Goal: Task Accomplishment & Management: Use online tool/utility

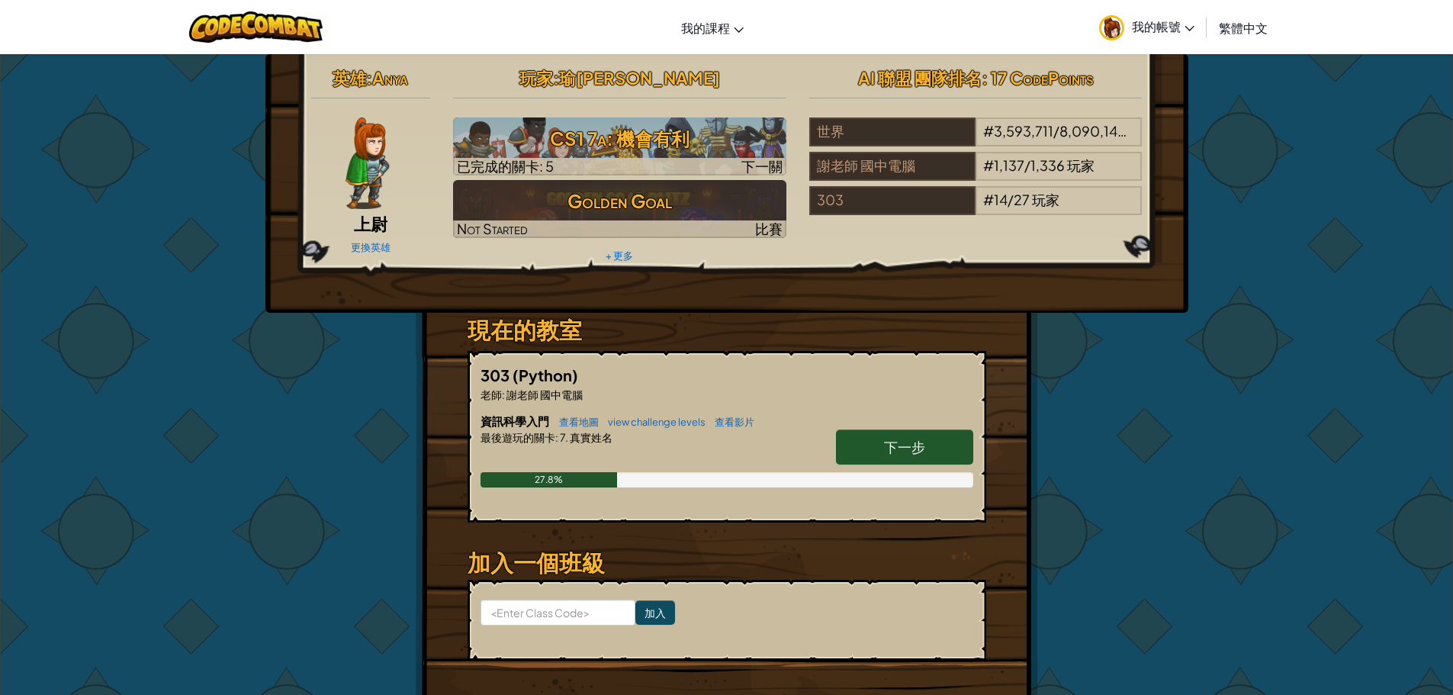
click at [879, 429] on h6 "資訊科學入門 查看地圖 view challenge levels 查看影片" at bounding box center [726, 421] width 493 height 17
click at [879, 448] on link "下一步" at bounding box center [904, 446] width 137 height 35
select select "zh-HANT"
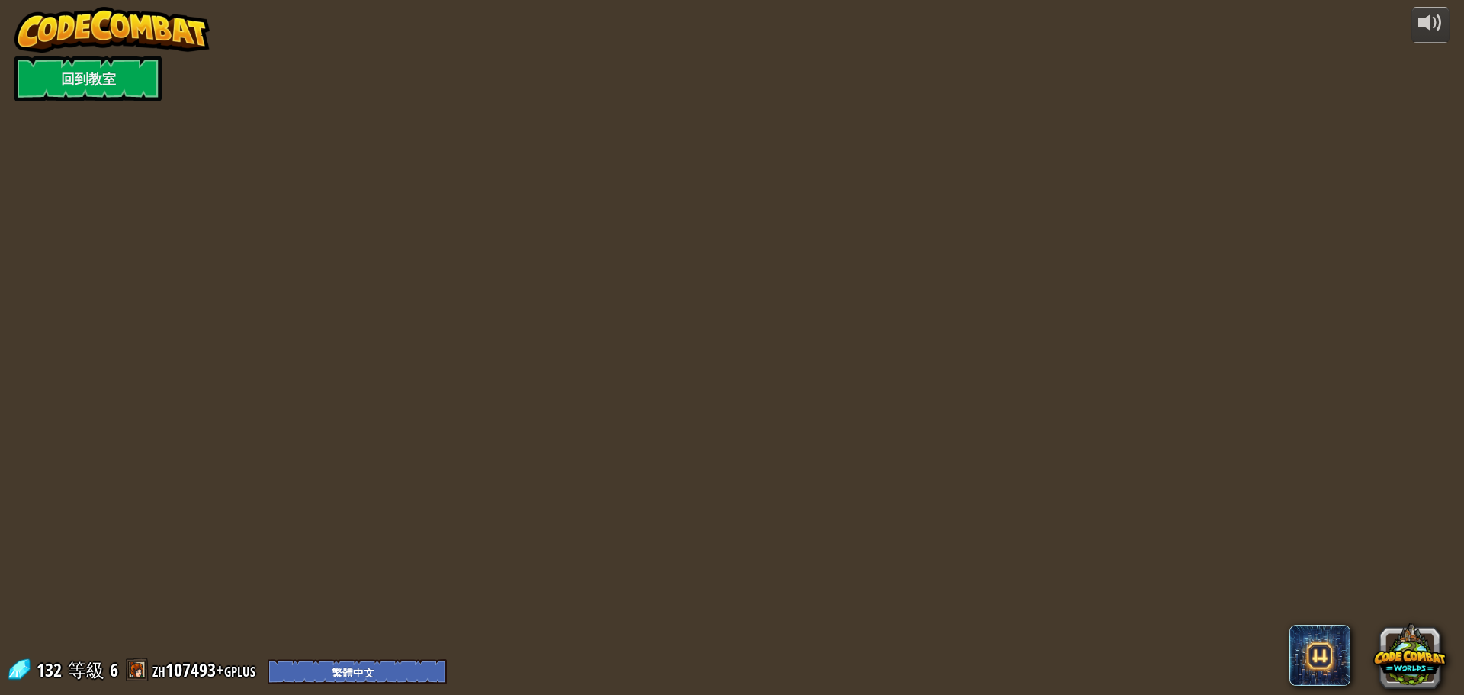
select select "zh-HANT"
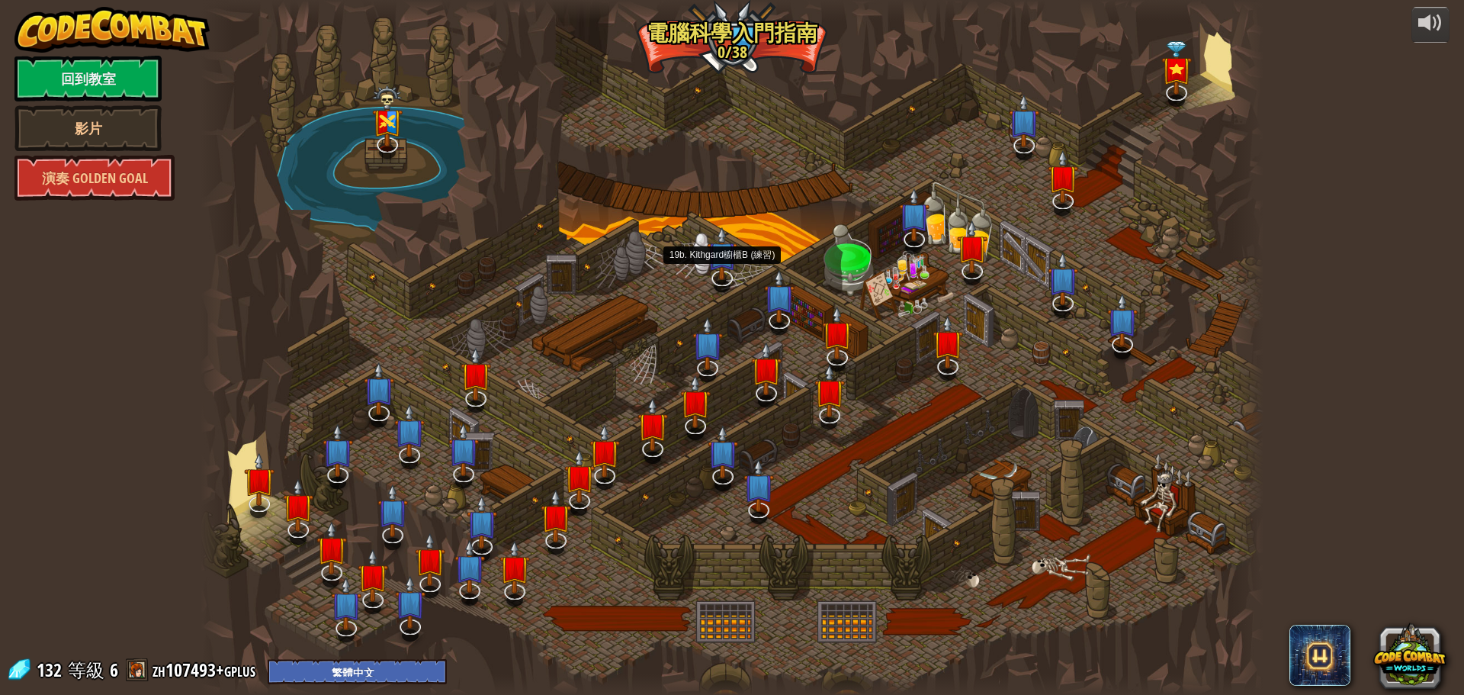
select select "zh-HANT"
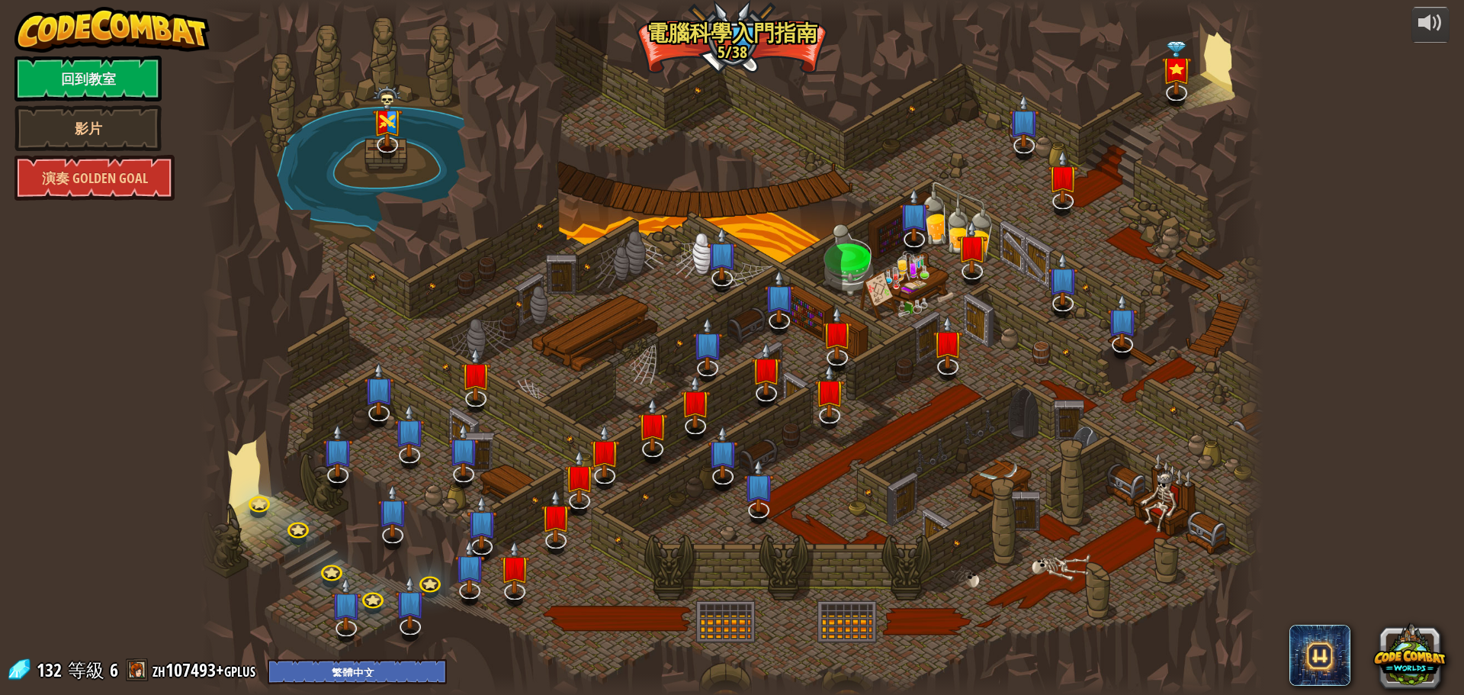
select select "zh-HANT"
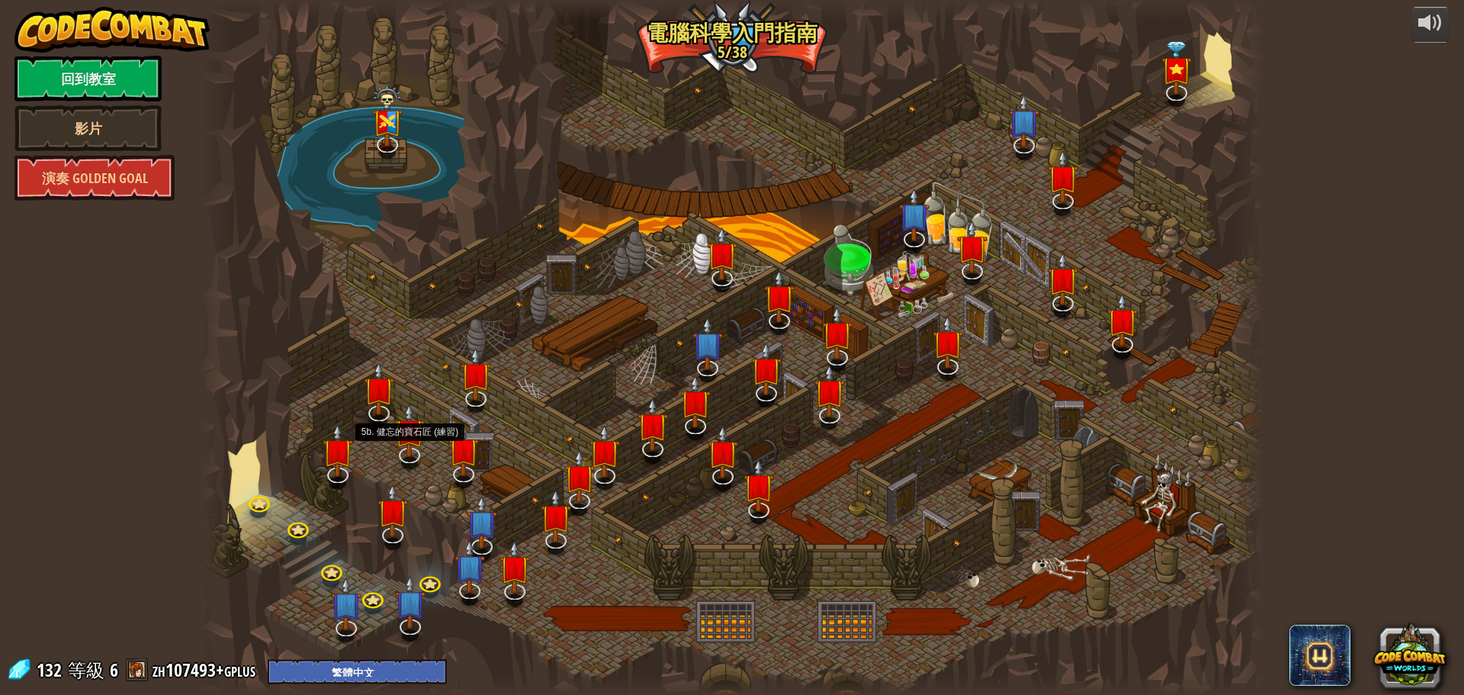
select select "zh-HANT"
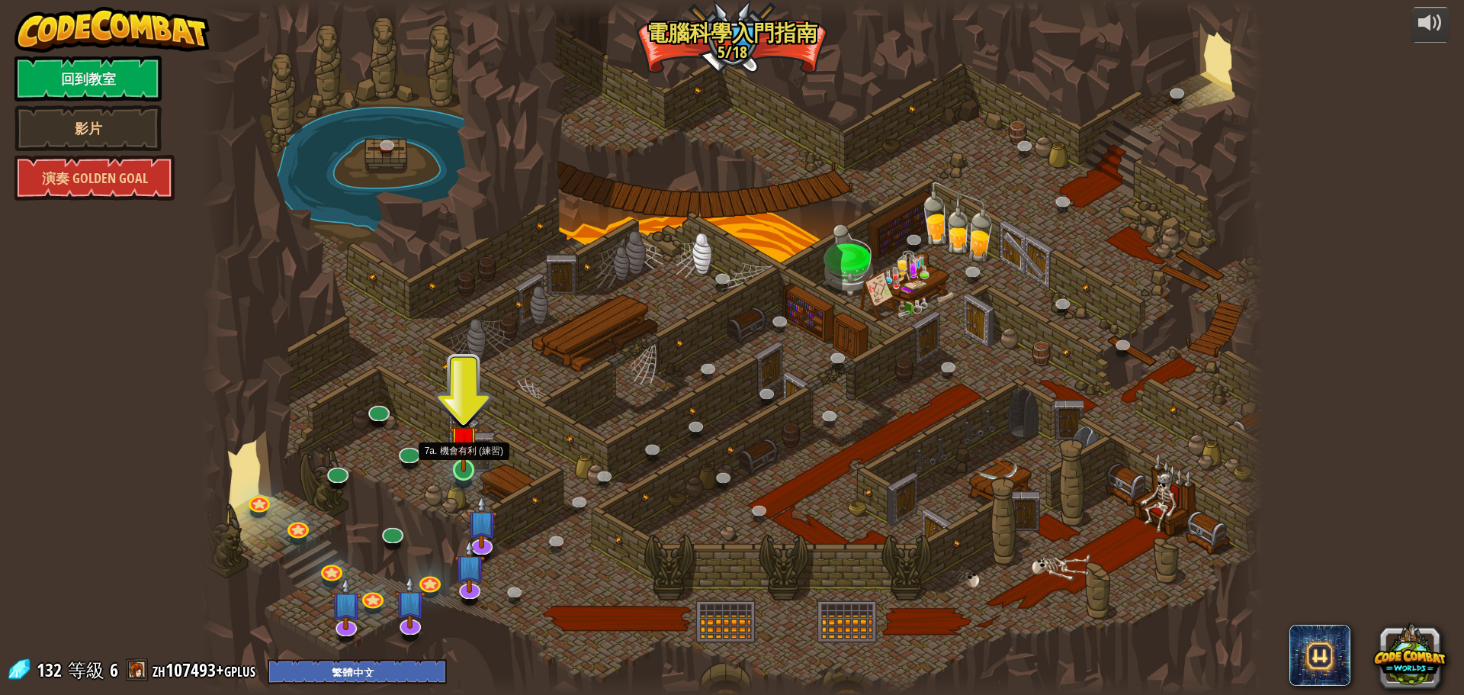
click at [457, 463] on img at bounding box center [464, 439] width 28 height 65
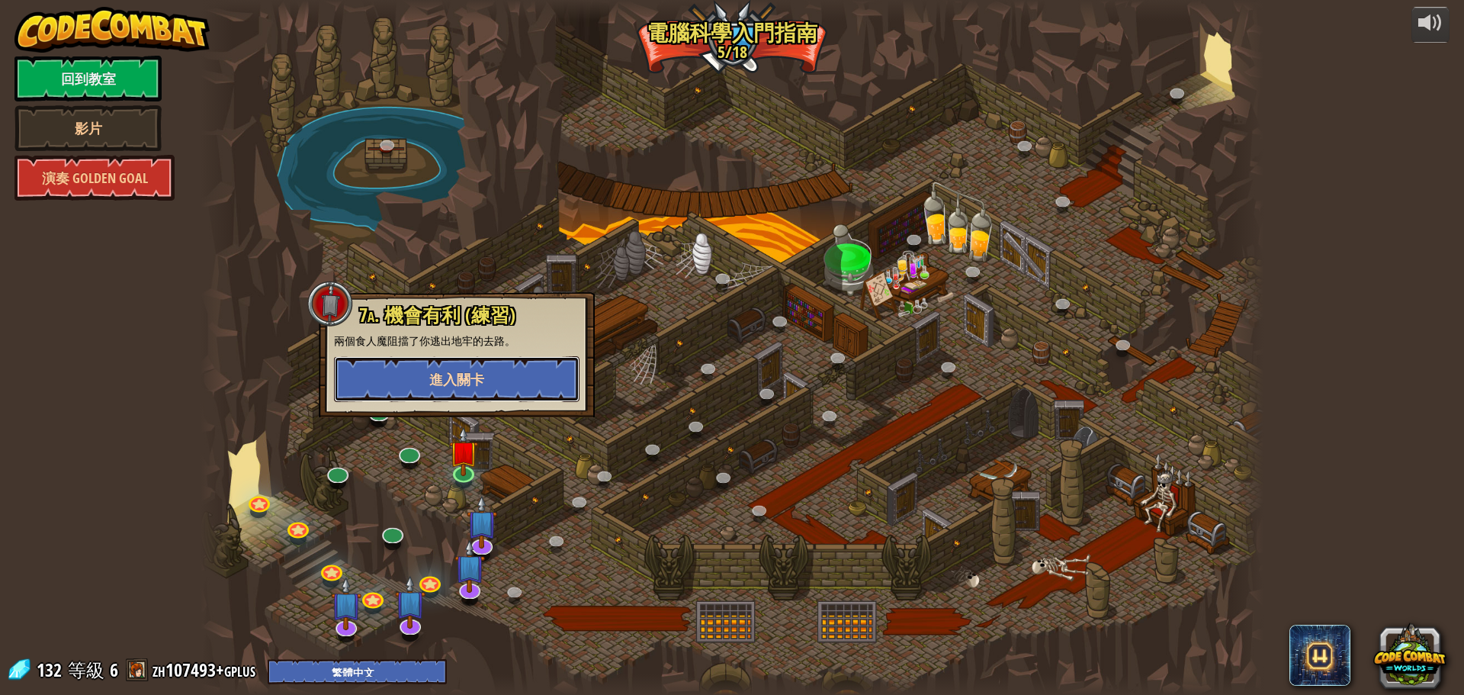
click at [449, 373] on span "進入關卡" at bounding box center [456, 379] width 55 height 19
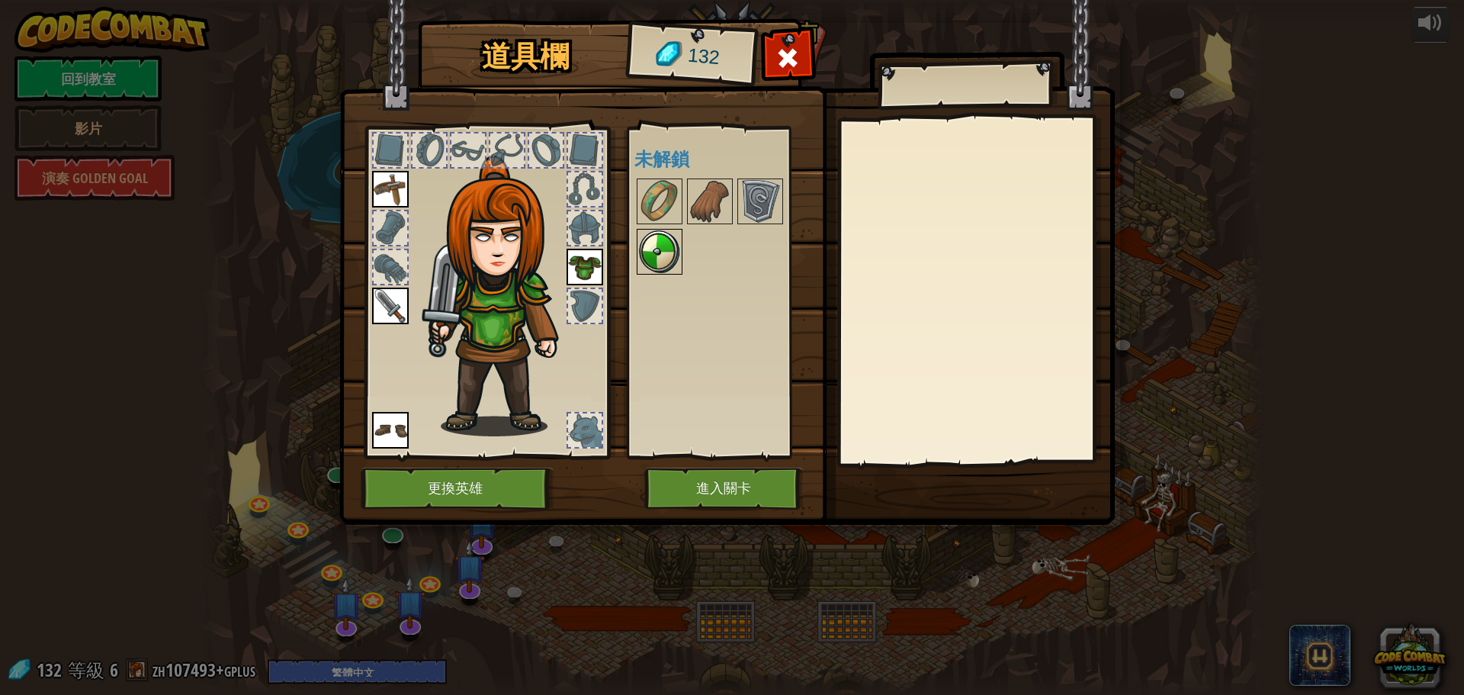
click at [649, 241] on img at bounding box center [659, 251] width 43 height 43
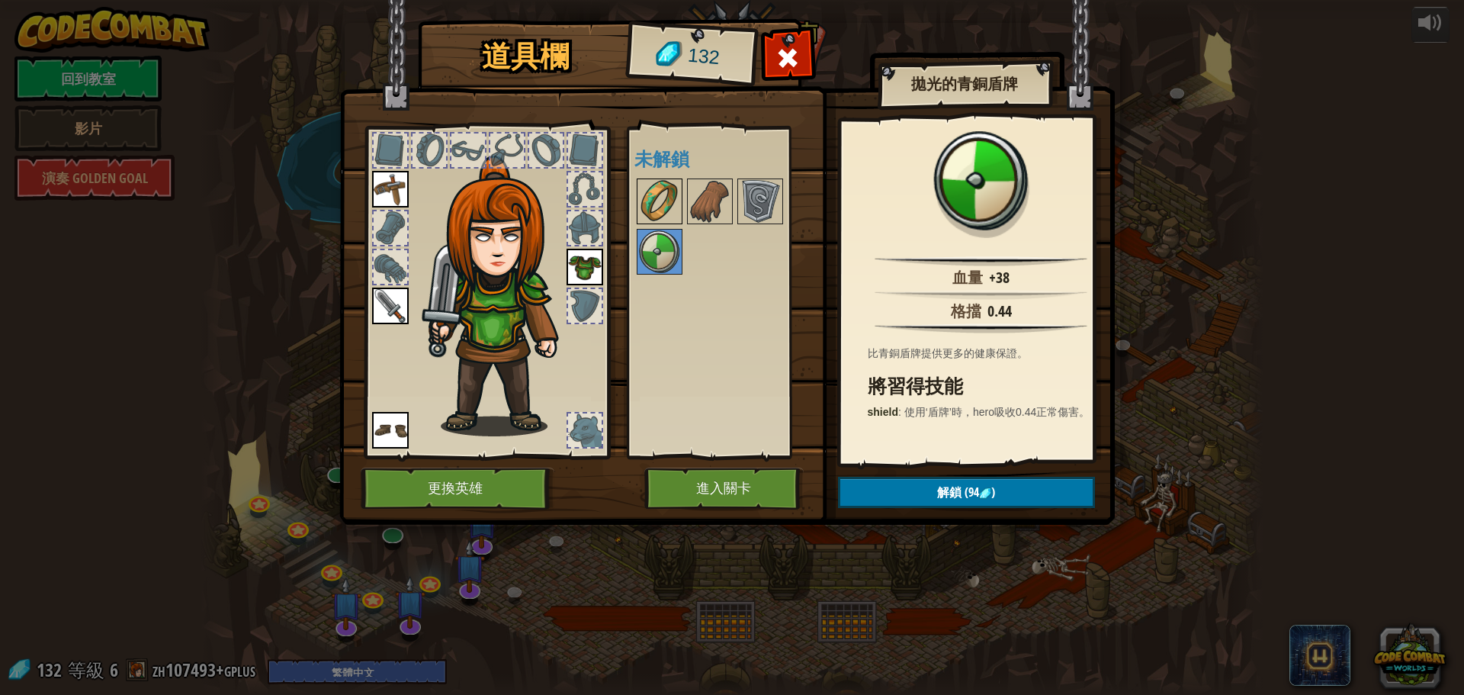
click at [668, 204] on img at bounding box center [659, 201] width 43 height 43
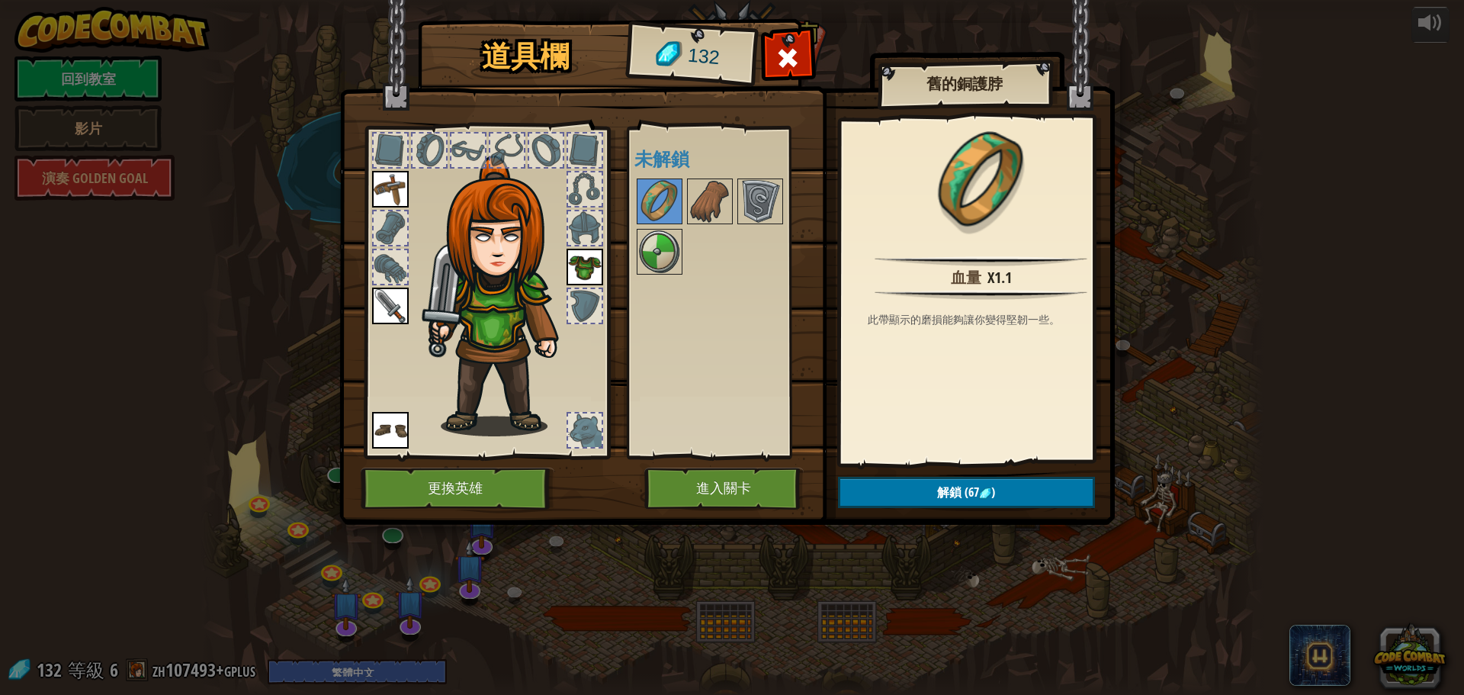
click at [684, 199] on div at bounding box center [730, 226] width 191 height 101
click at [696, 199] on img at bounding box center [710, 201] width 43 height 43
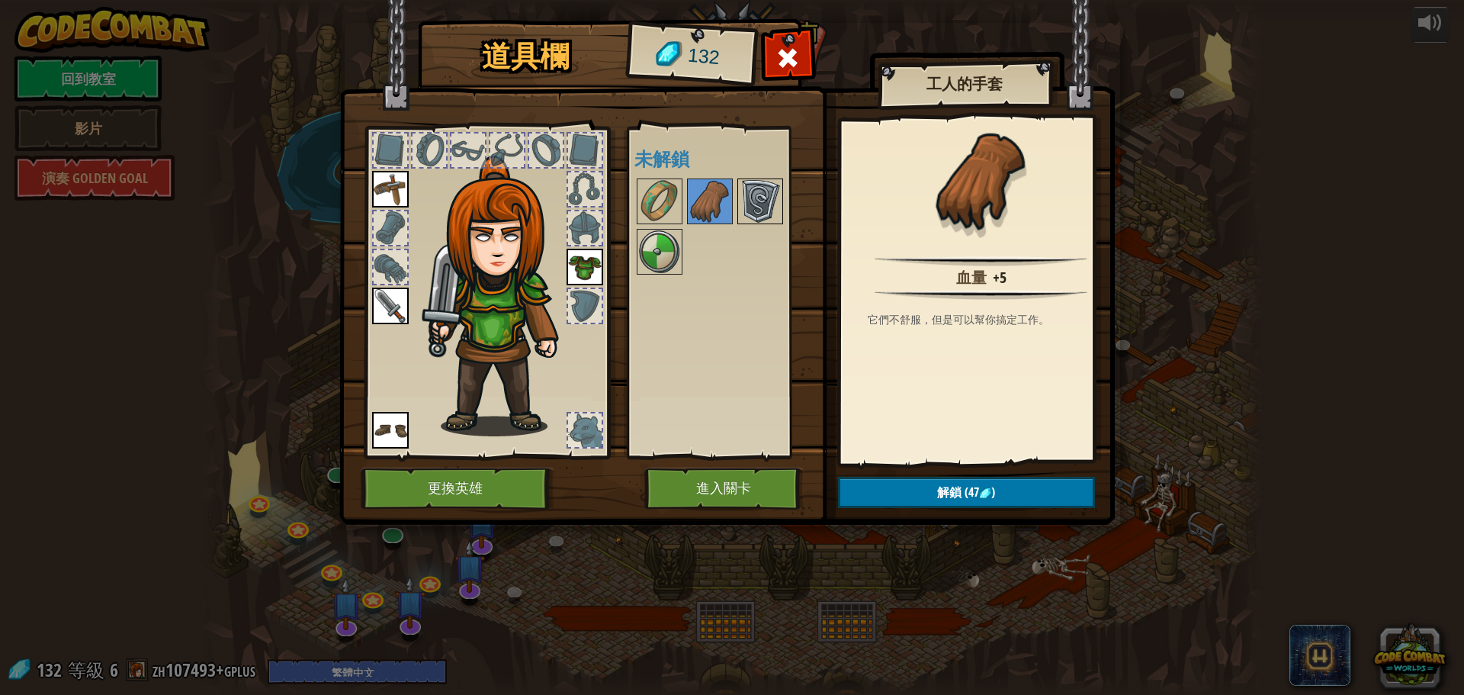
click at [765, 197] on img at bounding box center [760, 201] width 43 height 43
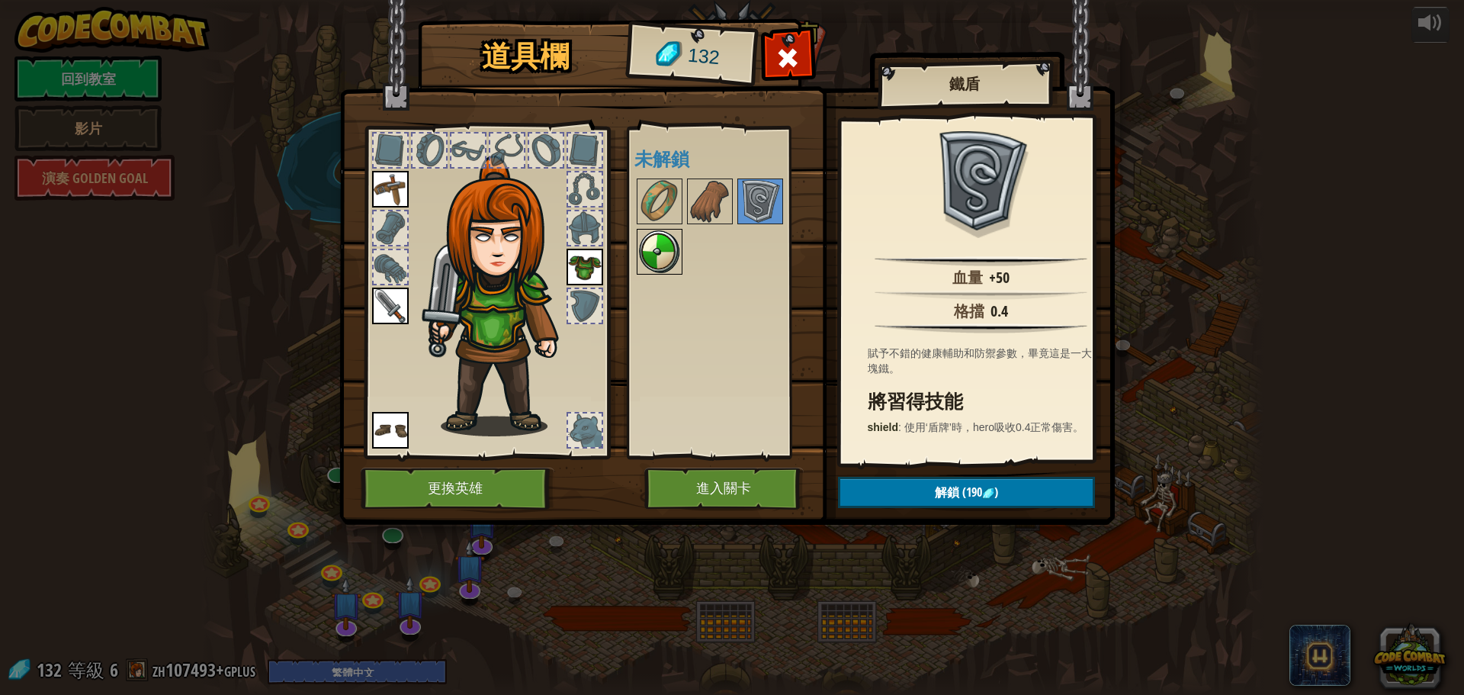
click at [642, 264] on img at bounding box center [659, 251] width 43 height 43
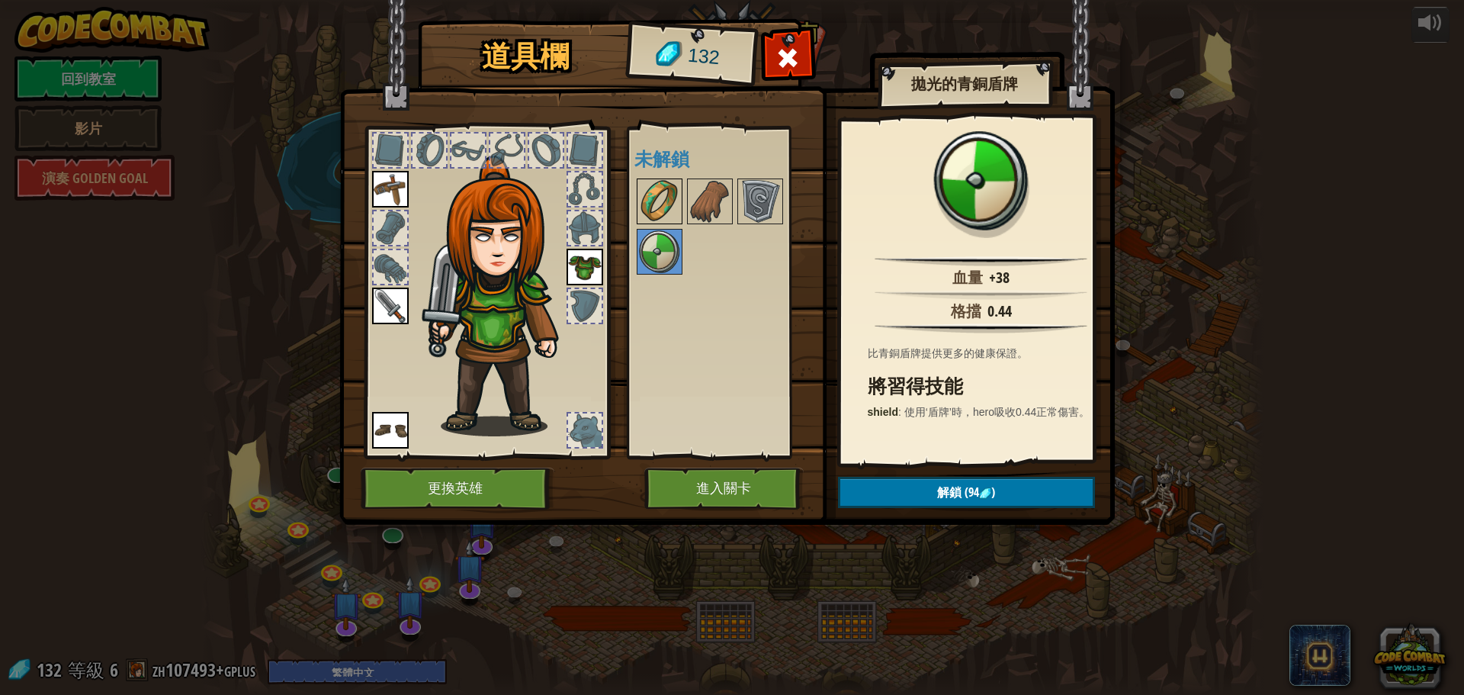
click at [653, 208] on img at bounding box center [659, 201] width 43 height 43
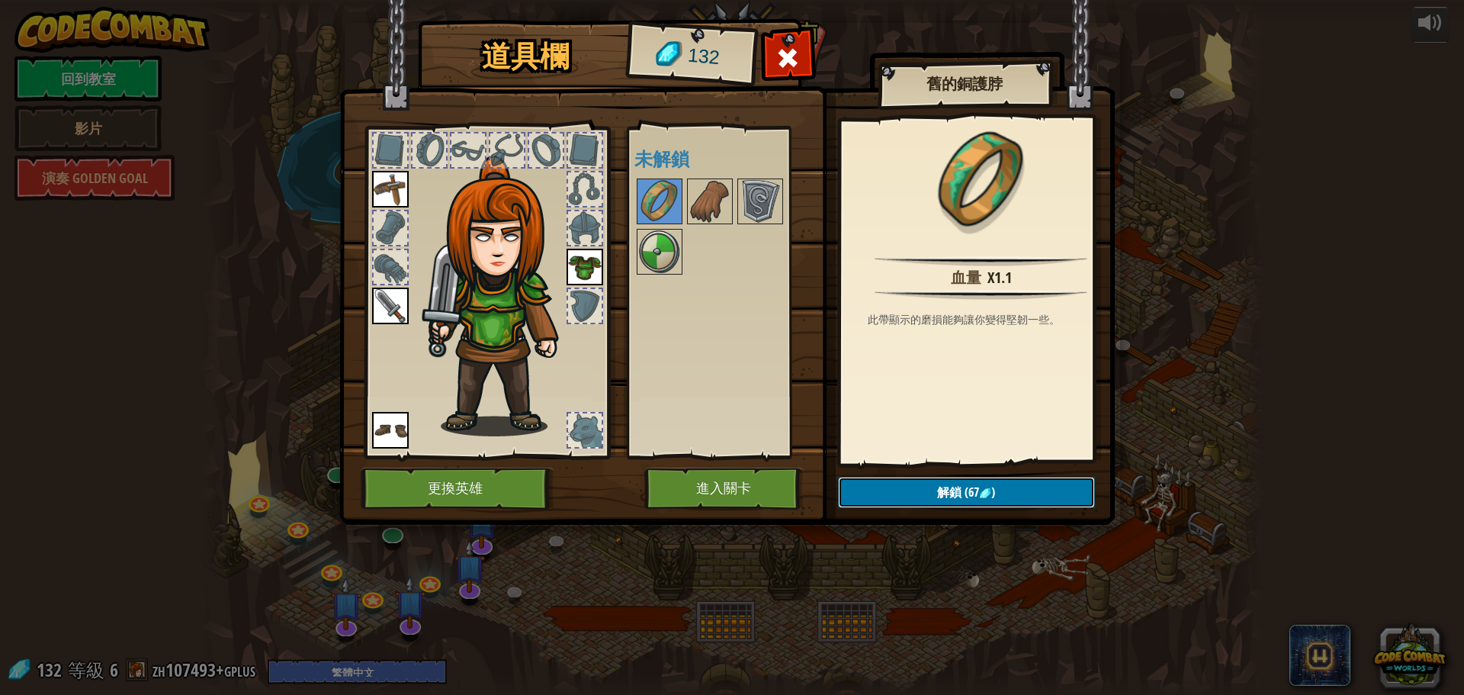
click at [903, 497] on button "解鎖 (67 )" at bounding box center [966, 492] width 257 height 31
click at [895, 490] on button "確認" at bounding box center [966, 492] width 257 height 31
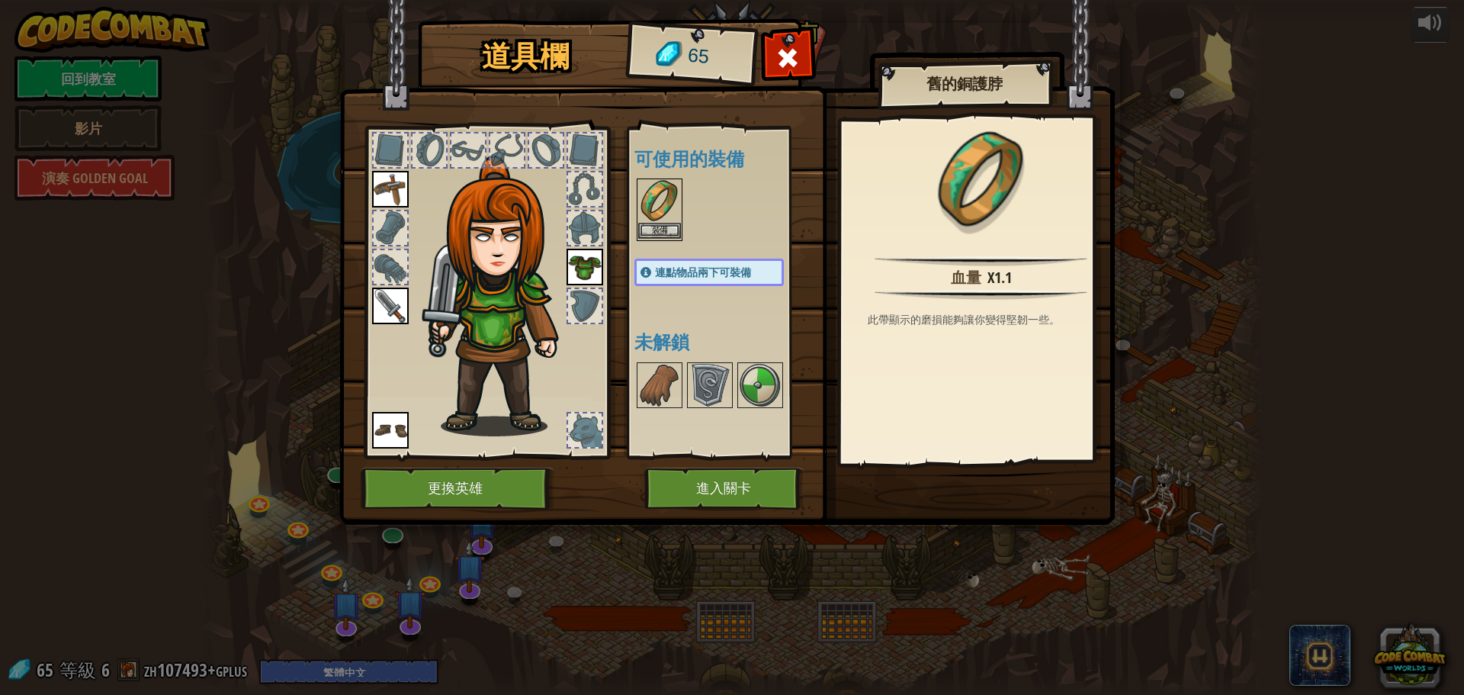
click at [660, 183] on img at bounding box center [659, 201] width 43 height 43
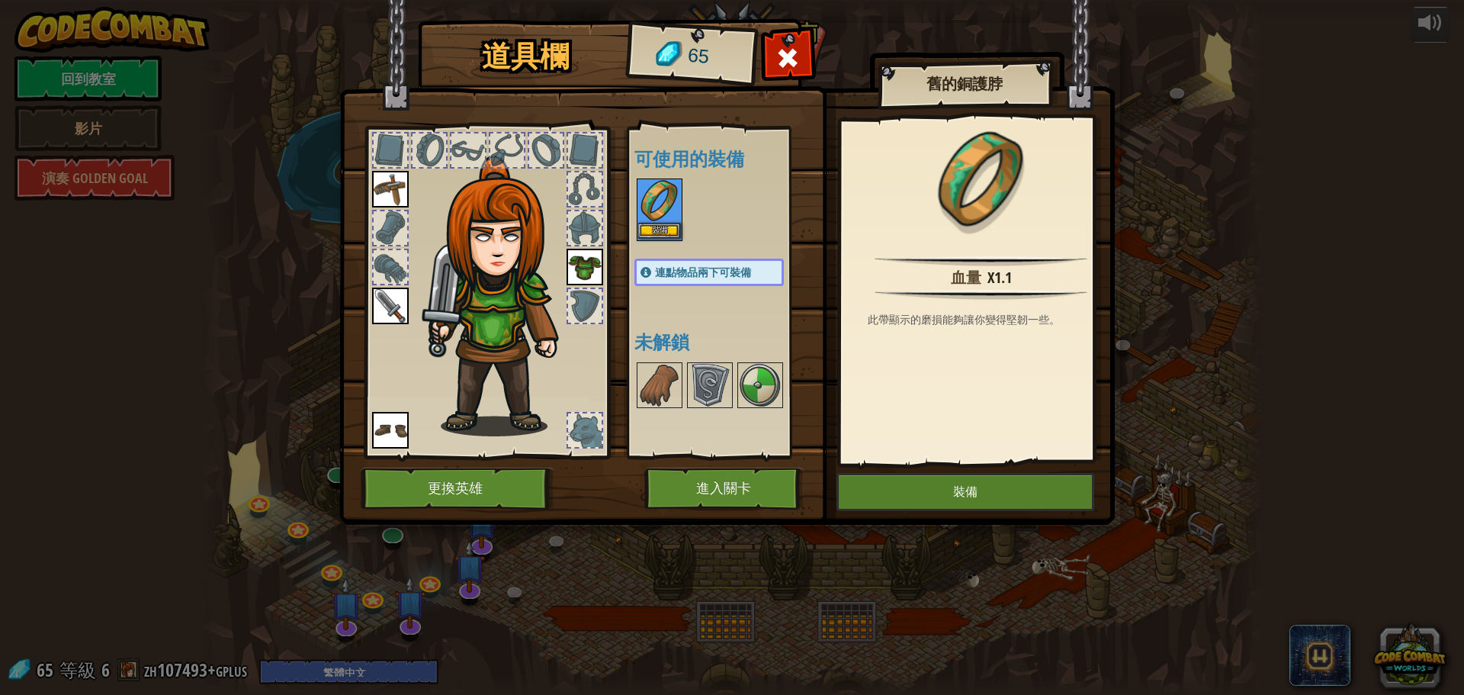
click at [660, 183] on img at bounding box center [659, 201] width 43 height 43
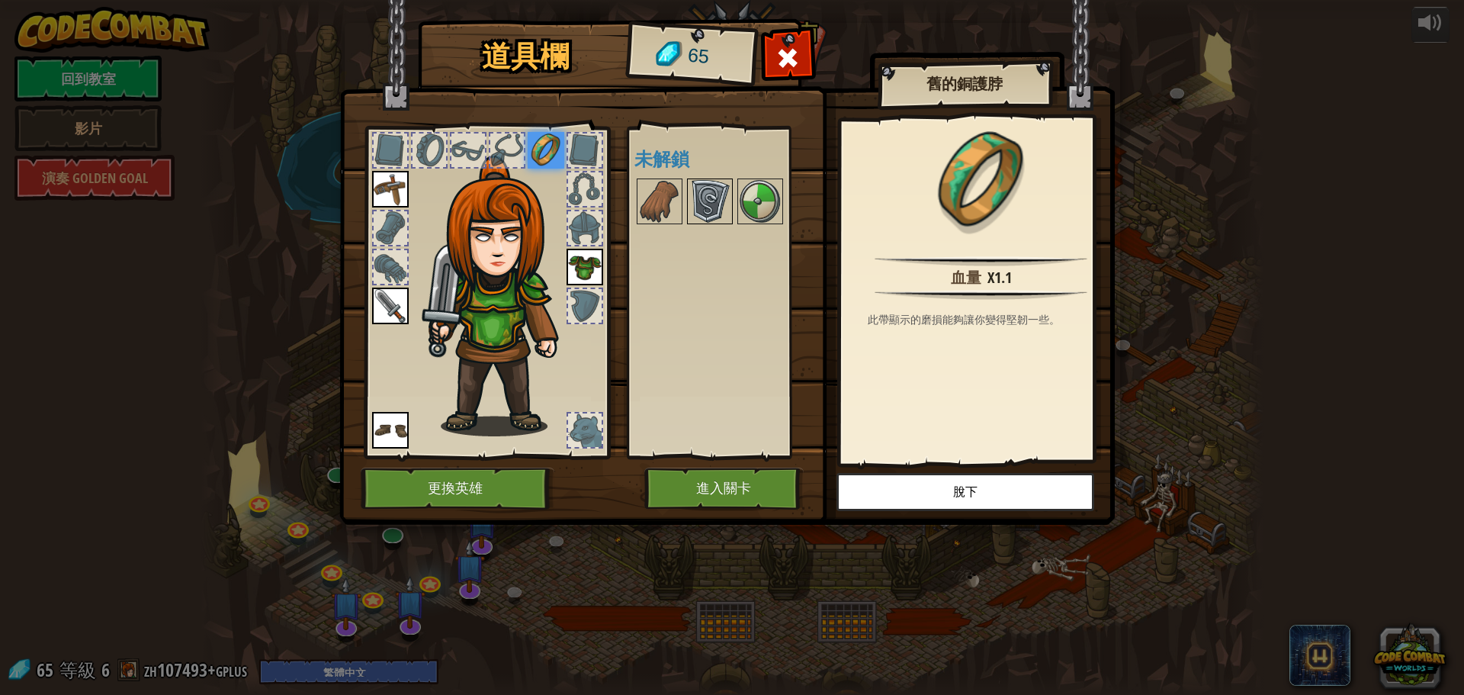
click at [712, 207] on img at bounding box center [710, 201] width 43 height 43
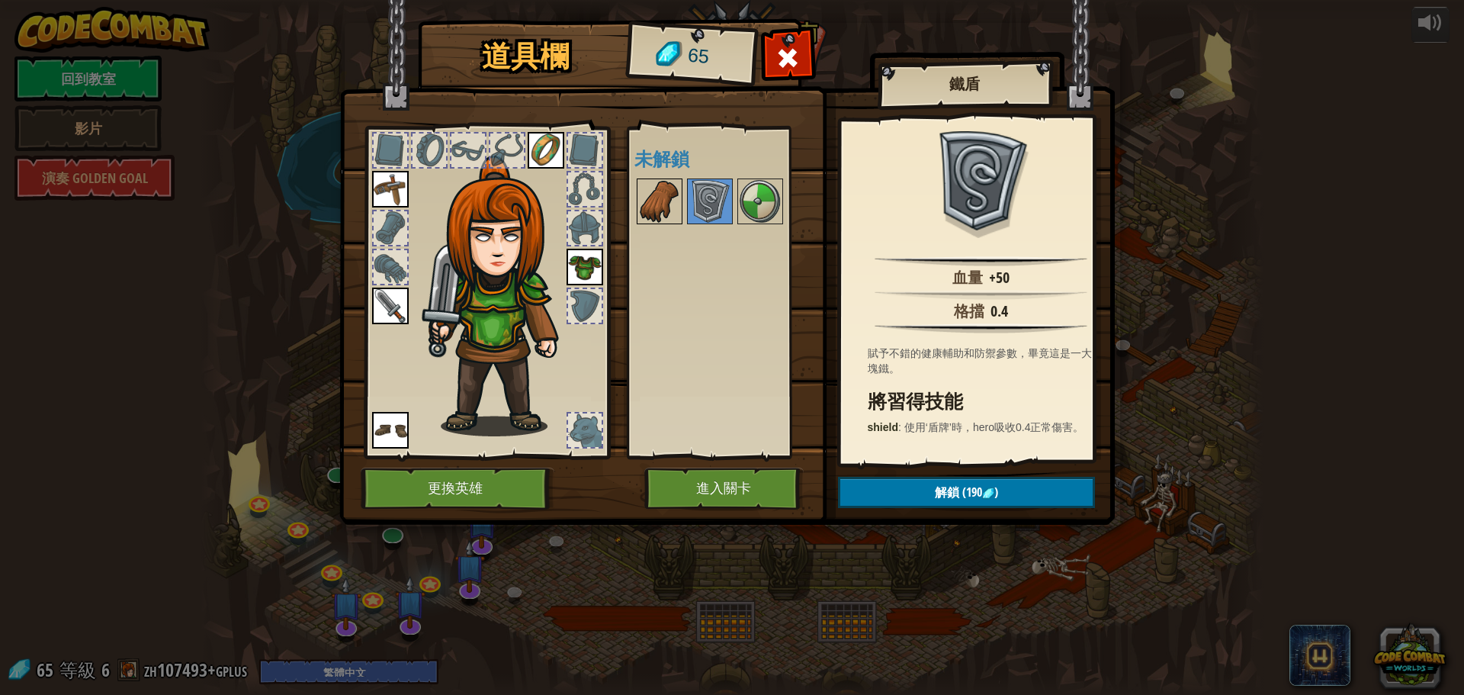
click at [673, 205] on img at bounding box center [659, 201] width 43 height 43
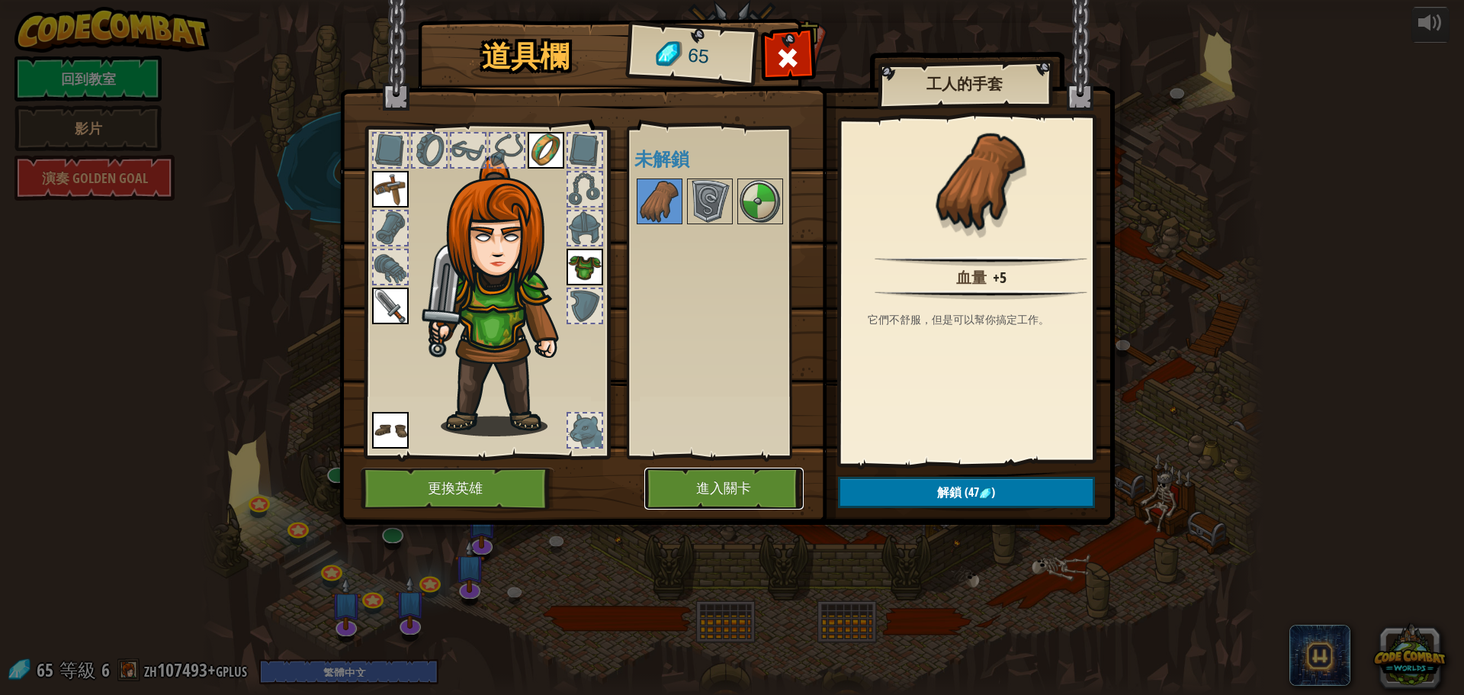
click at [763, 490] on button "進入關卡" at bounding box center [723, 488] width 159 height 42
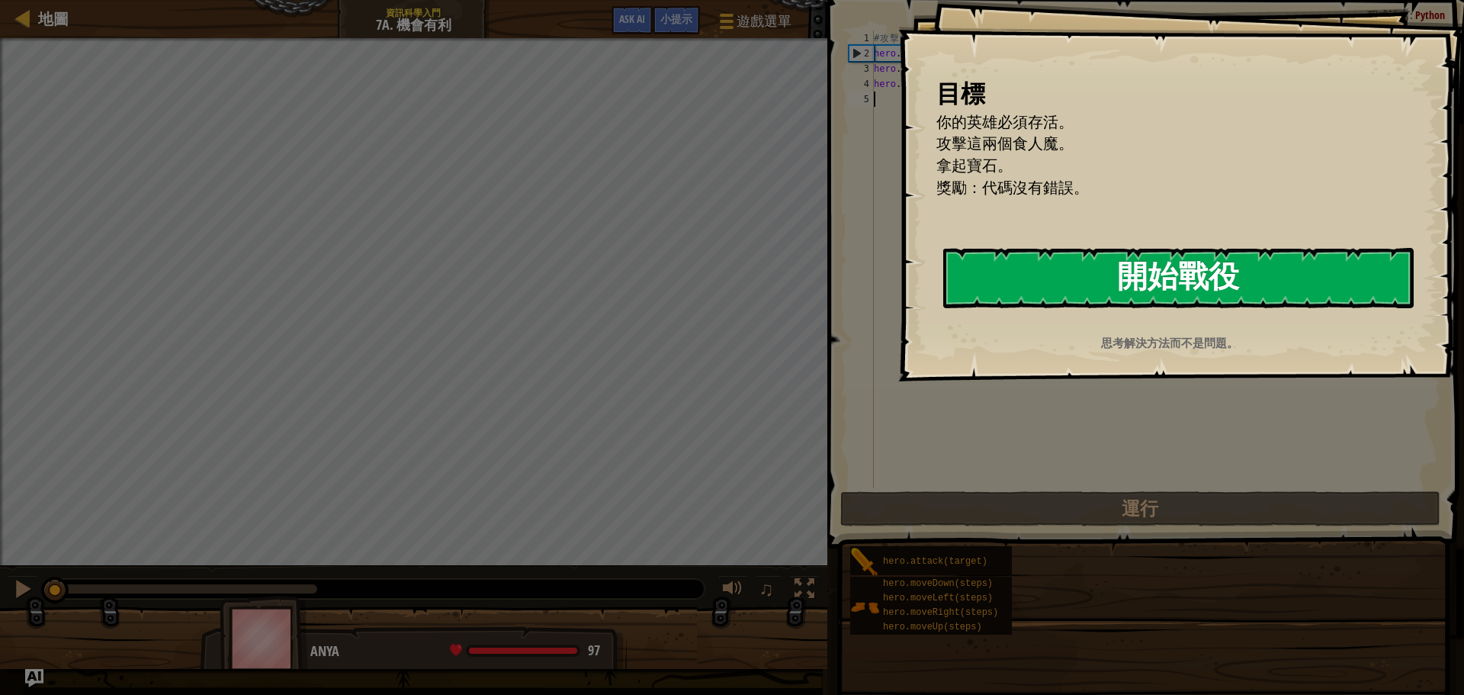
click at [1077, 274] on button "開始戰役" at bounding box center [1178, 278] width 471 height 60
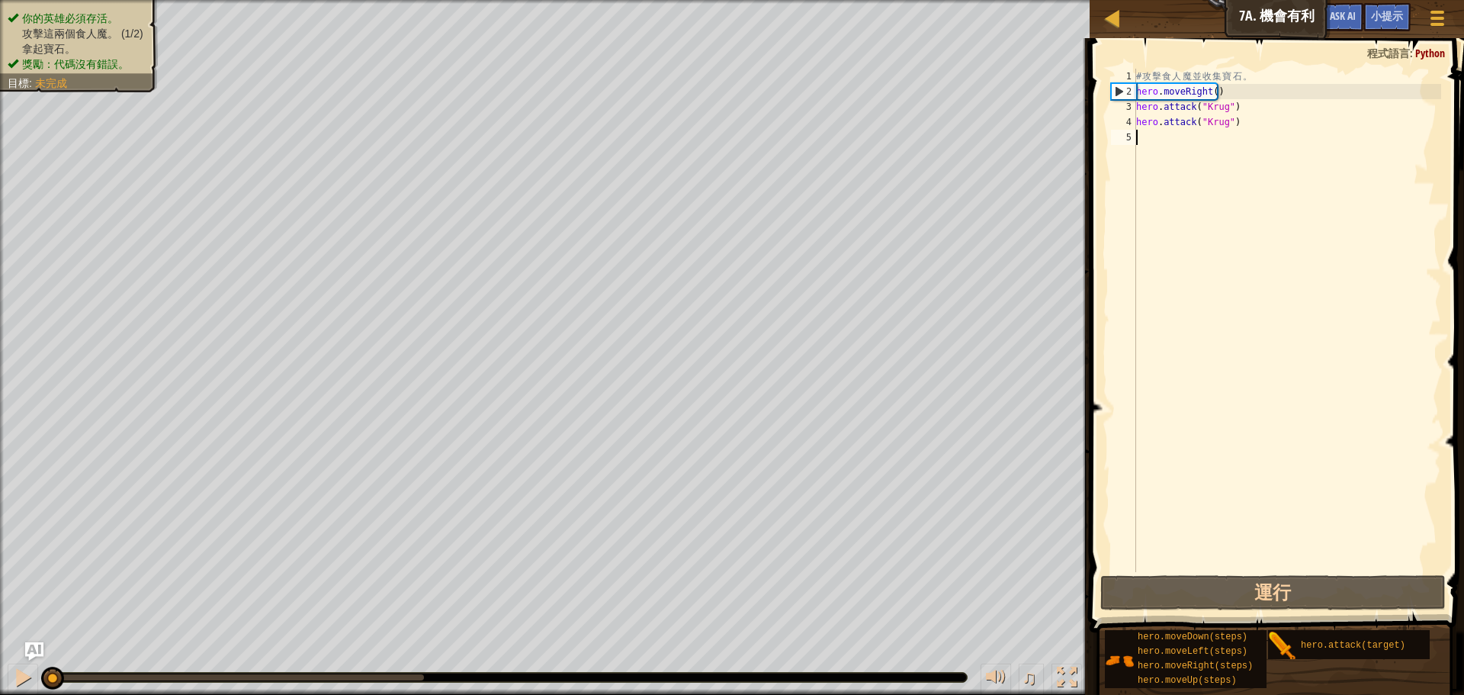
scroll to position [7, 0]
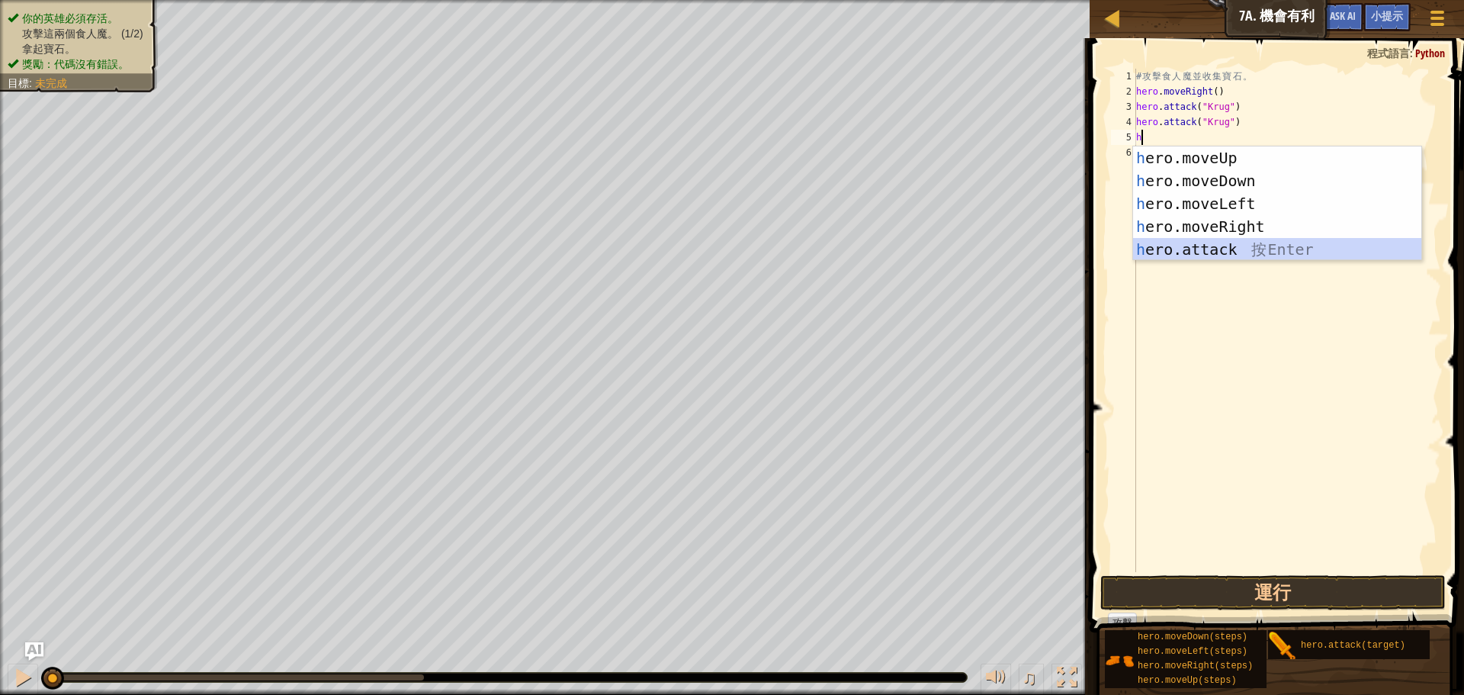
click at [1187, 248] on div "h ero.moveUp 按 Enter h ero.moveDown 按 Enter h ero.moveLeft 按 Enter h ero.moveRi…" at bounding box center [1277, 226] width 288 height 160
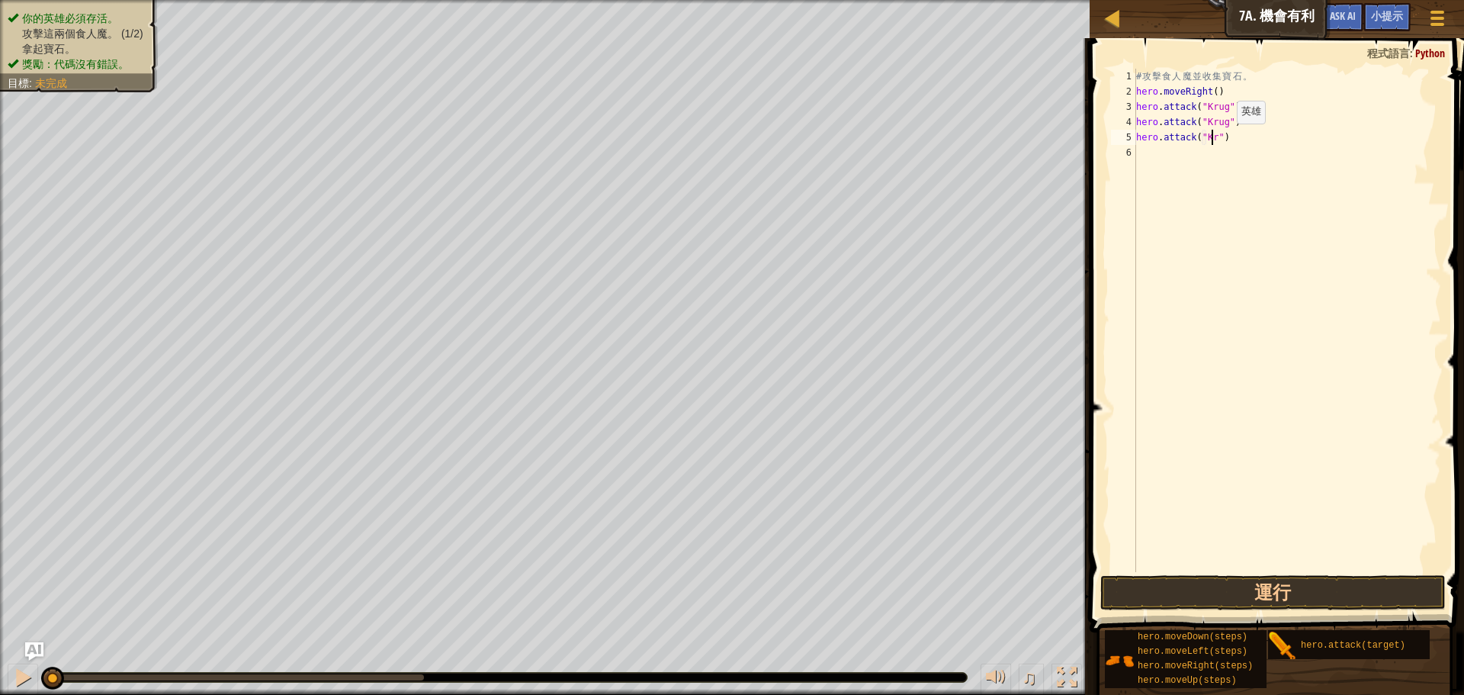
scroll to position [7, 7]
type textarea "hero.attack("Krug")"
click at [1248, 594] on button "運行" at bounding box center [1272, 592] width 345 height 35
click at [1141, 157] on div "# 攻 擊 食 人 魔 並 收 集 寶 石 。 hero . moveRight ( ) hero . attack ( "[PERSON_NAME]" ) …" at bounding box center [1287, 336] width 308 height 534
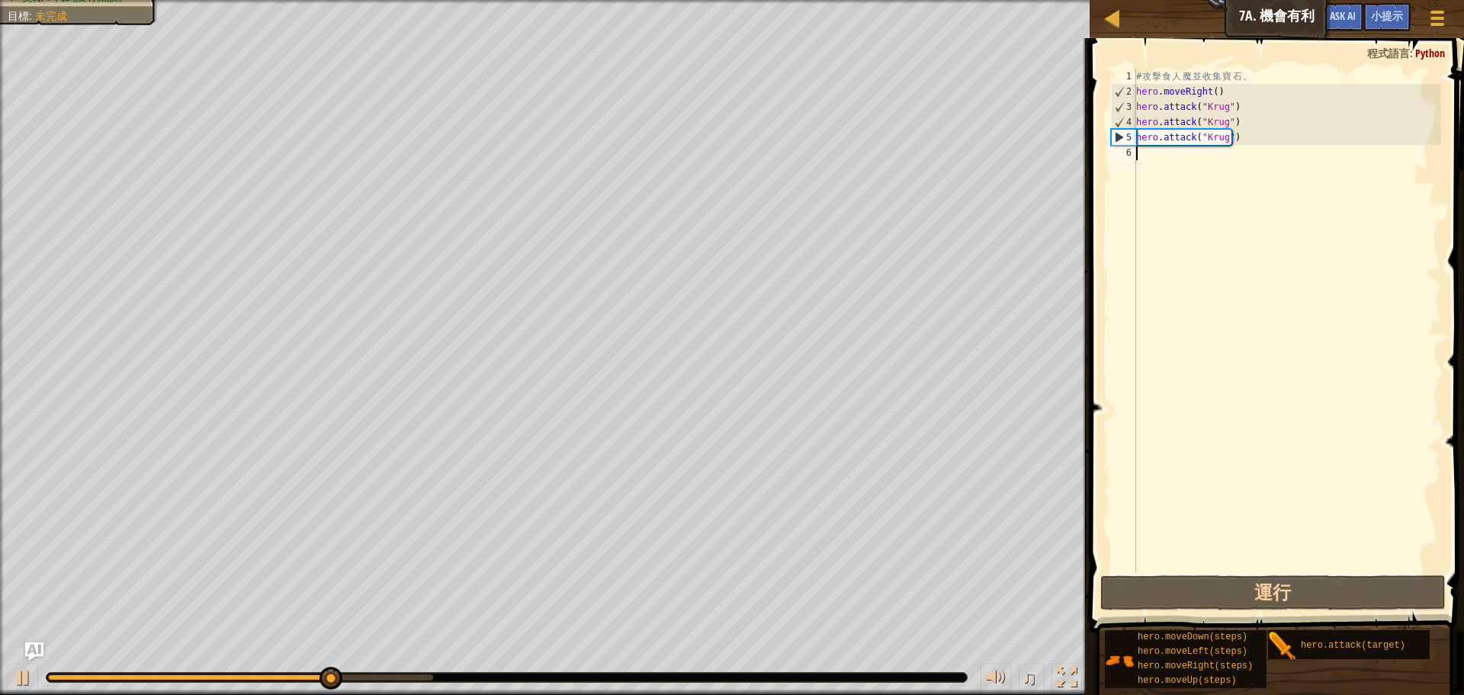
type textarea "h"
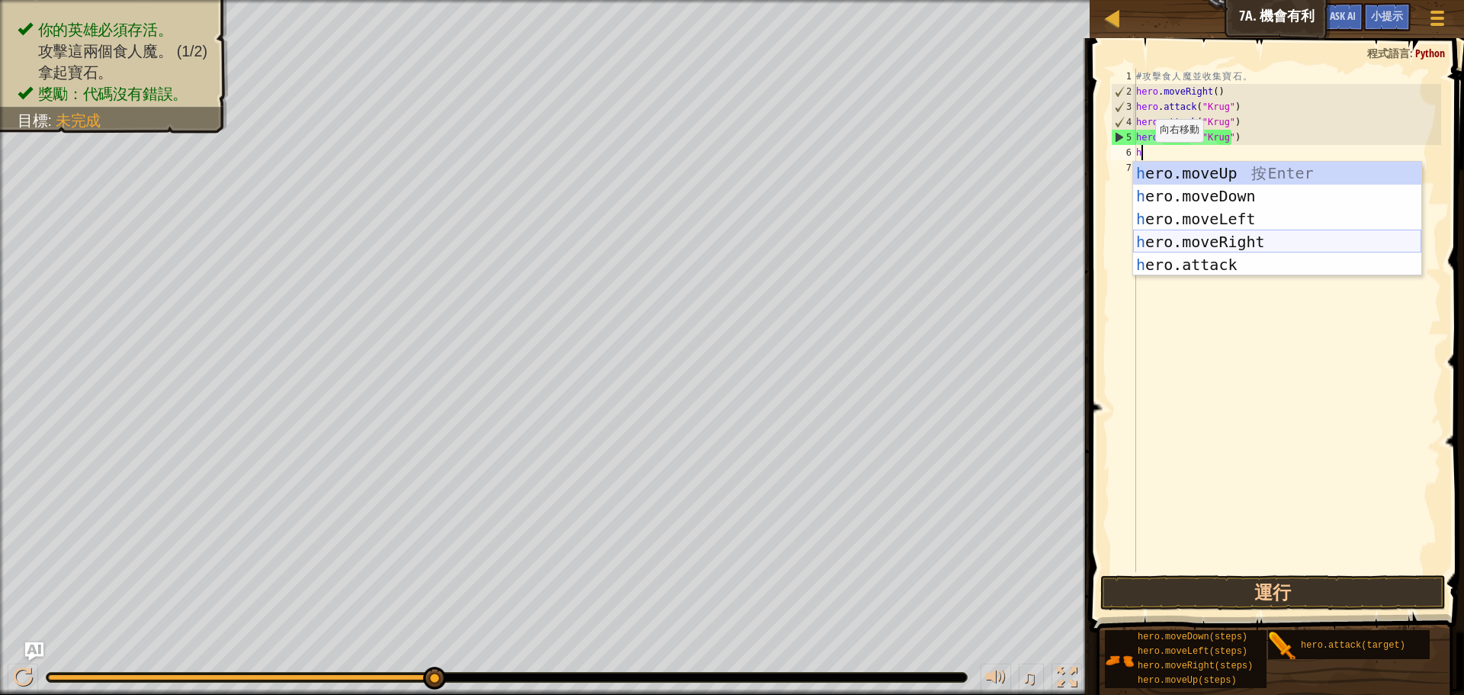
click at [1184, 236] on div "h ero.moveUp 按 Enter h ero.moveDown 按 Enter h ero.moveLeft 按 Enter h ero.moveRi…" at bounding box center [1277, 242] width 288 height 160
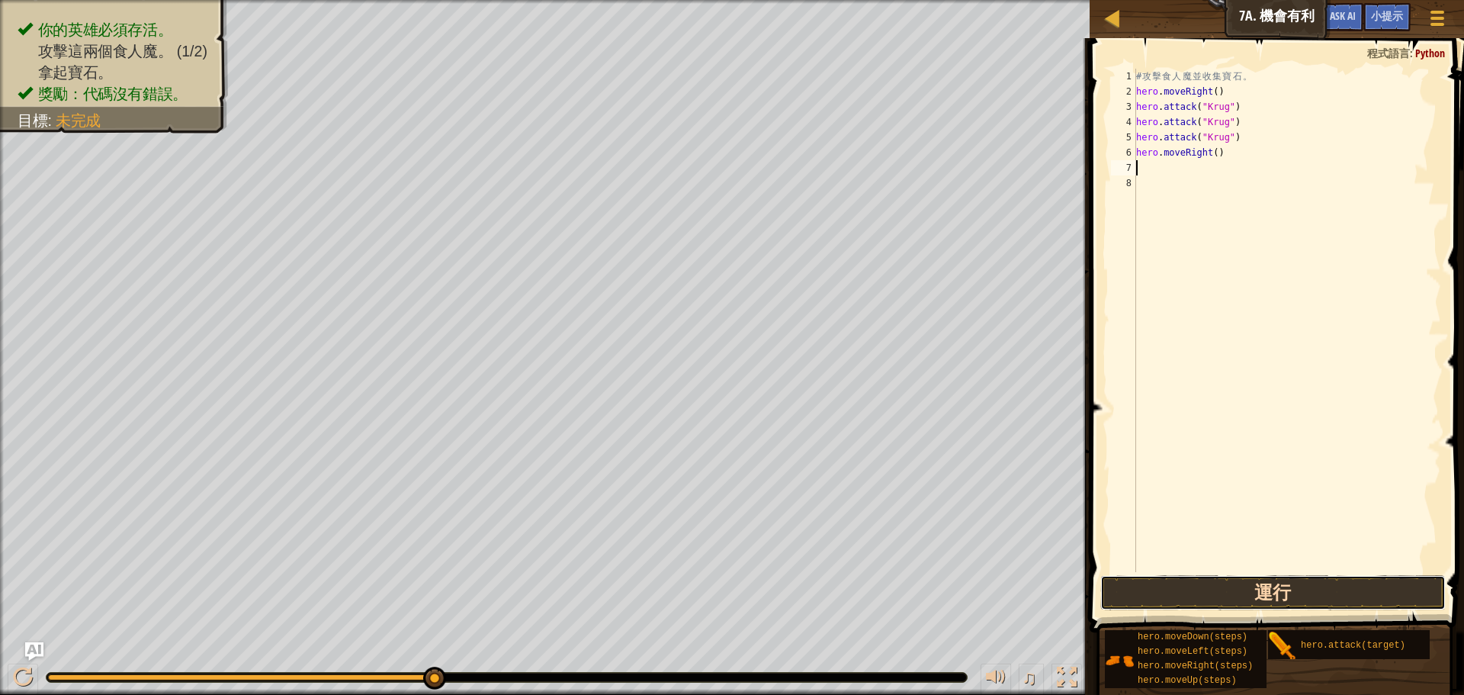
click at [1213, 599] on button "運行" at bounding box center [1272, 592] width 345 height 35
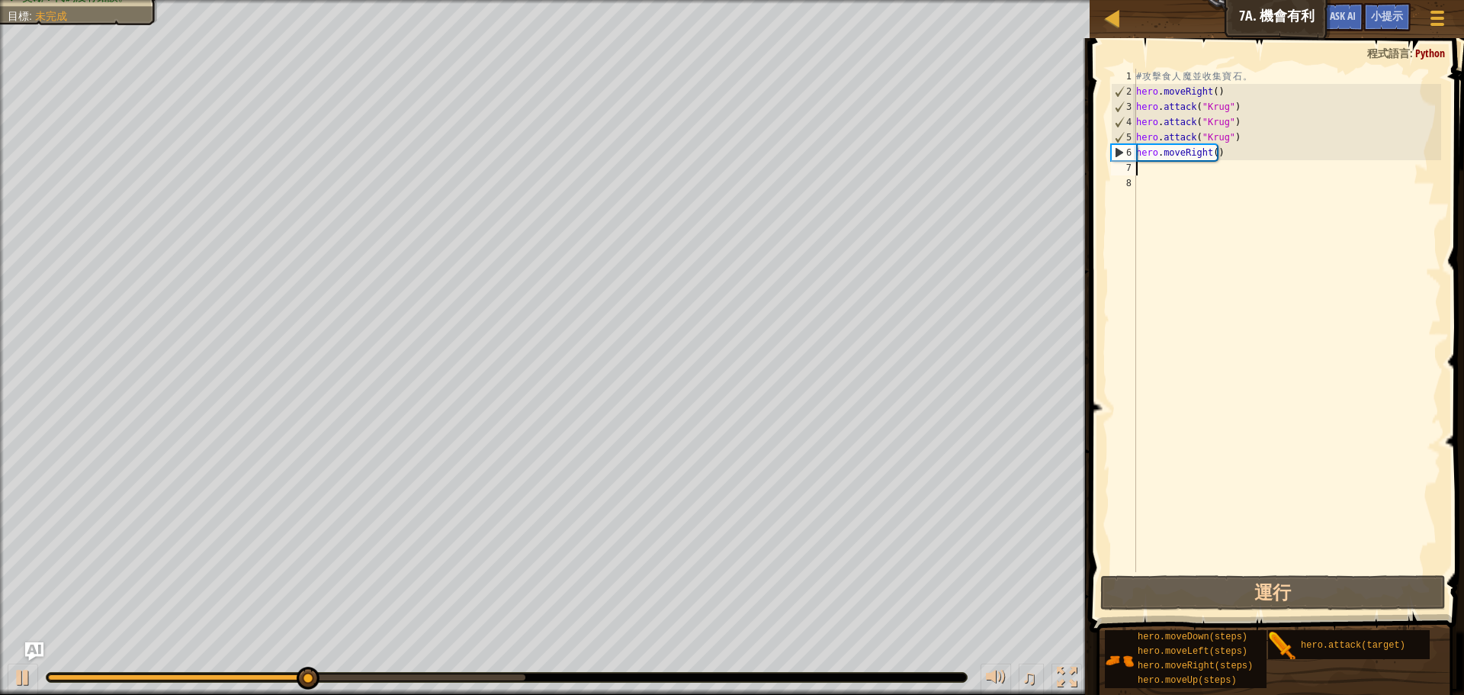
type textarea "h"
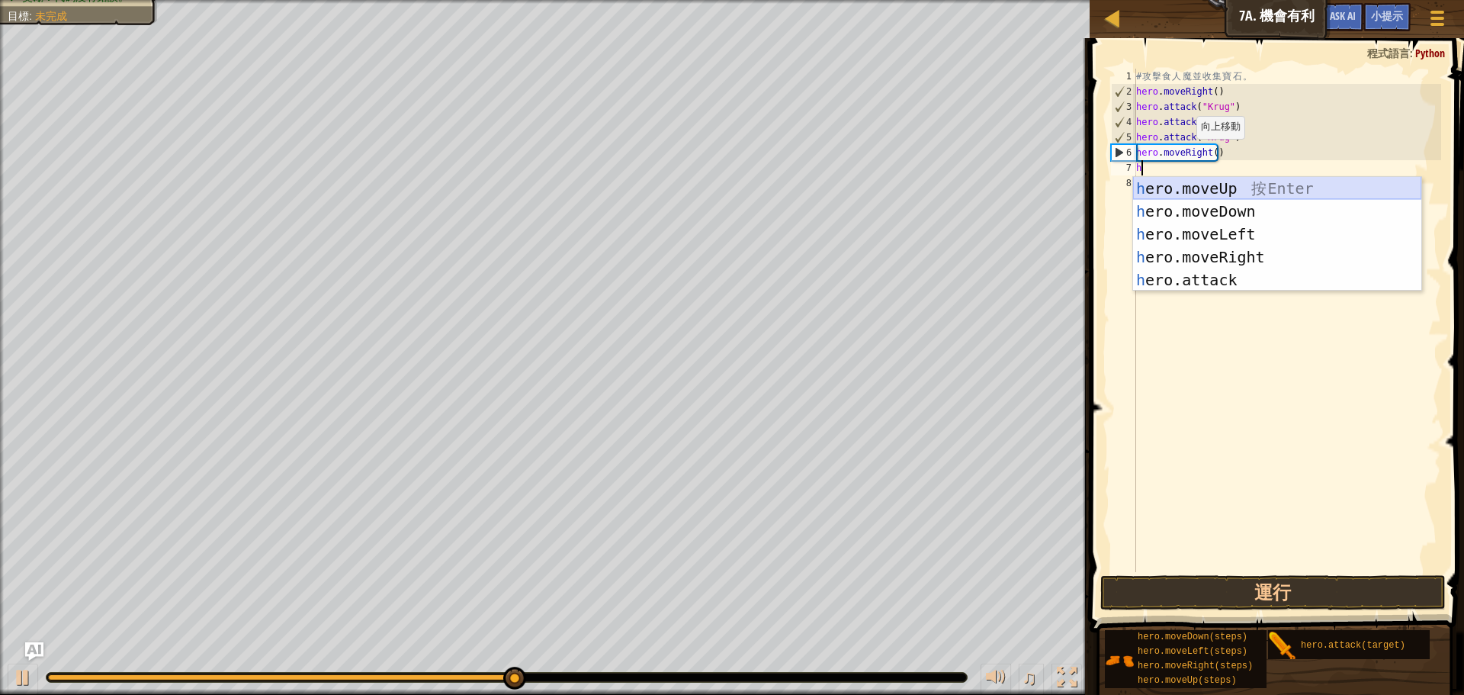
click at [1167, 186] on div "h ero.moveUp 按 Enter h ero.moveDown 按 Enter h ero.moveLeft 按 Enter h ero.moveRi…" at bounding box center [1277, 257] width 288 height 160
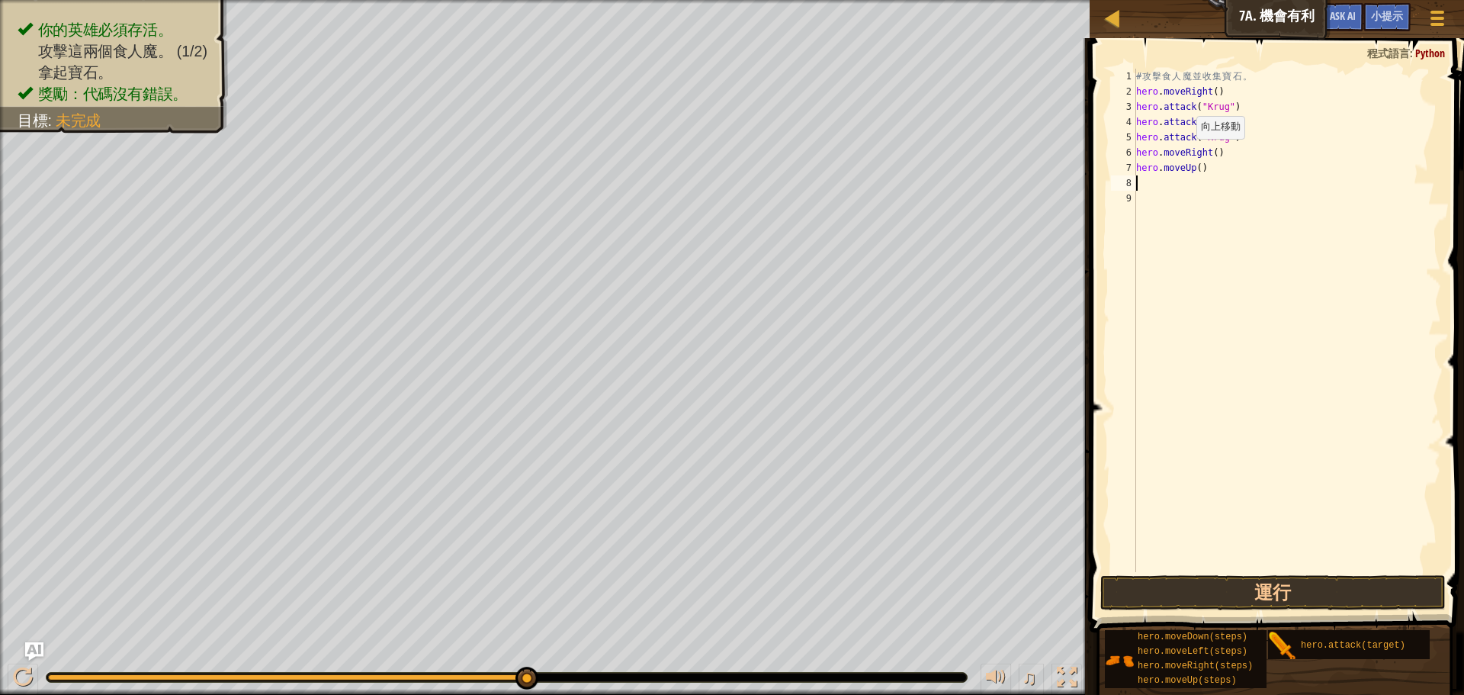
type textarea "h"
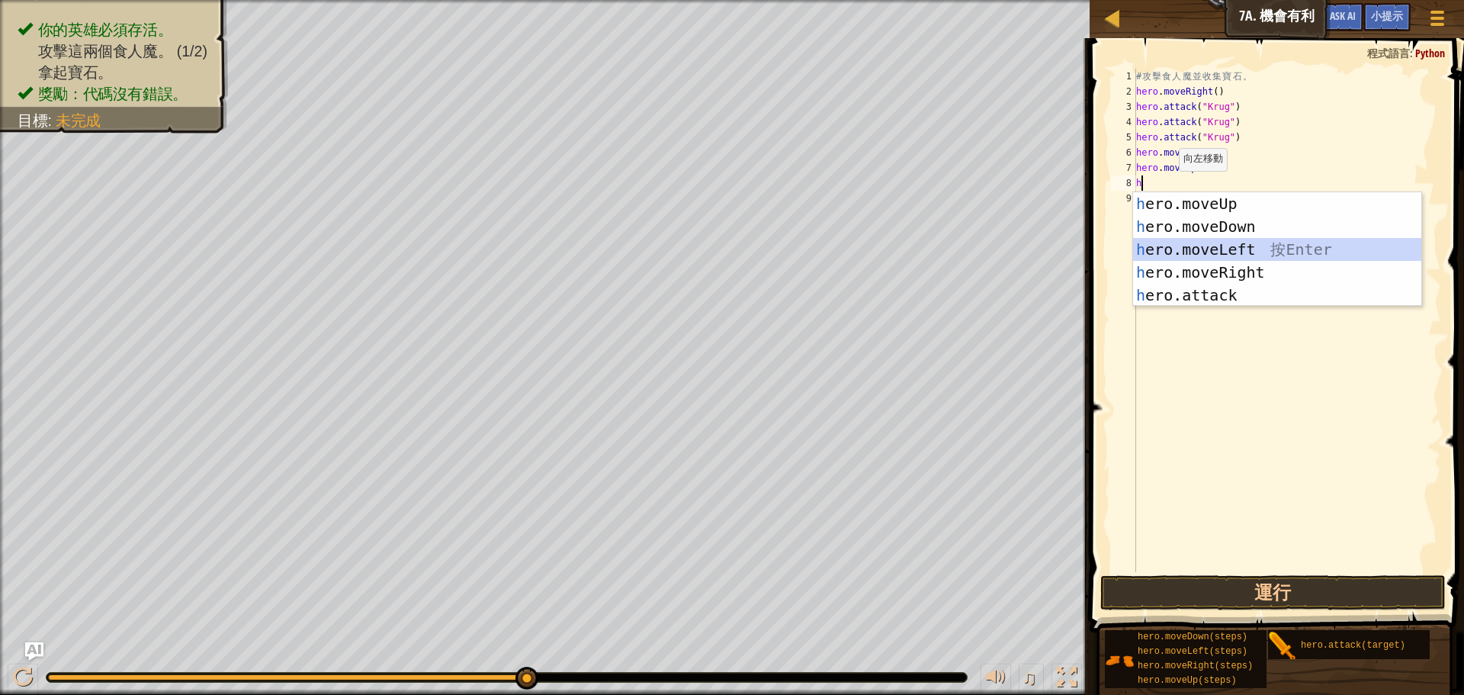
click at [1183, 245] on div "h ero.moveUp 按 Enter h ero.moveDown 按 Enter h ero.moveLeft 按 Enter h ero.moveRi…" at bounding box center [1277, 272] width 288 height 160
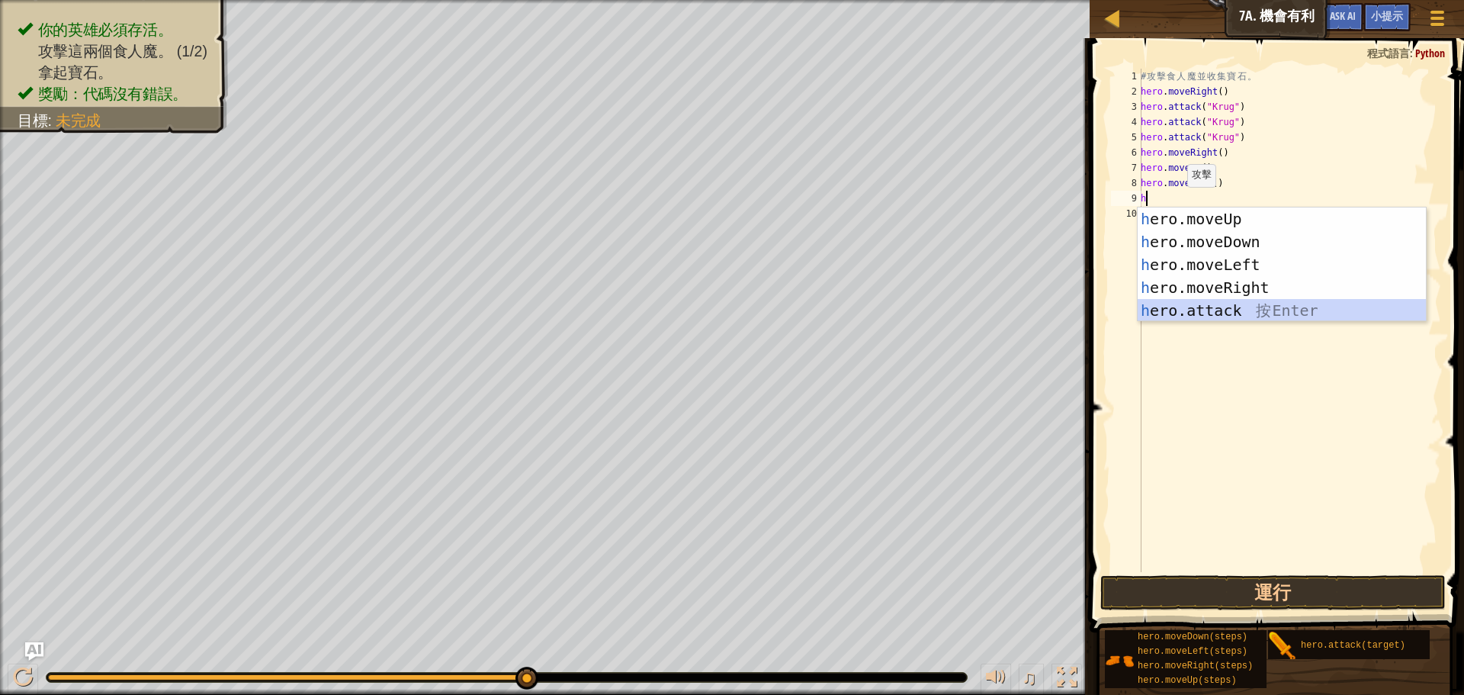
click at [1189, 313] on div "h ero.moveUp 按 Enter h ero.moveDown 按 Enter h ero.moveLeft 按 Enter h ero.moveRi…" at bounding box center [1282, 287] width 288 height 160
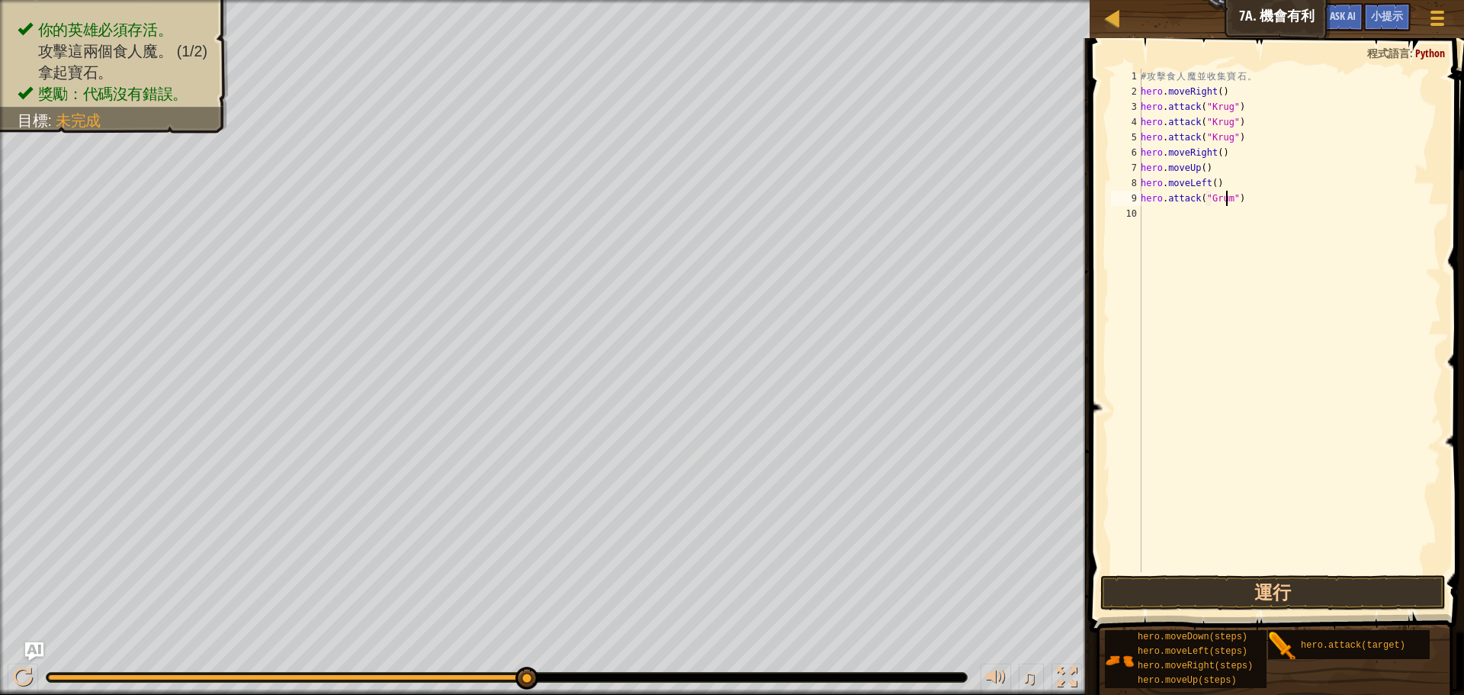
scroll to position [7, 8]
type textarea "hero.attack("Grump")"
click at [1244, 582] on button "運行" at bounding box center [1272, 592] width 345 height 35
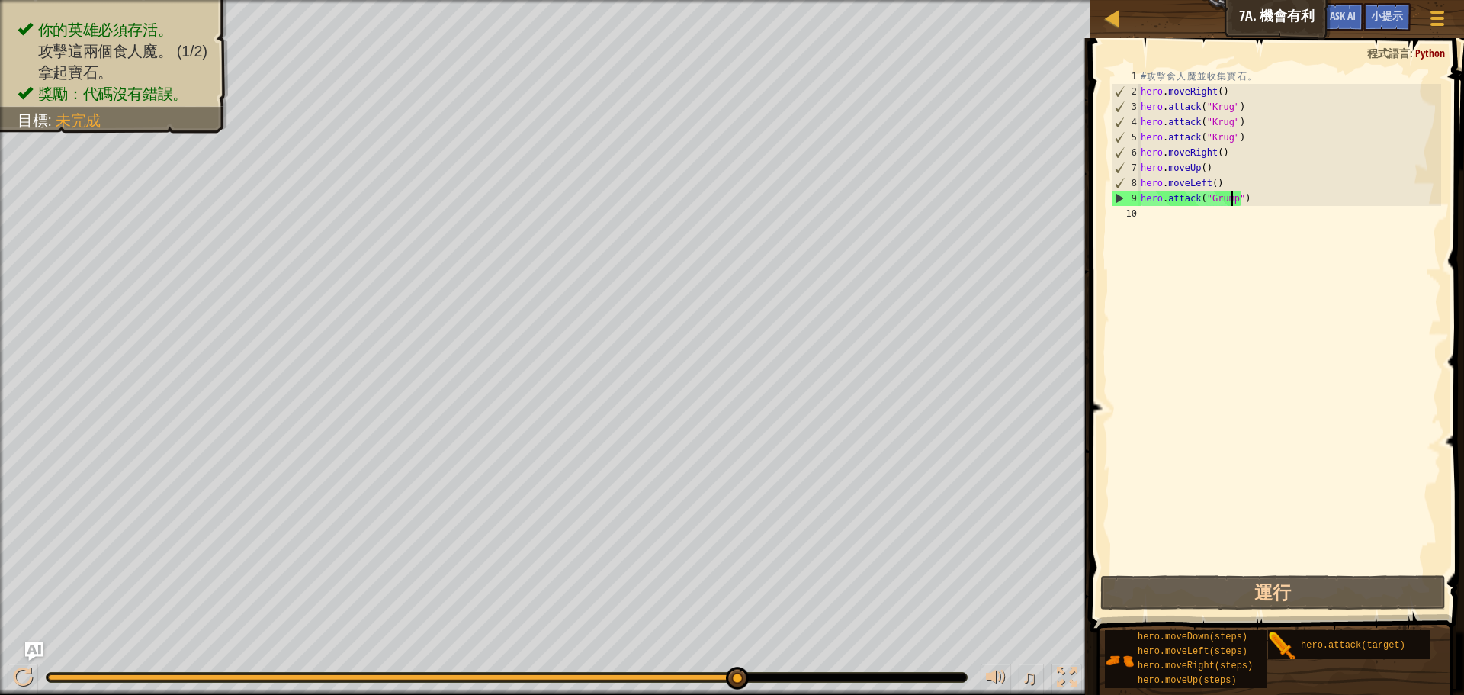
click at [1159, 216] on div "# 攻 擊 食 人 魔 並 收 集 寶 石 。 hero . moveRight ( ) hero . attack ( "[PERSON_NAME]" ) …" at bounding box center [1290, 336] width 304 height 534
type textarea "h"
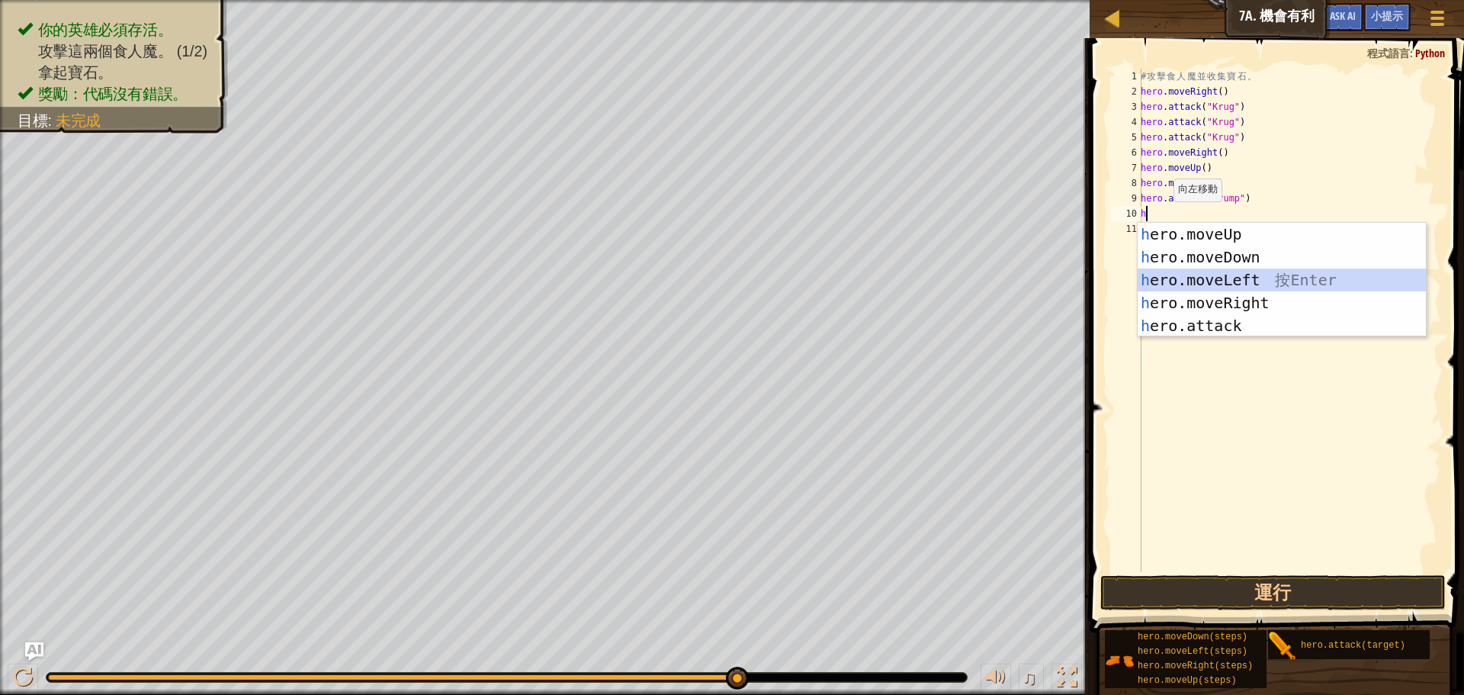
click at [1181, 273] on div "h ero.moveUp 按 Enter h ero.moveDown 按 Enter h ero.moveLeft 按 Enter h ero.moveRi…" at bounding box center [1282, 303] width 288 height 160
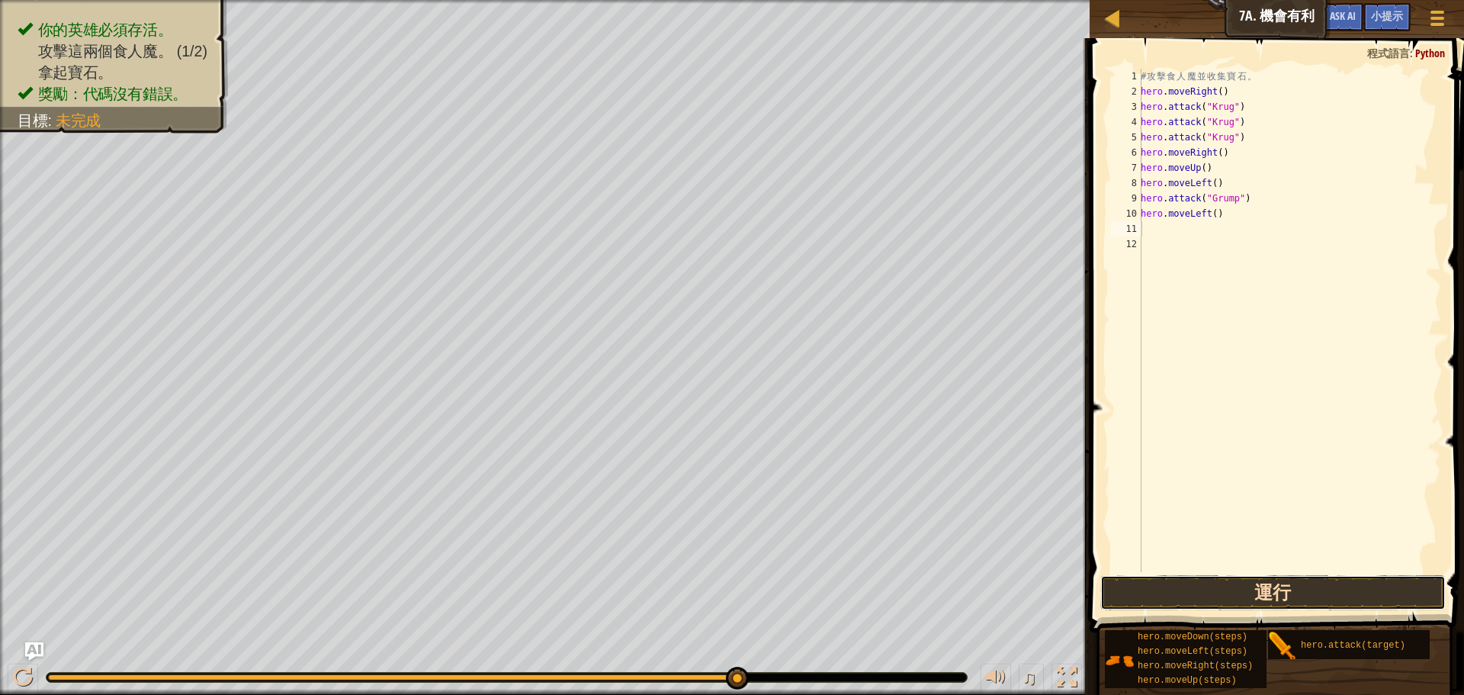
click at [1208, 584] on button "運行" at bounding box center [1272, 592] width 345 height 35
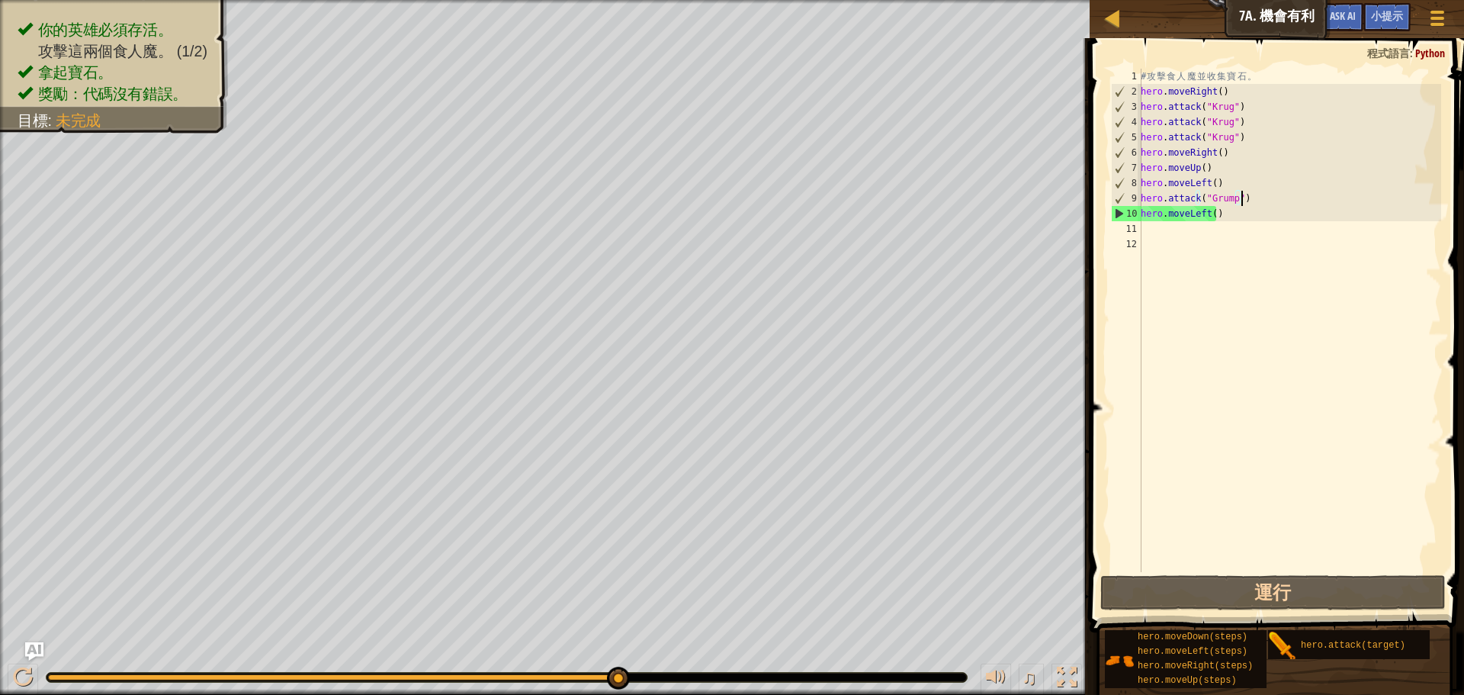
click at [1242, 198] on div "# 攻 擊 食 人 魔 並 收 集 寶 石 。 hero . moveRight ( ) hero . attack ( "[PERSON_NAME]" ) …" at bounding box center [1290, 336] width 304 height 534
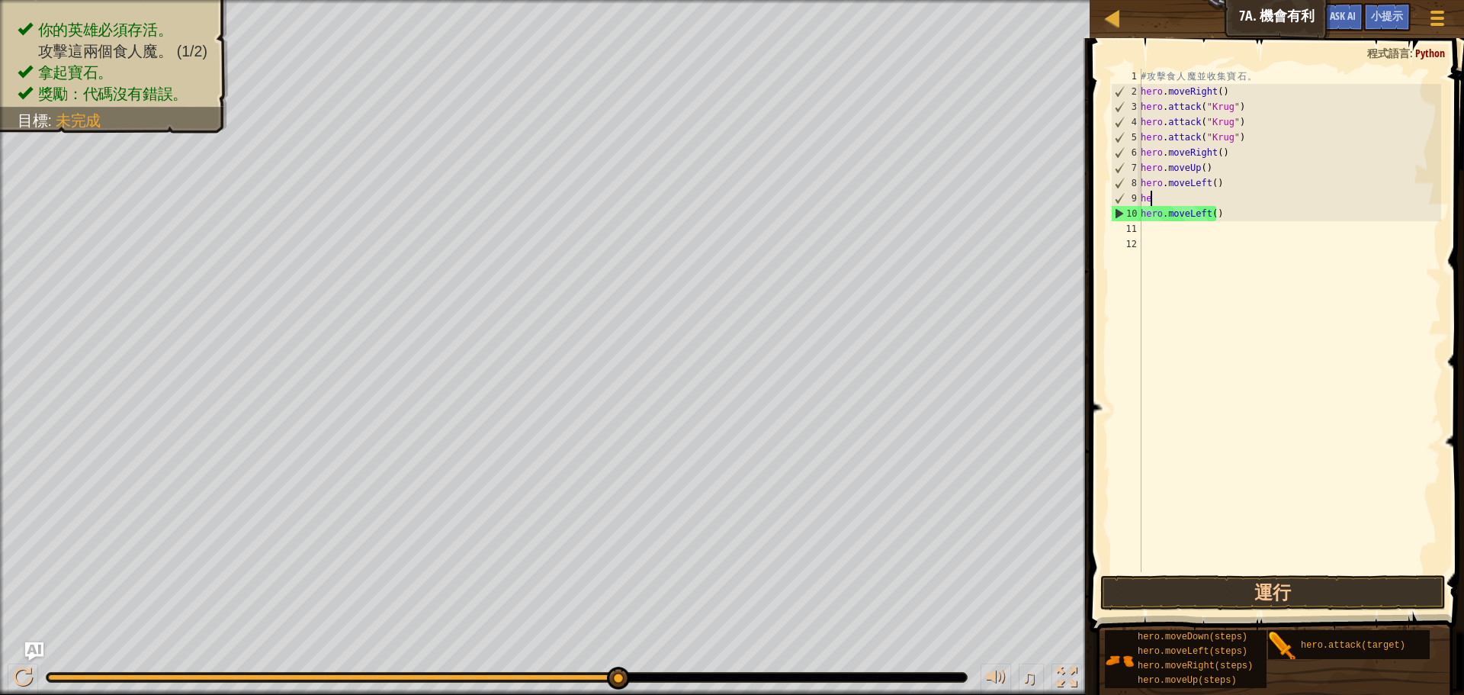
type textarea "h"
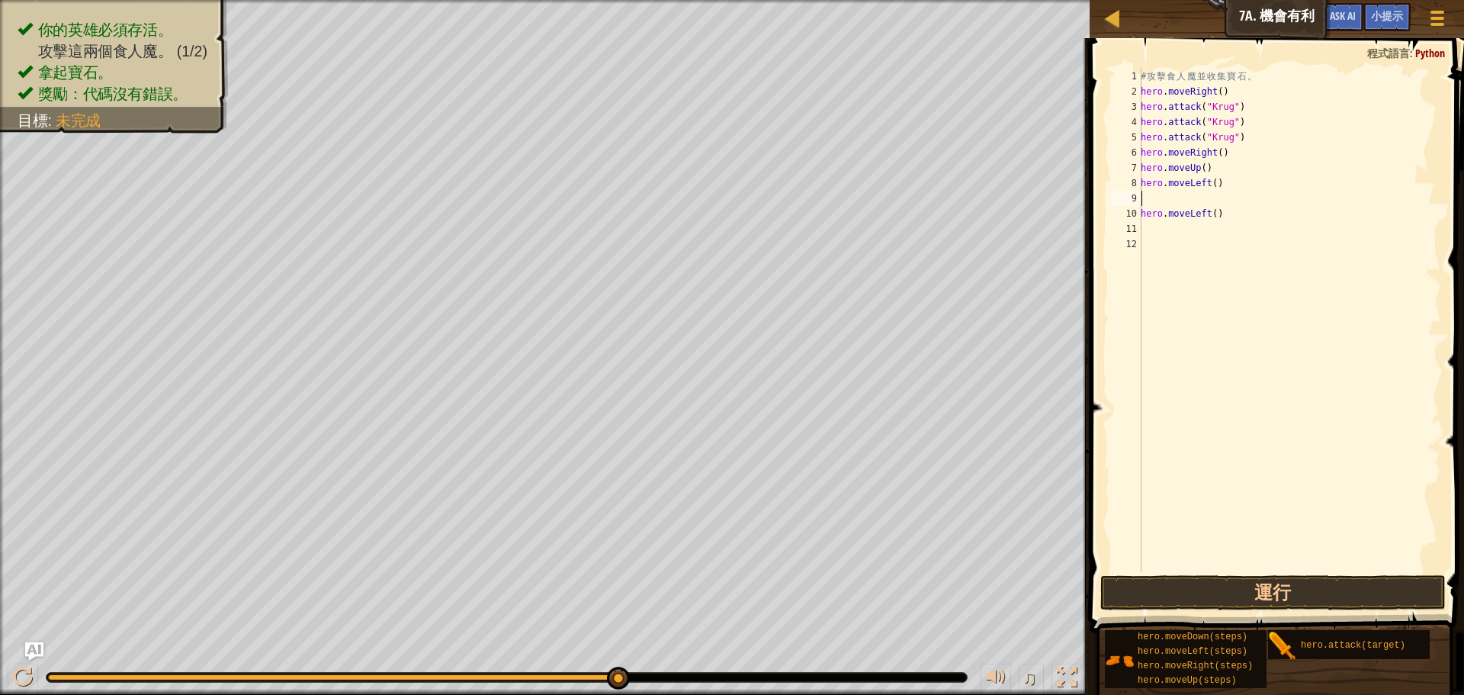
click at [1224, 221] on div "# 攻 擊 食 人 魔 並 收 集 寶 石 。 hero . moveRight ( ) hero . attack ( "[PERSON_NAME]" ) …" at bounding box center [1290, 336] width 304 height 534
click at [1214, 217] on div "# 攻 擊 食 人 魔 並 收 集 寶 石 。 hero . moveRight ( ) hero . attack ( "[PERSON_NAME]" ) …" at bounding box center [1290, 336] width 304 height 534
click at [1216, 215] on div "# 攻 擊 食 人 魔 並 收 集 寶 石 。 hero . moveRight ( ) hero . attack ( "[PERSON_NAME]" ) …" at bounding box center [1290, 336] width 304 height 534
type textarea "h"
click at [1191, 204] on div "# 攻 擊 食 人 魔 並 收 集 寶 石 。 hero . moveRight ( ) hero . attack ( "[PERSON_NAME]" ) …" at bounding box center [1290, 336] width 304 height 534
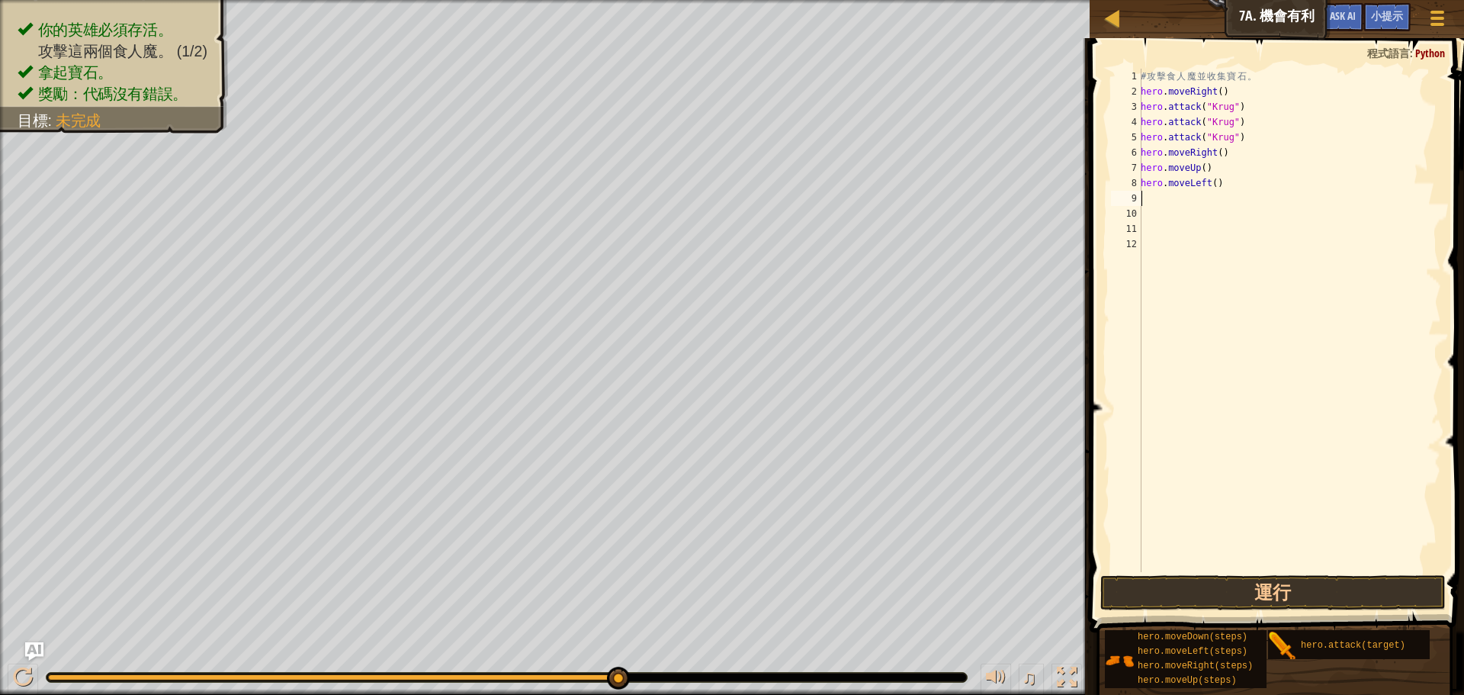
click at [1219, 186] on div "# 攻 擊 食 人 魔 並 收 集 寶 石 。 hero . moveRight ( ) hero . attack ( "[PERSON_NAME]" ) …" at bounding box center [1290, 336] width 304 height 534
type textarea "h"
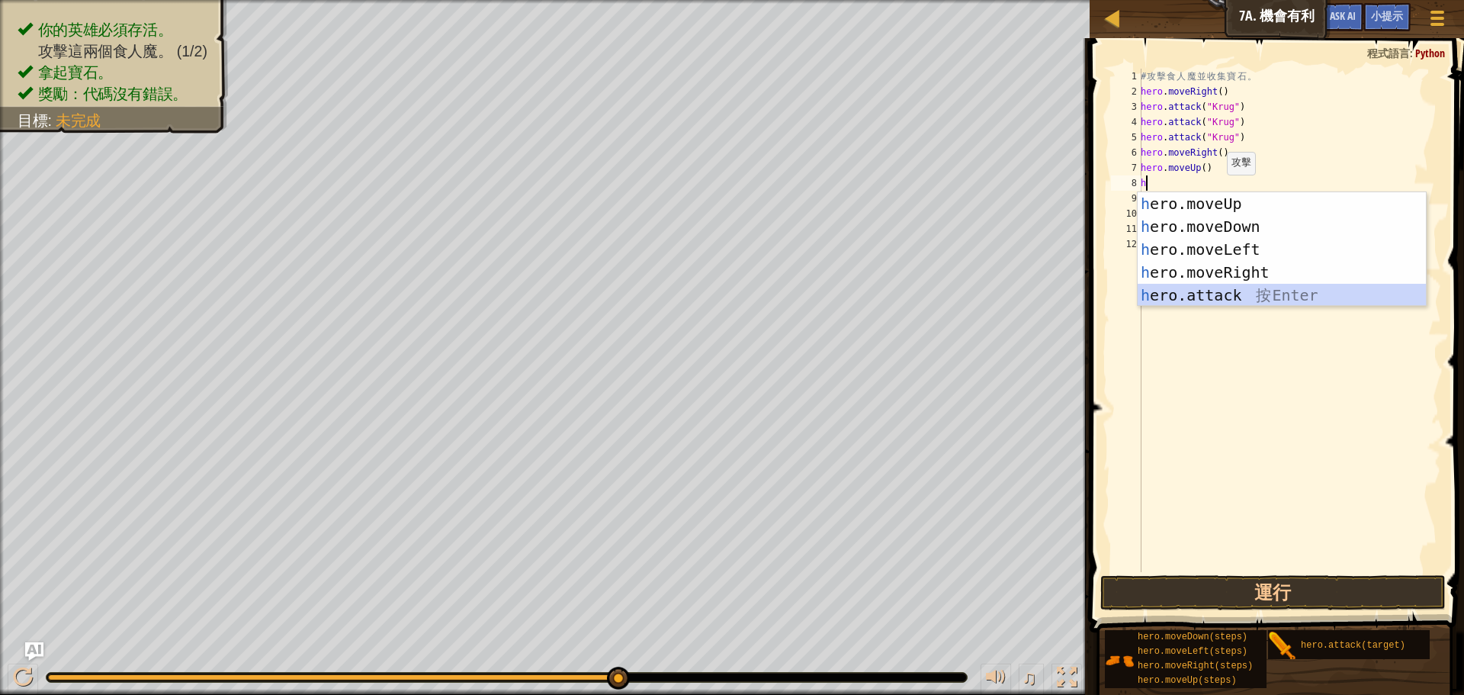
click at [1237, 291] on div "h ero.moveUp 按 Enter h ero.moveDown 按 Enter h ero.moveLeft 按 Enter h ero.moveRi…" at bounding box center [1282, 272] width 288 height 160
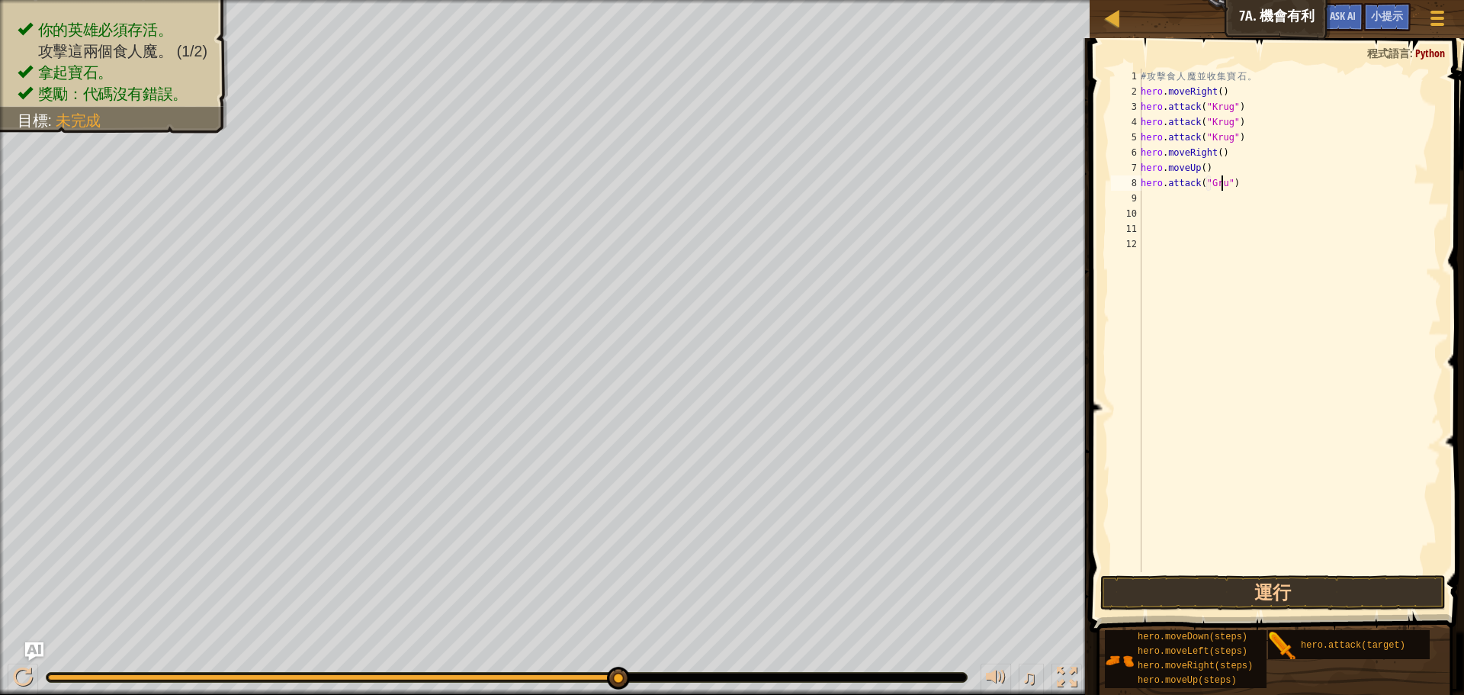
scroll to position [7, 7]
type textarea "hero.attack("Grump")"
click at [1145, 207] on div "# 攻 擊 食 人 魔 並 收 集 寶 石 。 hero . moveRight ( ) hero . attack ( "[PERSON_NAME]" ) …" at bounding box center [1290, 336] width 304 height 534
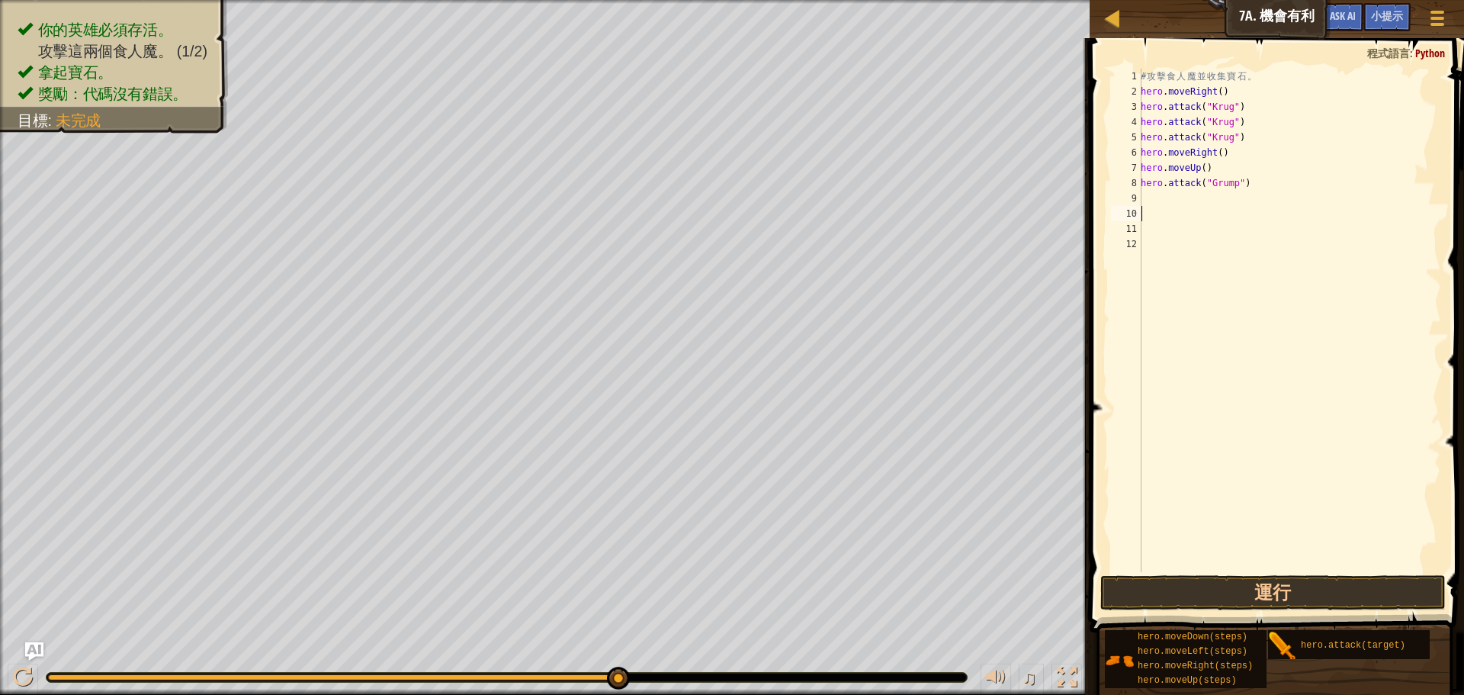
click at [1145, 203] on div "# 攻 擊 食 人 魔 並 收 集 寶 石 。 hero . moveRight ( ) hero . attack ( "[PERSON_NAME]" ) …" at bounding box center [1290, 336] width 304 height 534
type textarea "h"
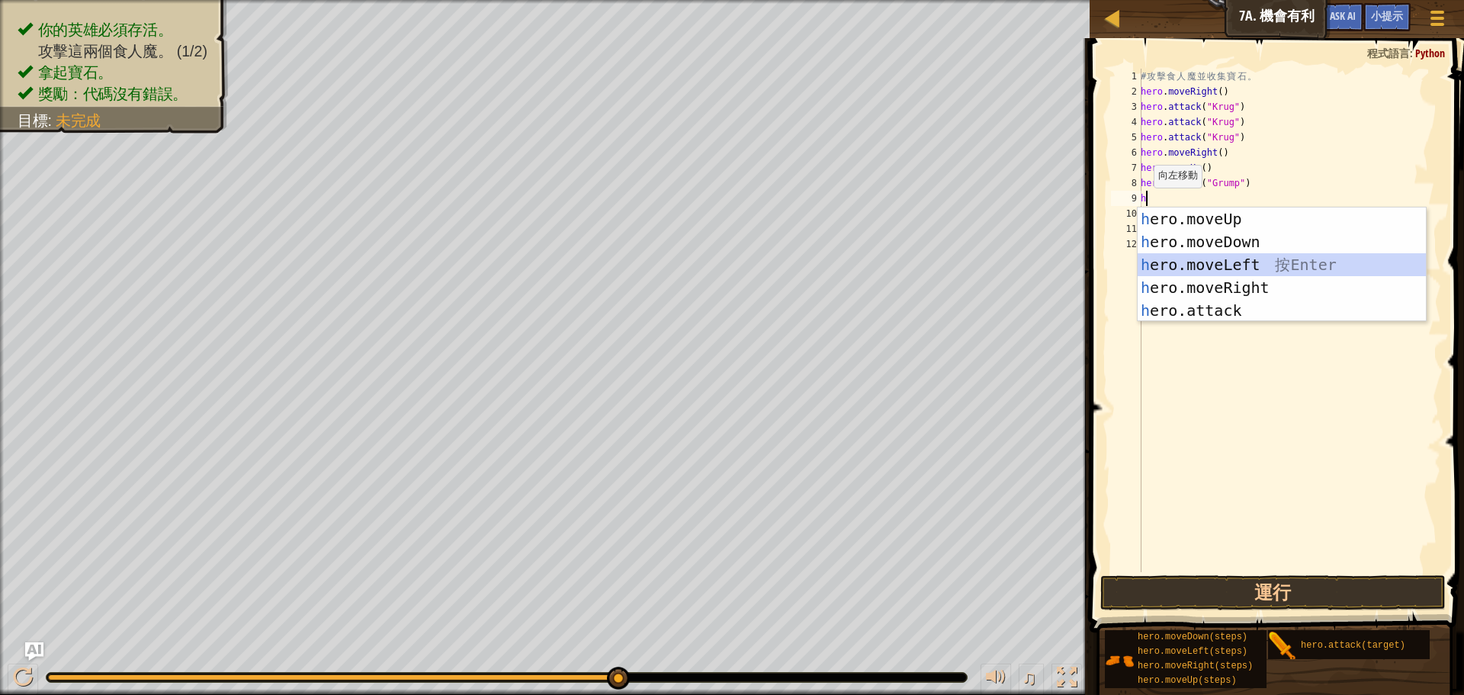
click at [1154, 260] on div "h ero.moveUp 按 Enter h ero.moveDown 按 Enter h ero.moveLeft 按 Enter h ero.moveRi…" at bounding box center [1282, 287] width 288 height 160
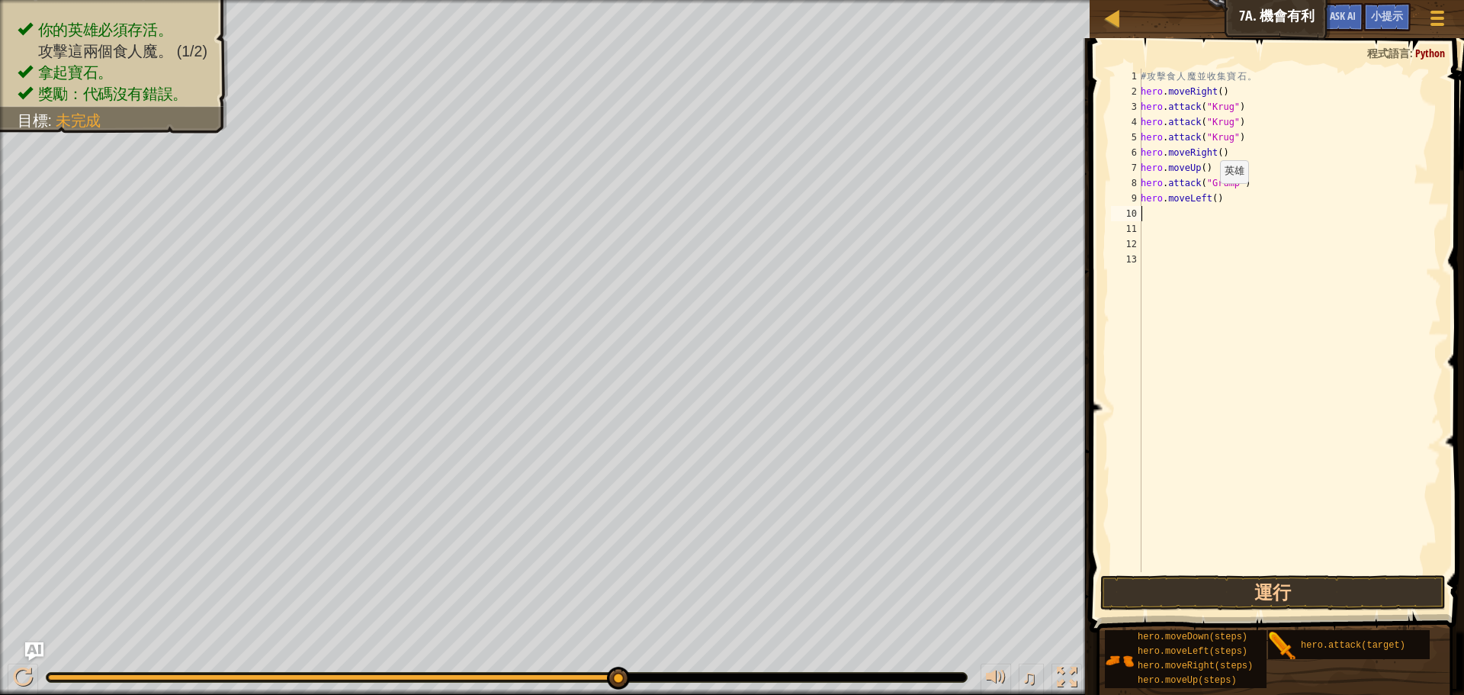
click at [1212, 198] on div "# 攻 擊 食 人 魔 並 收 集 寶 石 。 hero . moveRight ( ) hero . attack ( "[PERSON_NAME]" ) …" at bounding box center [1290, 336] width 304 height 534
type textarea "hero.moveLeft(2)"
click at [1232, 576] on button "運行" at bounding box center [1272, 592] width 345 height 35
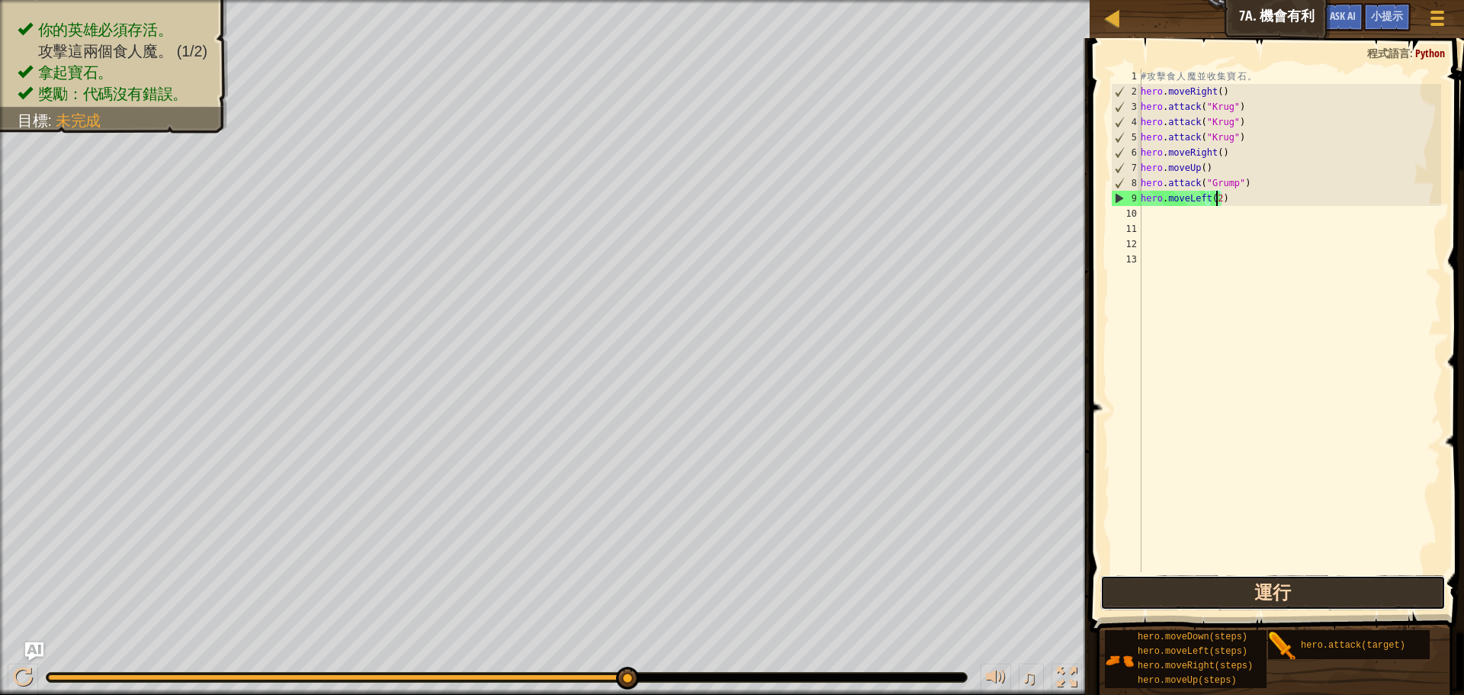
click at [1232, 589] on button "運行" at bounding box center [1272, 592] width 345 height 35
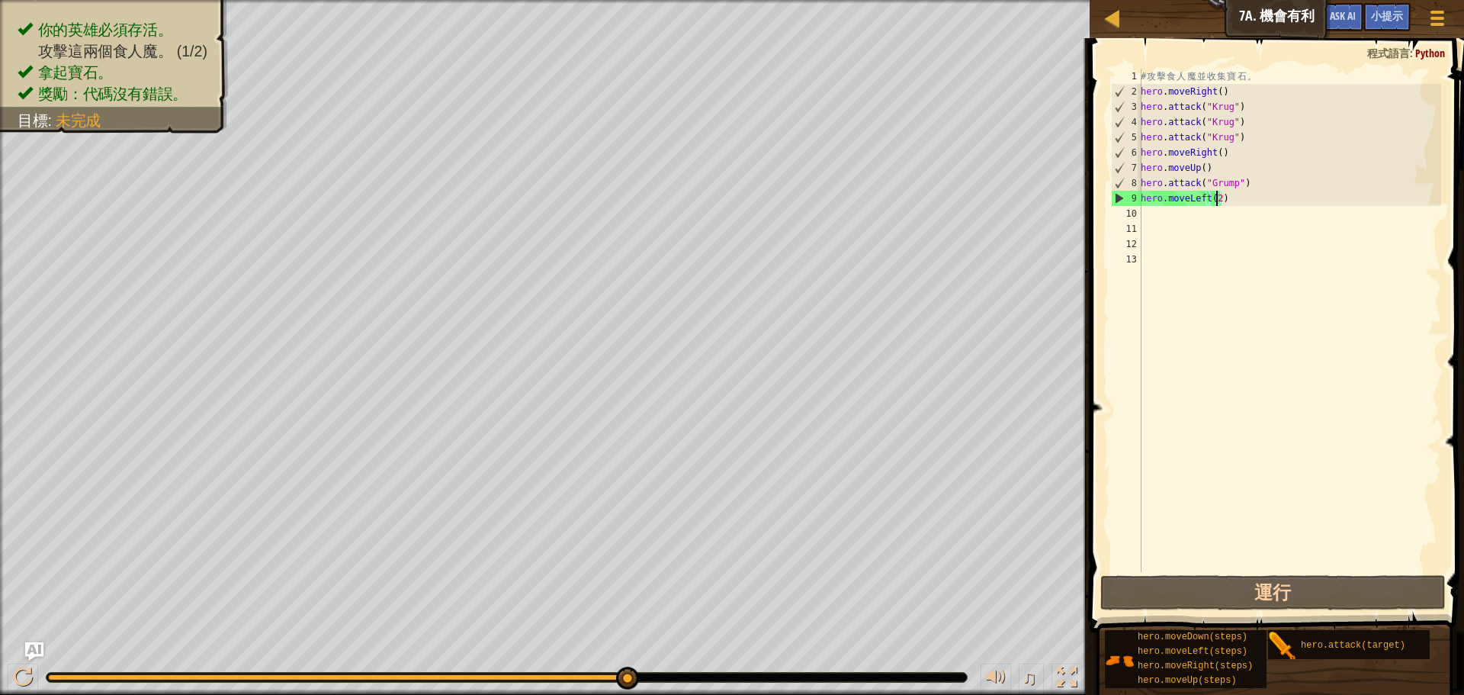
click at [1232, 207] on div "# 攻 擊 食 人 魔 並 收 集 寶 石 。 hero . moveRight ( ) hero . attack ( "[PERSON_NAME]" ) …" at bounding box center [1290, 336] width 304 height 534
click at [1220, 200] on div "# 攻 擊 食 人 魔 並 收 集 寶 石 。 hero . moveRight ( ) hero . attack ( "[PERSON_NAME]" ) …" at bounding box center [1290, 336] width 304 height 534
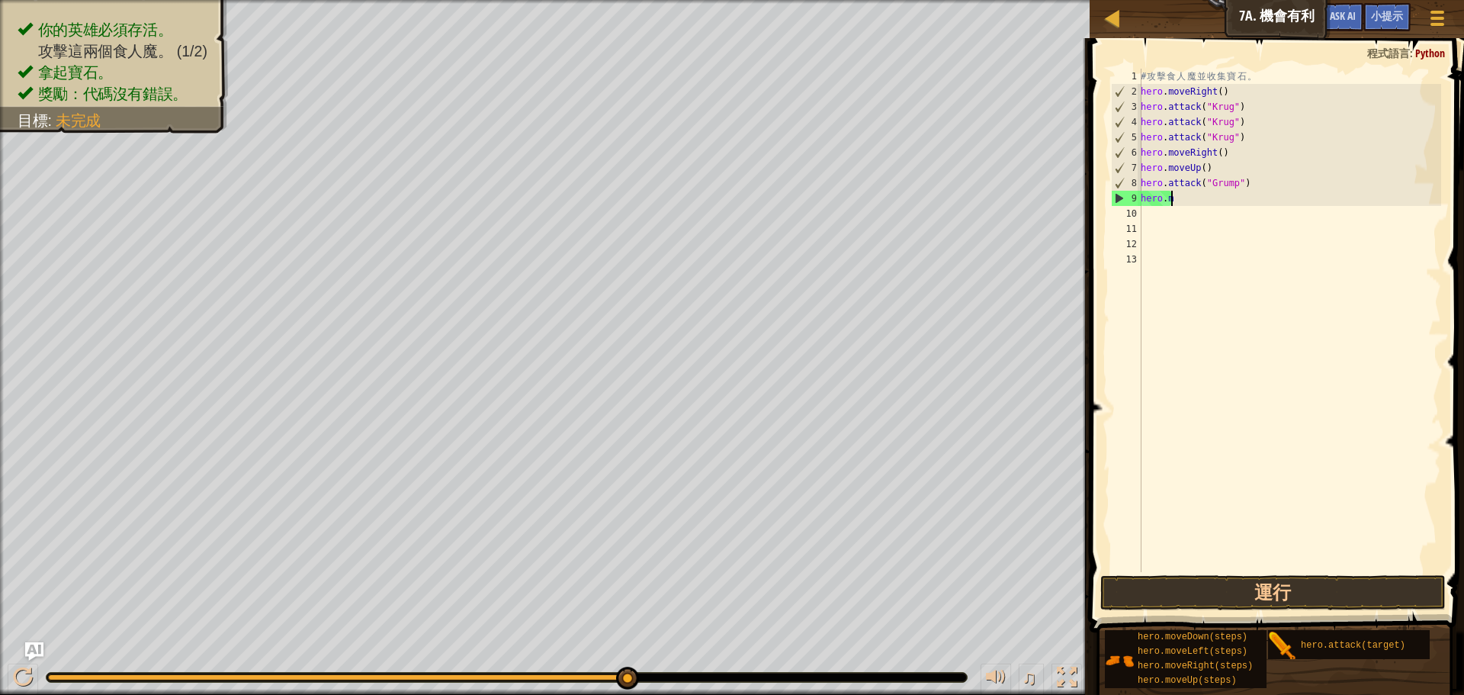
type textarea "h"
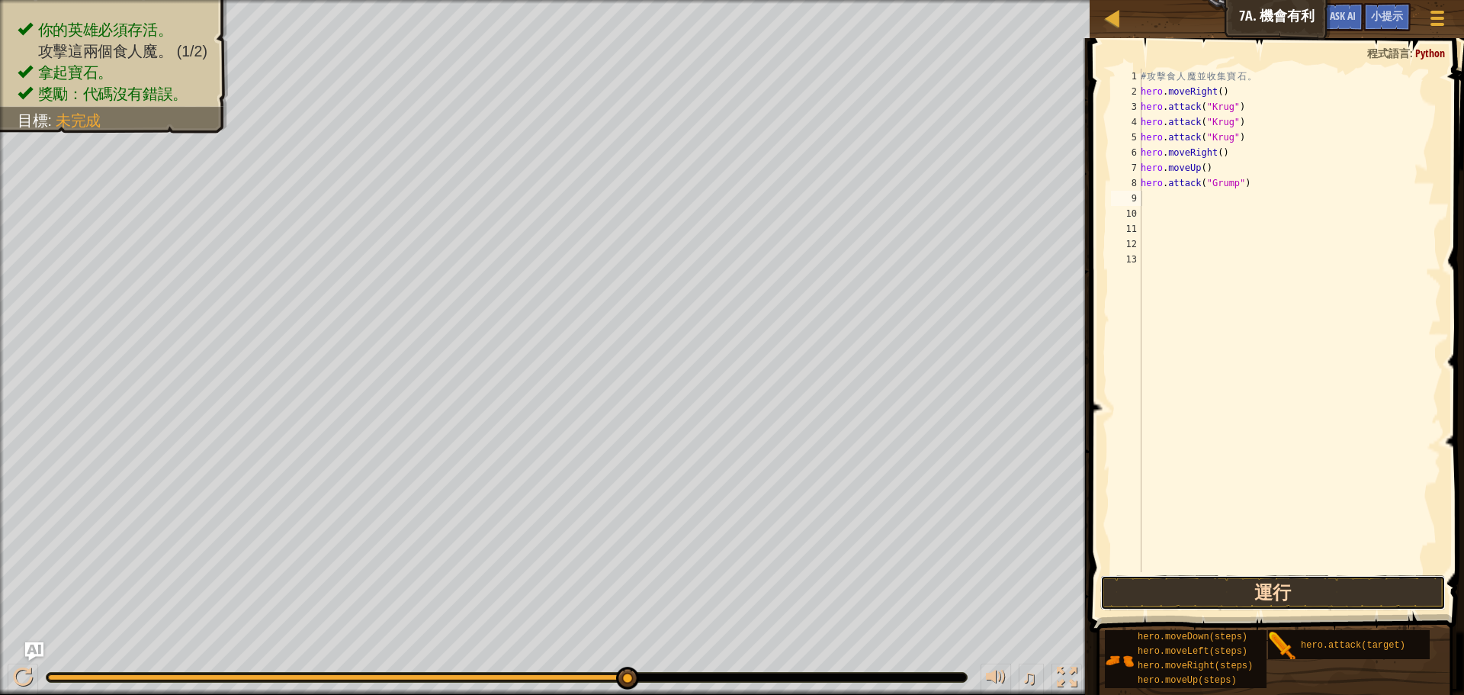
click at [1233, 593] on button "運行" at bounding box center [1272, 592] width 345 height 35
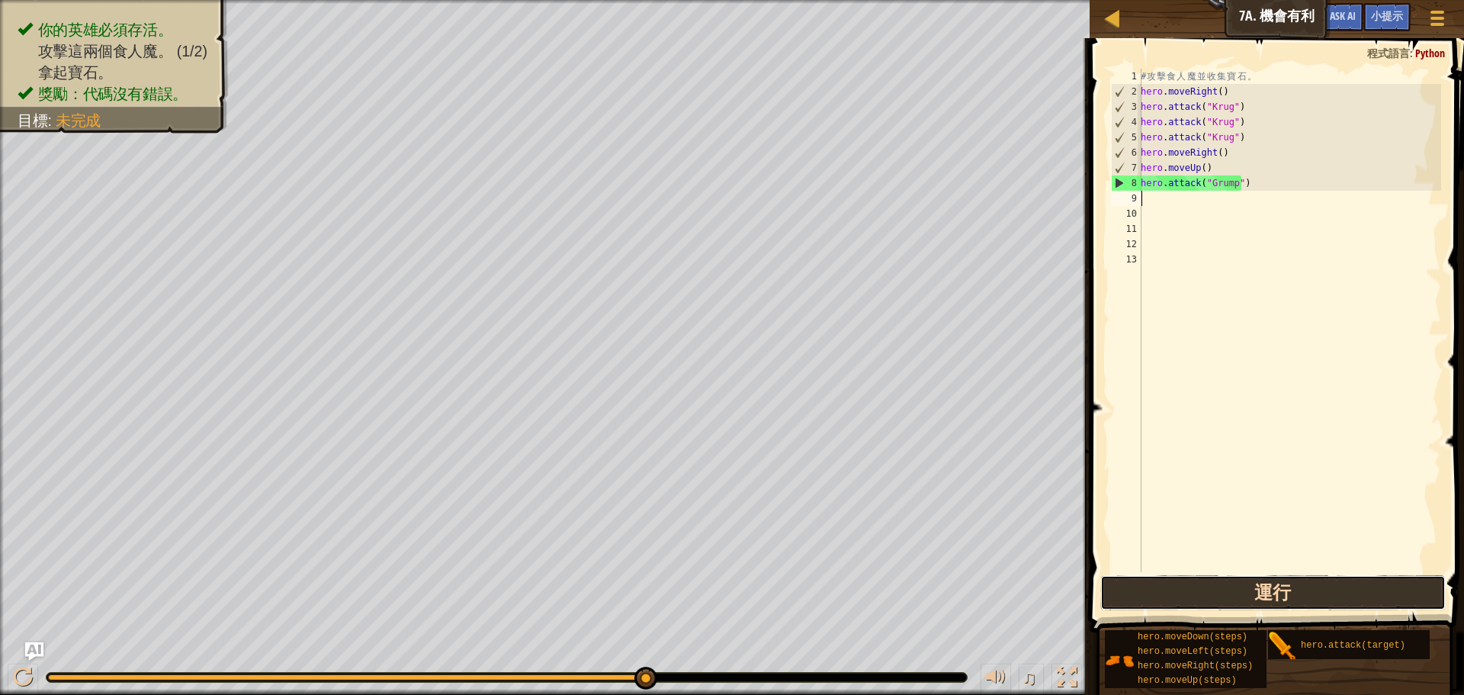
click at [1201, 593] on button "運行" at bounding box center [1272, 592] width 345 height 35
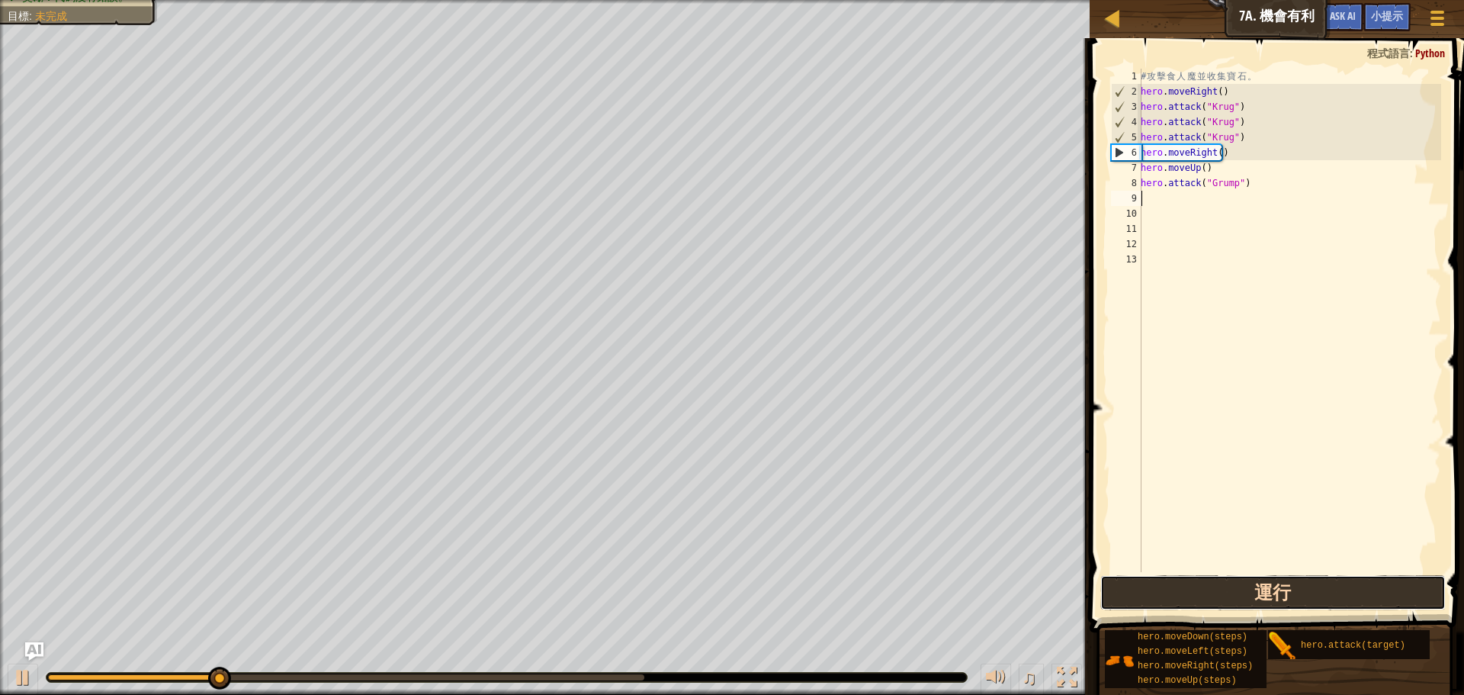
click at [1201, 593] on button "運行" at bounding box center [1272, 592] width 345 height 35
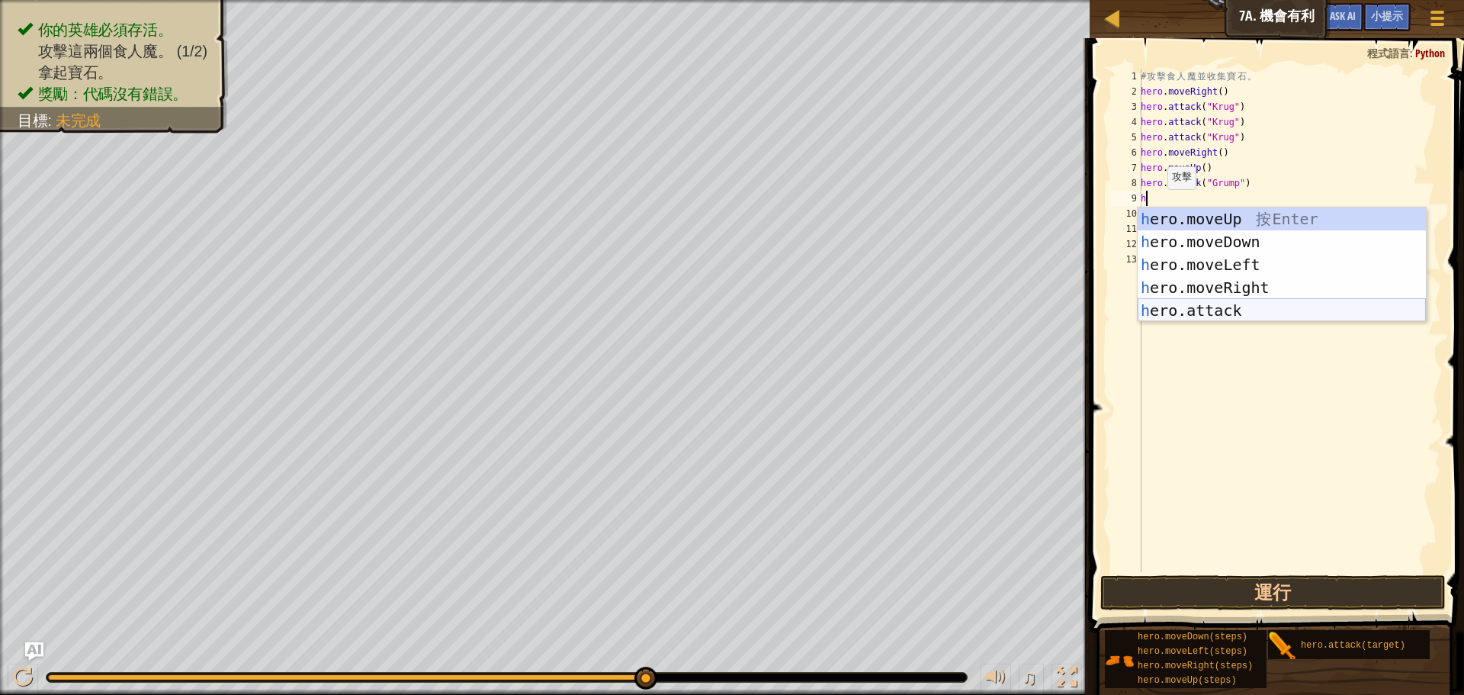
click at [1193, 310] on div "h ero.moveUp 按 Enter h ero.moveDown 按 Enter h ero.moveLeft 按 Enter h ero.moveRi…" at bounding box center [1282, 287] width 288 height 160
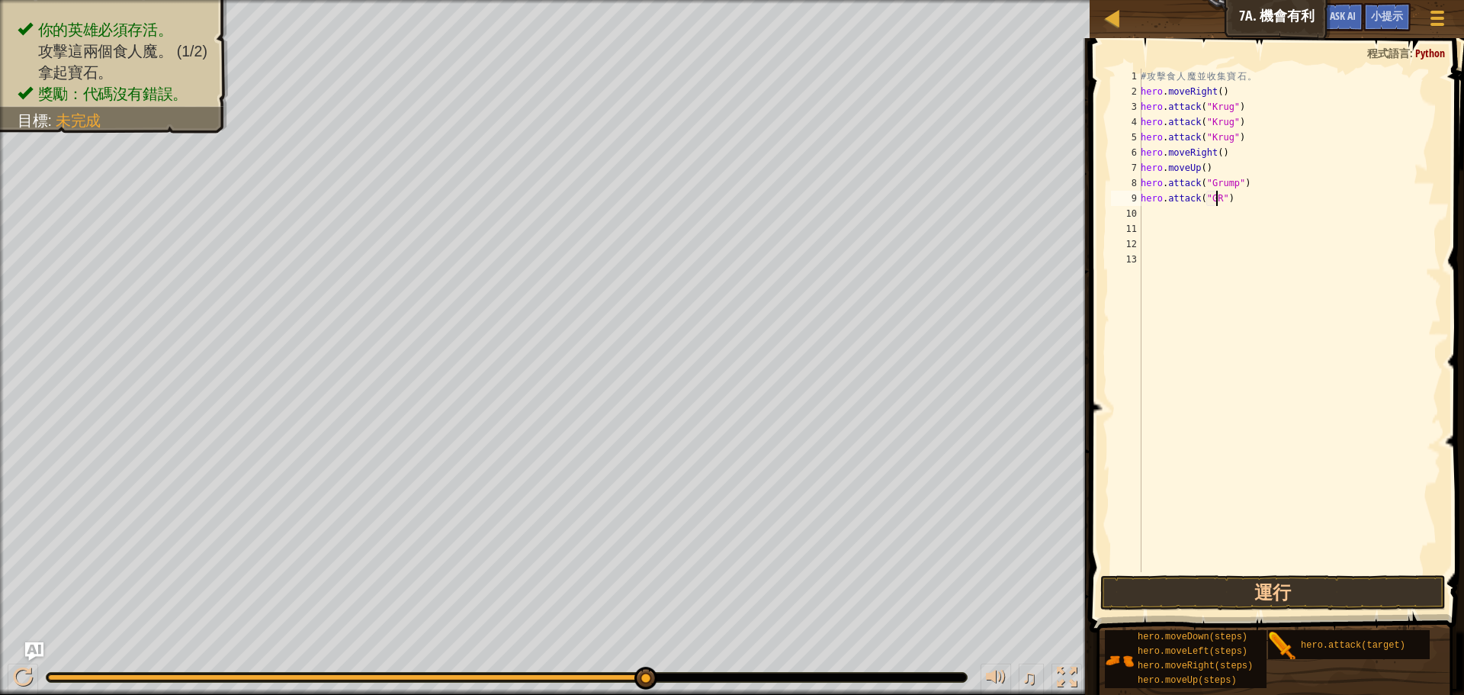
scroll to position [7, 6]
type textarea "hero.attack("Grump")"
click at [1142, 217] on div "# 攻 擊 食 人 魔 並 收 集 寶 石 。 hero . moveRight ( ) hero . attack ( "[PERSON_NAME]" ) …" at bounding box center [1290, 336] width 304 height 534
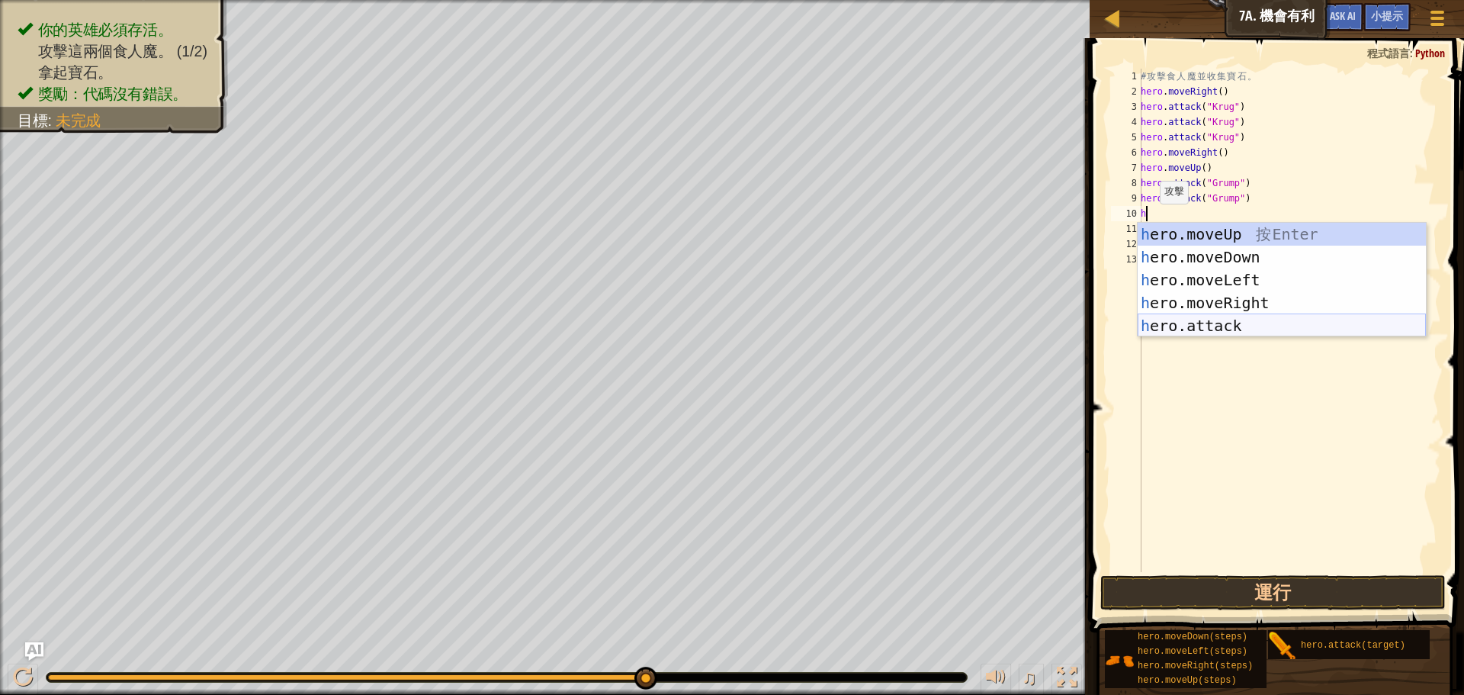
click at [1172, 323] on div "h ero.moveUp 按 Enter h ero.moveDown 按 Enter h ero.moveLeft 按 Enter h ero.moveRi…" at bounding box center [1282, 303] width 288 height 160
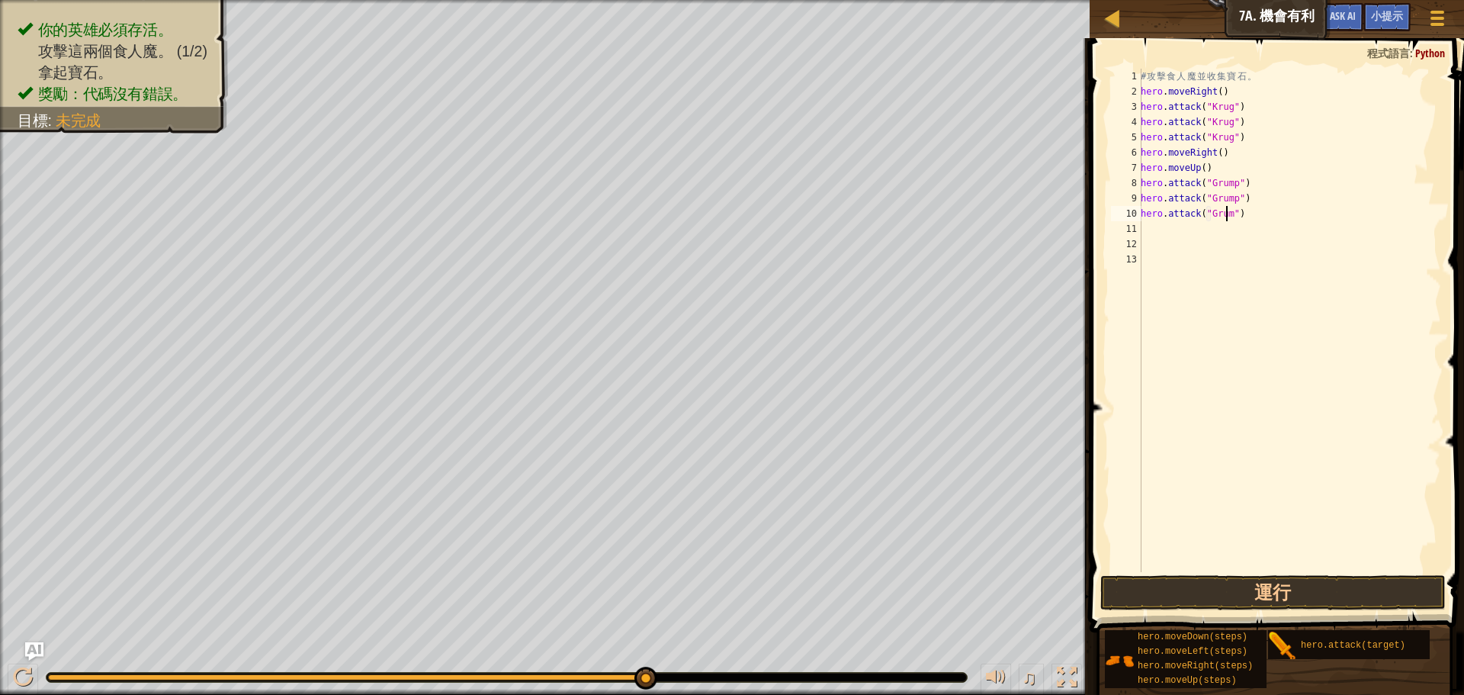
scroll to position [7, 8]
type textarea "hero.attack("Grump")"
click at [1244, 595] on button "運行" at bounding box center [1272, 592] width 345 height 35
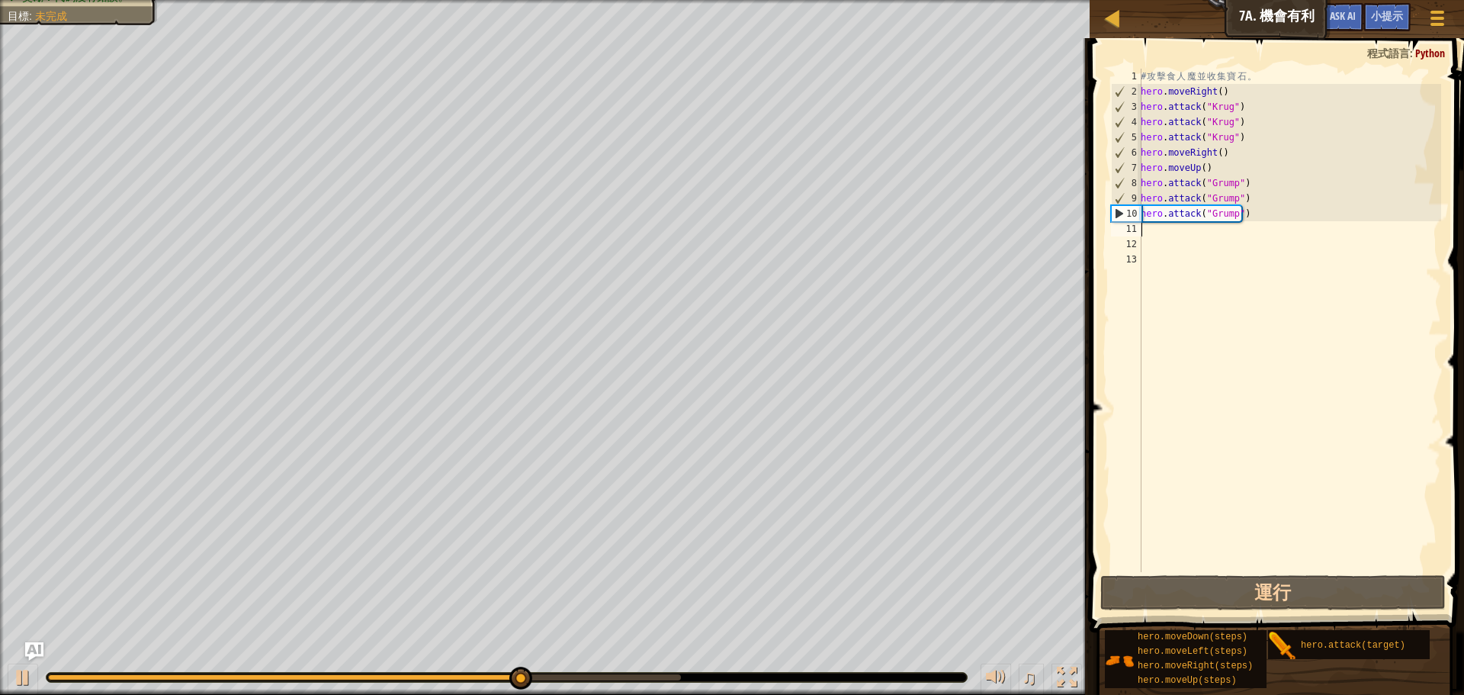
click at [1154, 234] on div "# 攻 擊 食 人 魔 並 收 集 寶 石 。 hero . moveRight ( ) hero . attack ( "[PERSON_NAME]" ) …" at bounding box center [1290, 336] width 304 height 534
type textarea "h"
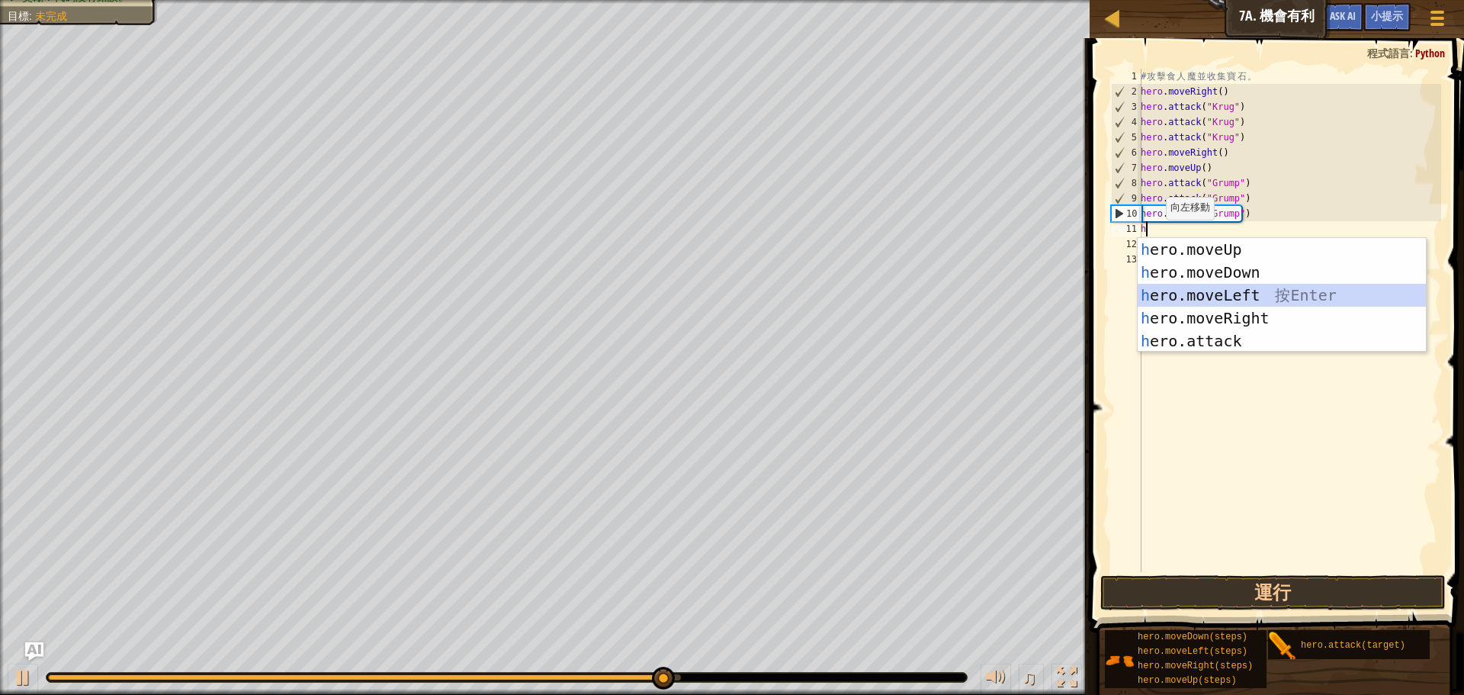
click at [1180, 288] on div "h ero.moveUp 按 Enter h ero.moveDown 按 Enter h ero.moveLeft 按 Enter h ero.moveRi…" at bounding box center [1282, 318] width 288 height 160
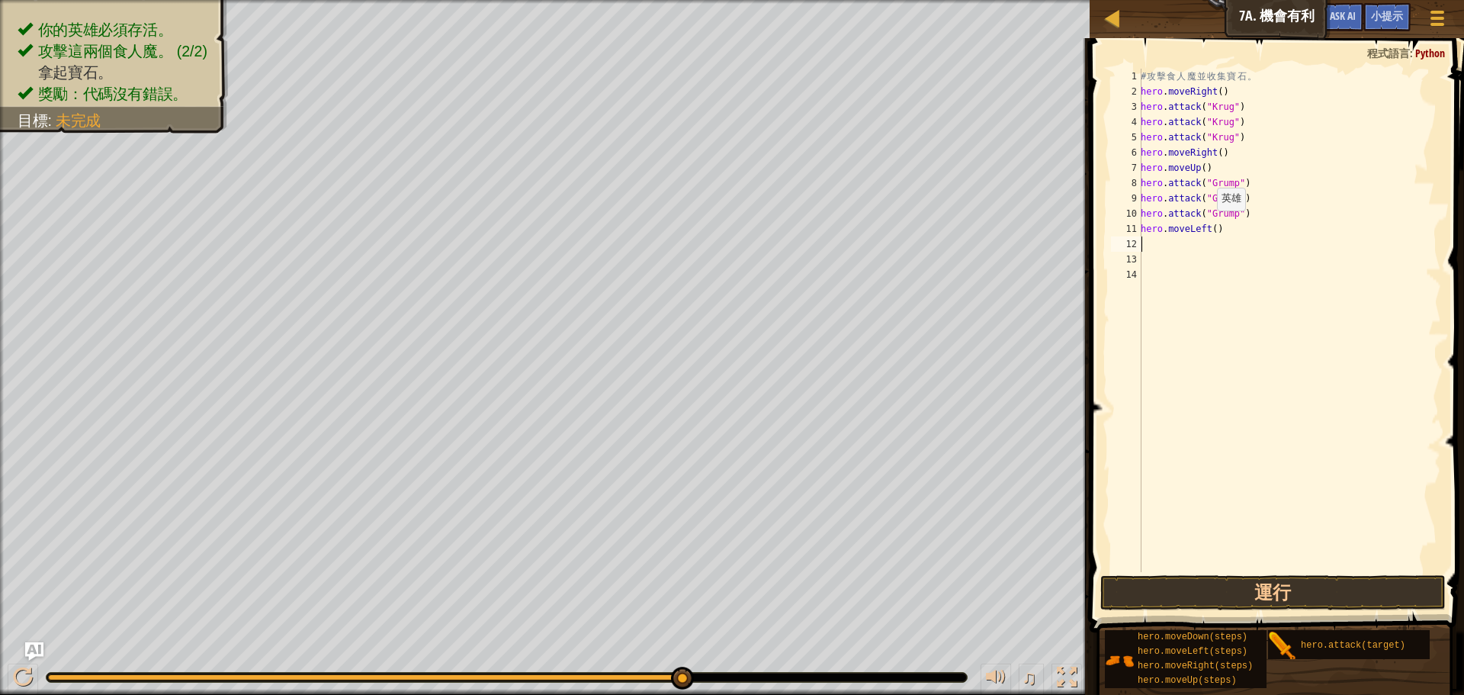
click at [1209, 226] on div "# 攻 擊 食 人 魔 並 收 集 寶 石 。 hero . moveRight ( ) hero . attack ( "[PERSON_NAME]" ) …" at bounding box center [1290, 336] width 304 height 534
click at [1211, 227] on div "# 攻 擊 食 人 魔 並 收 集 寶 石 。 hero . moveRight ( ) hero . attack ( "[PERSON_NAME]" ) …" at bounding box center [1290, 336] width 304 height 534
type textarea "hero.moveLeft(2)"
click at [1292, 594] on button "運行" at bounding box center [1272, 592] width 345 height 35
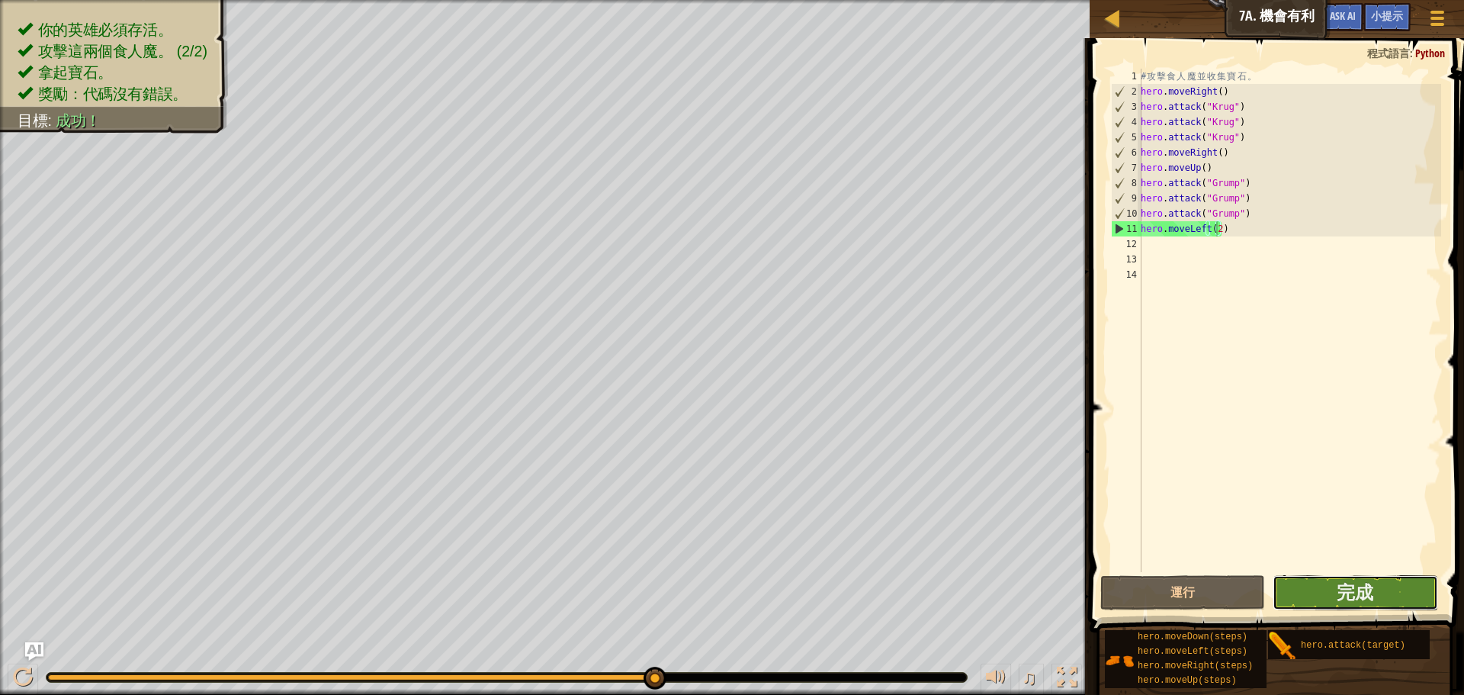
click at [1393, 589] on button "完成" at bounding box center [1355, 592] width 165 height 35
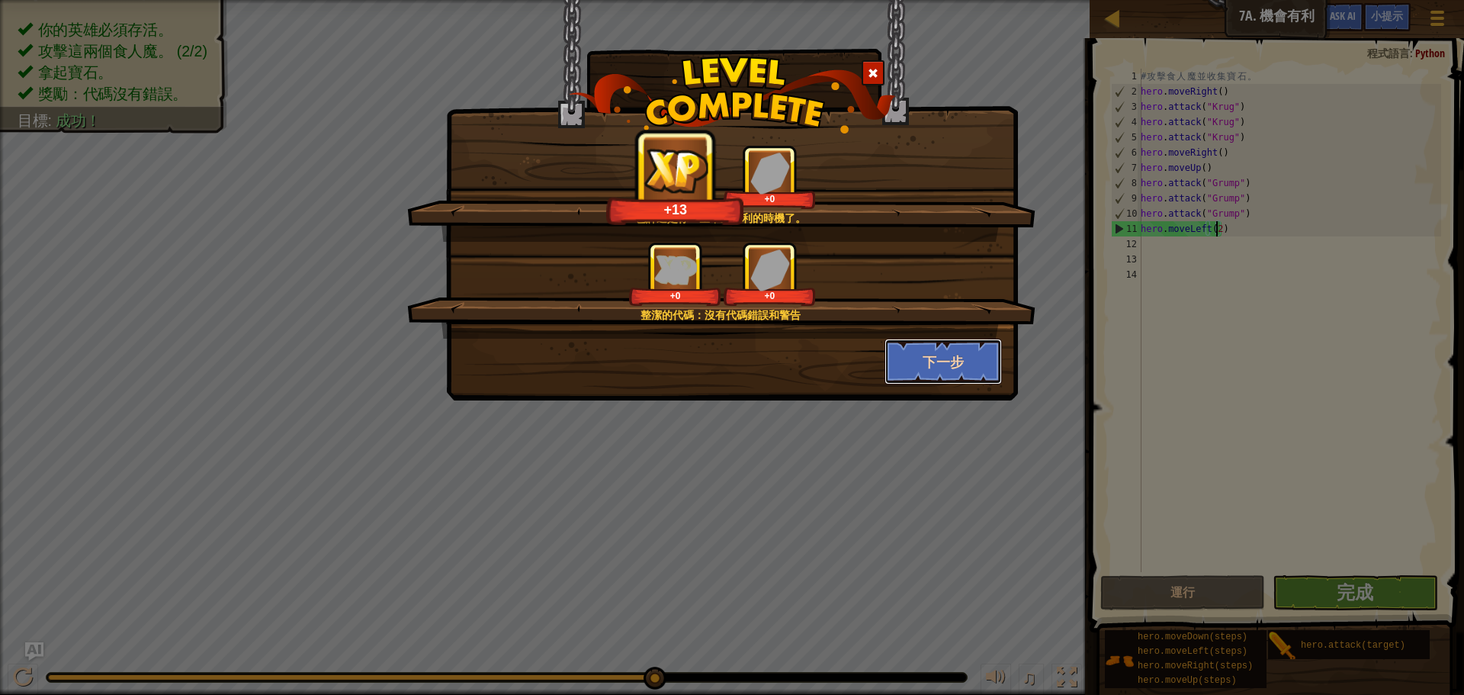
click at [912, 352] on button "下一步" at bounding box center [944, 362] width 118 height 46
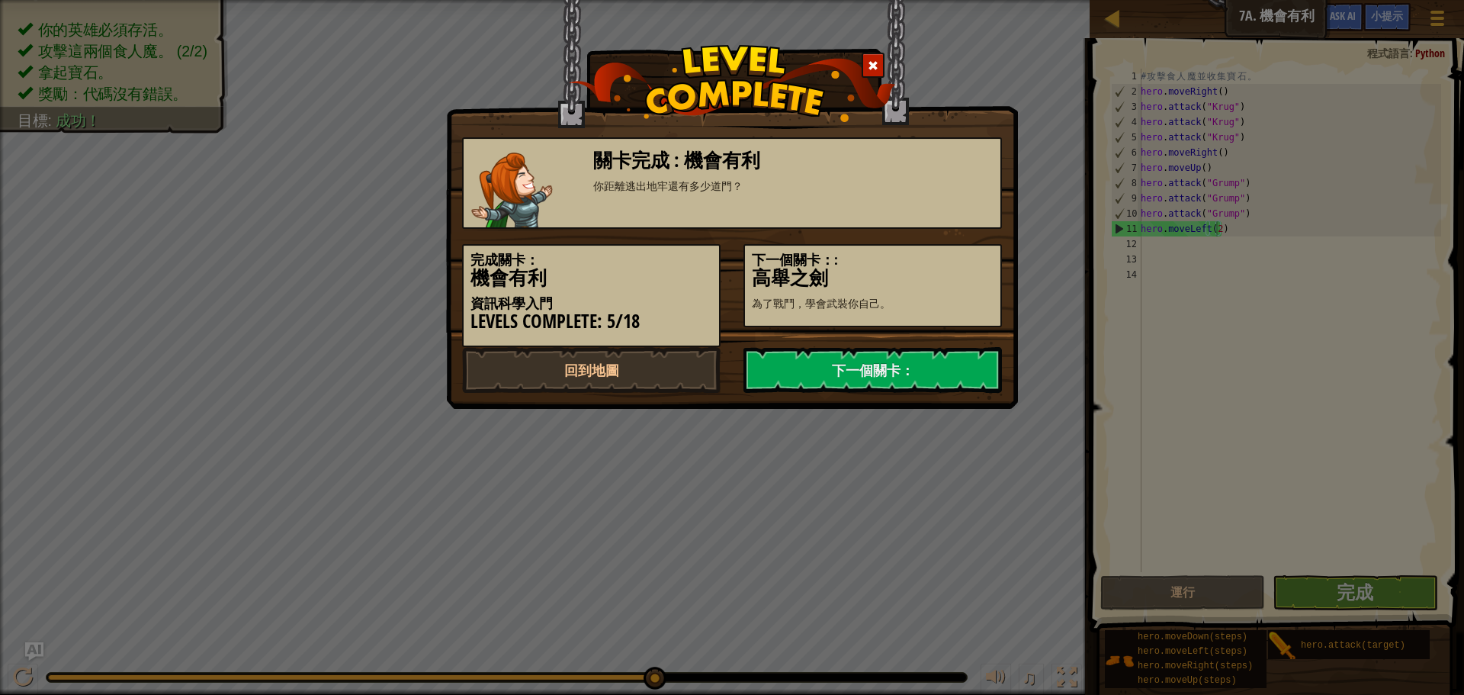
click at [912, 352] on link "下一個關卡：" at bounding box center [873, 370] width 259 height 46
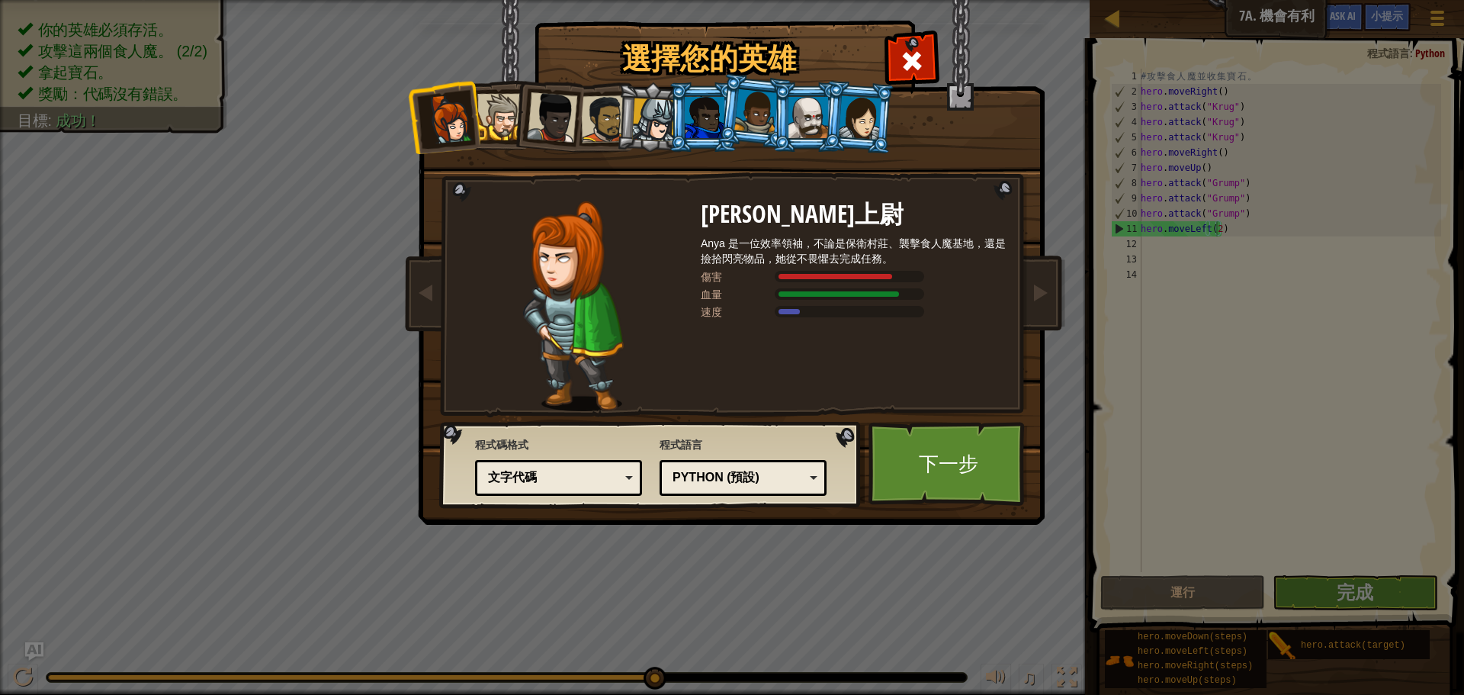
click at [509, 109] on div at bounding box center [500, 117] width 47 height 47
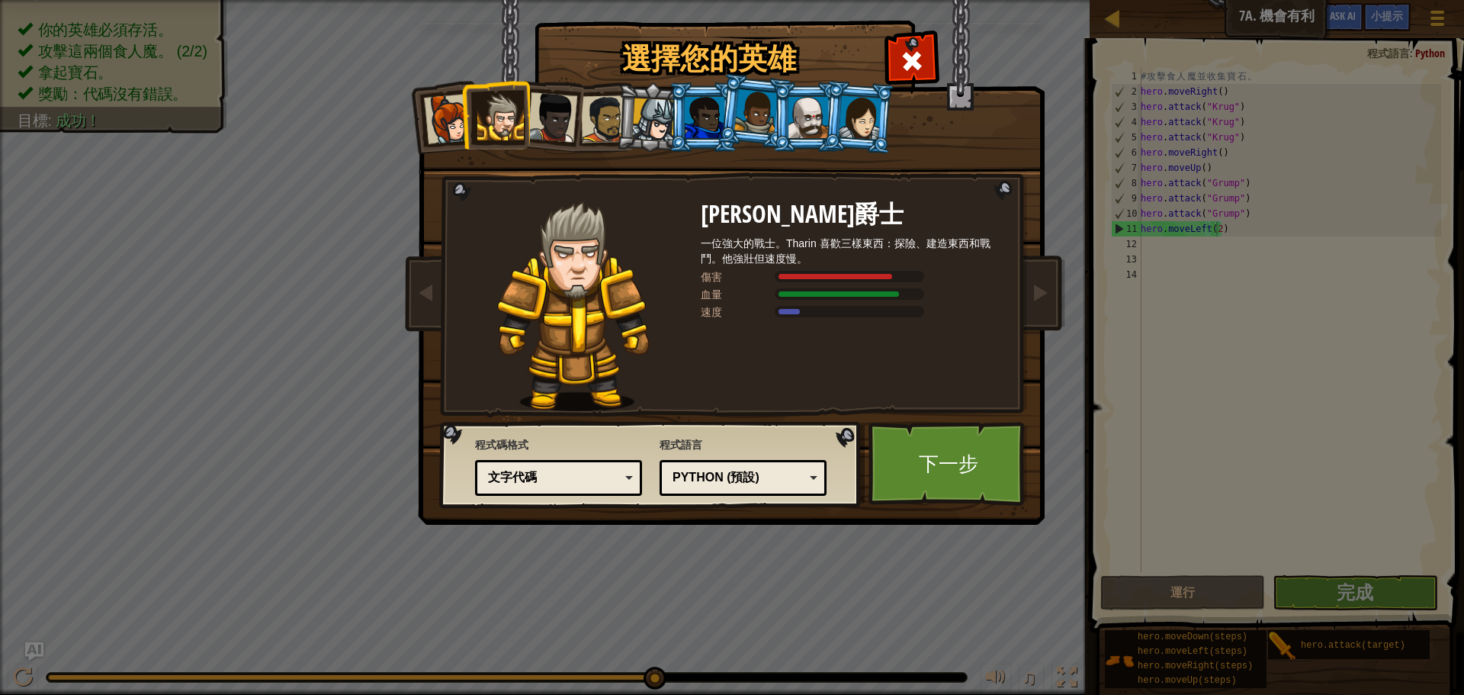
click at [705, 127] on div at bounding box center [705, 117] width 40 height 41
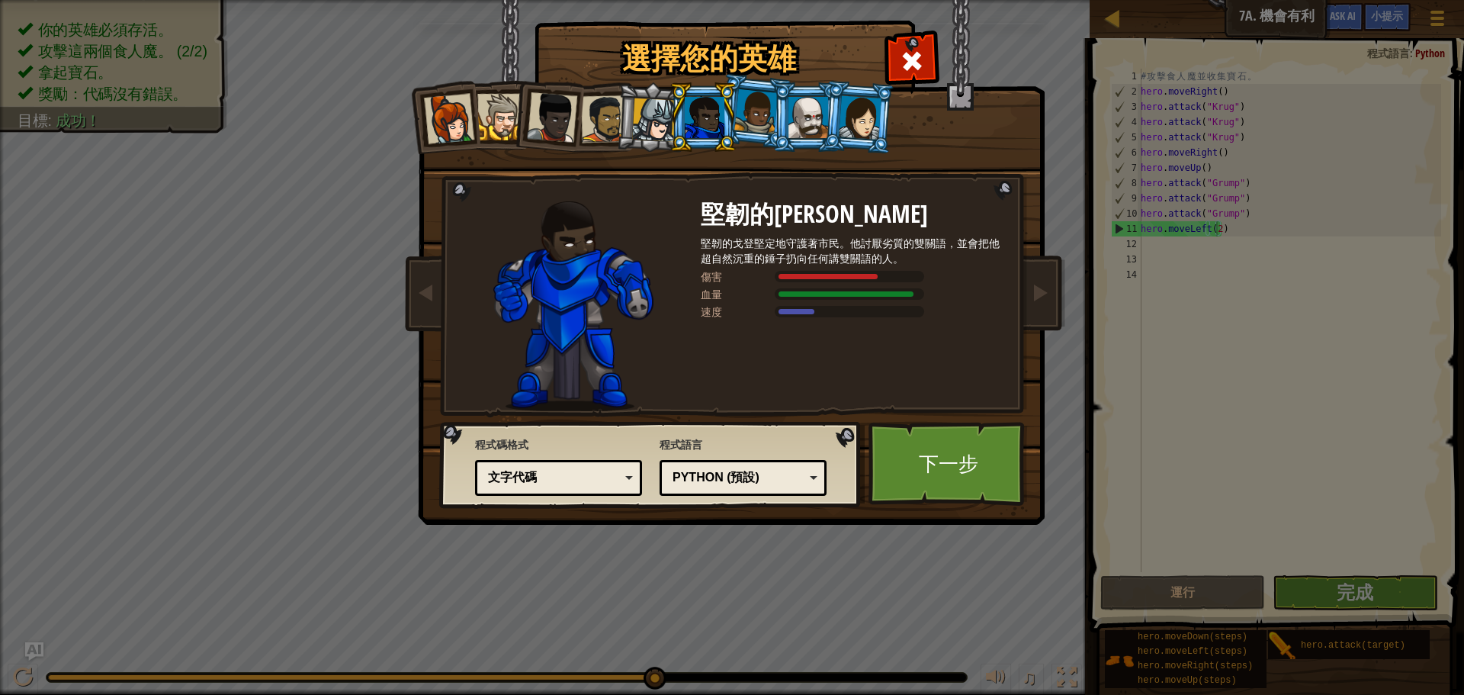
click at [834, 124] on li at bounding box center [858, 117] width 73 height 74
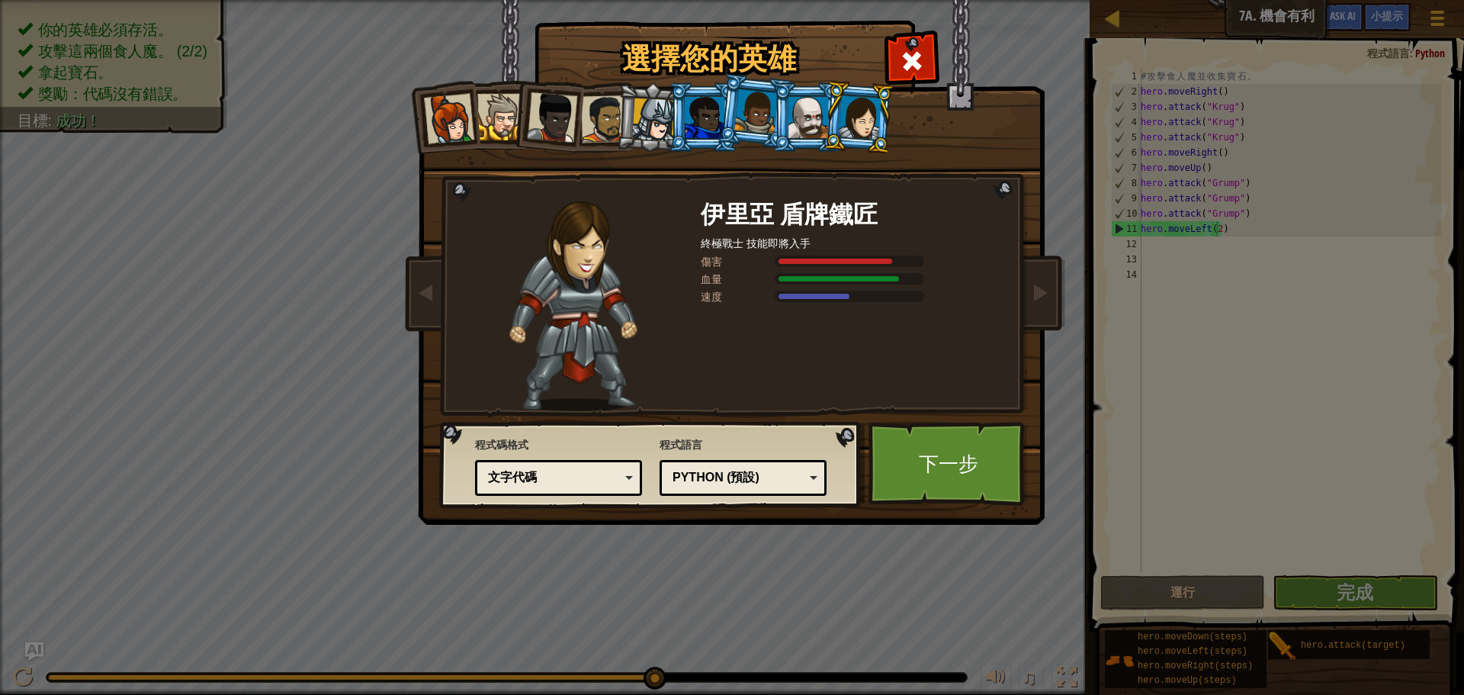
click at [453, 127] on div at bounding box center [449, 119] width 50 height 50
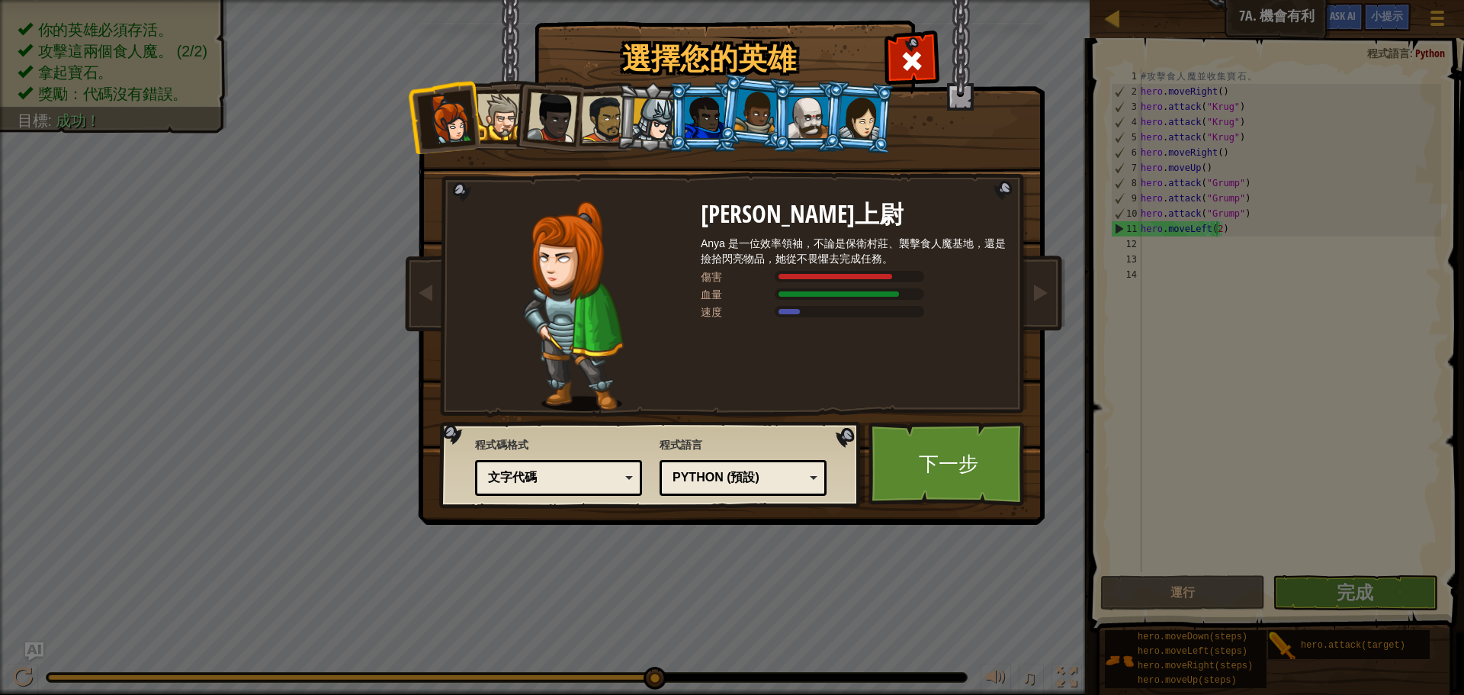
click at [863, 115] on div at bounding box center [860, 116] width 43 height 43
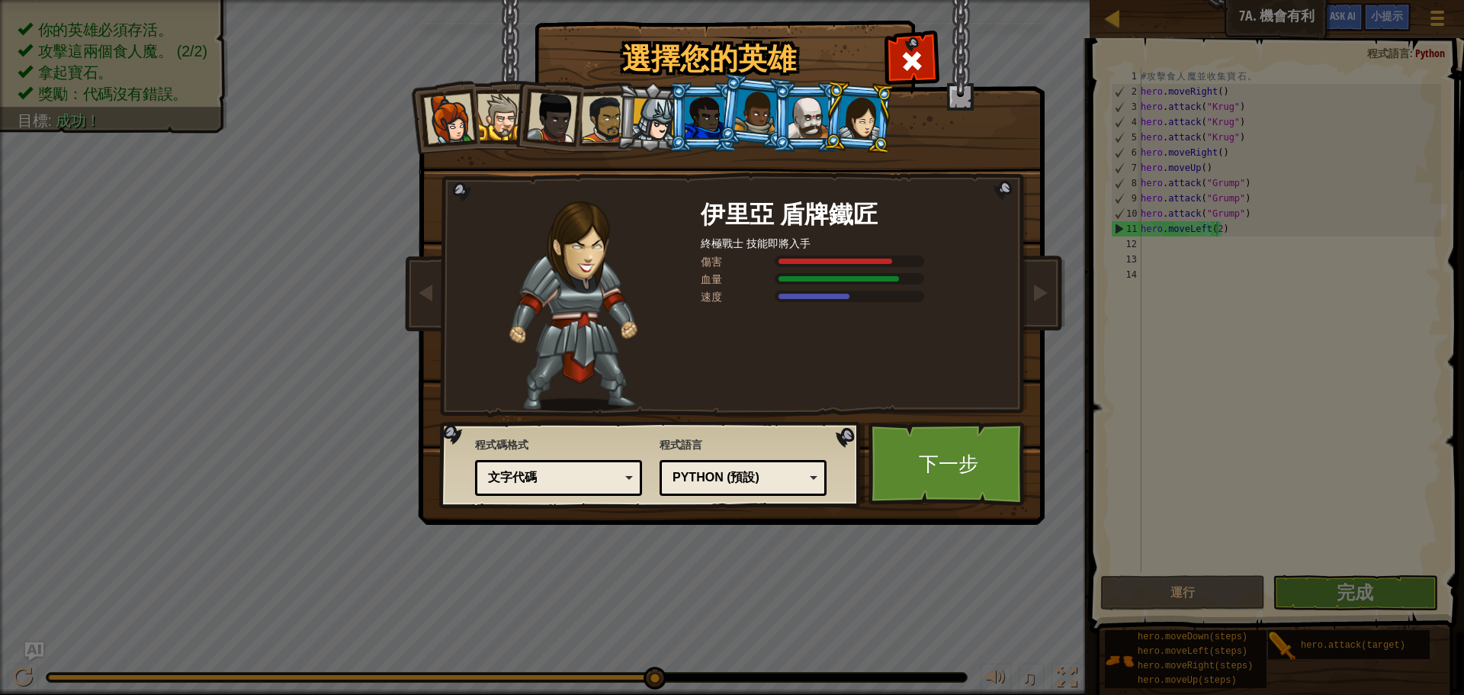
click at [445, 105] on div at bounding box center [449, 119] width 50 height 50
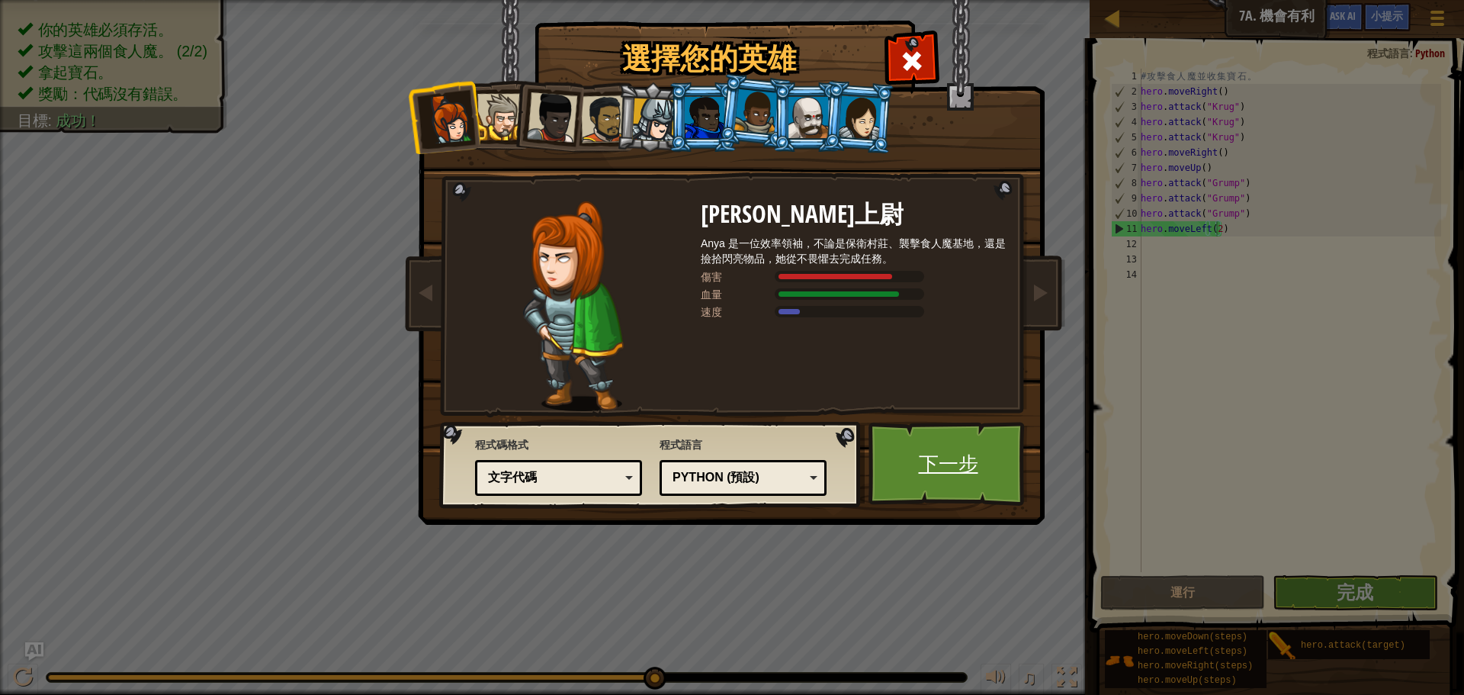
click at [952, 441] on link "下一步" at bounding box center [948, 464] width 159 height 84
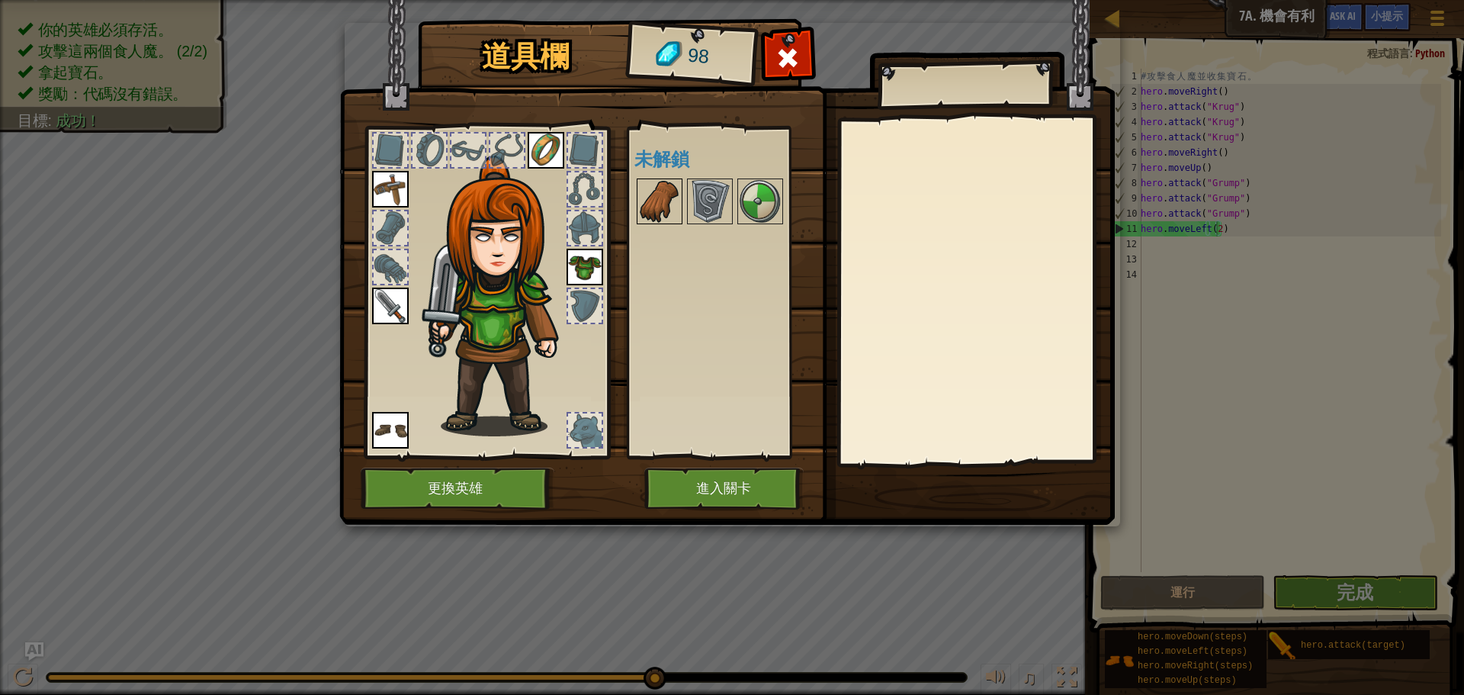
click at [666, 202] on img at bounding box center [659, 201] width 43 height 43
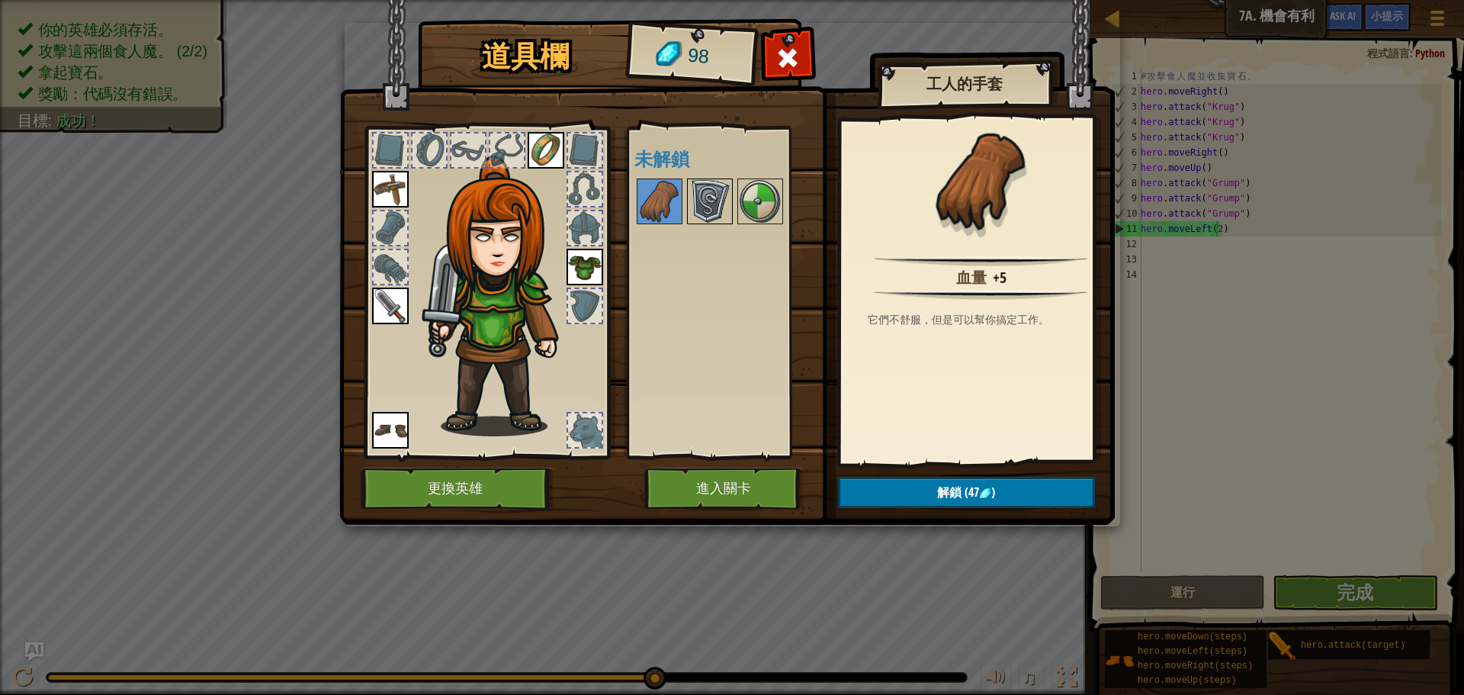
click at [725, 210] on img at bounding box center [710, 201] width 43 height 43
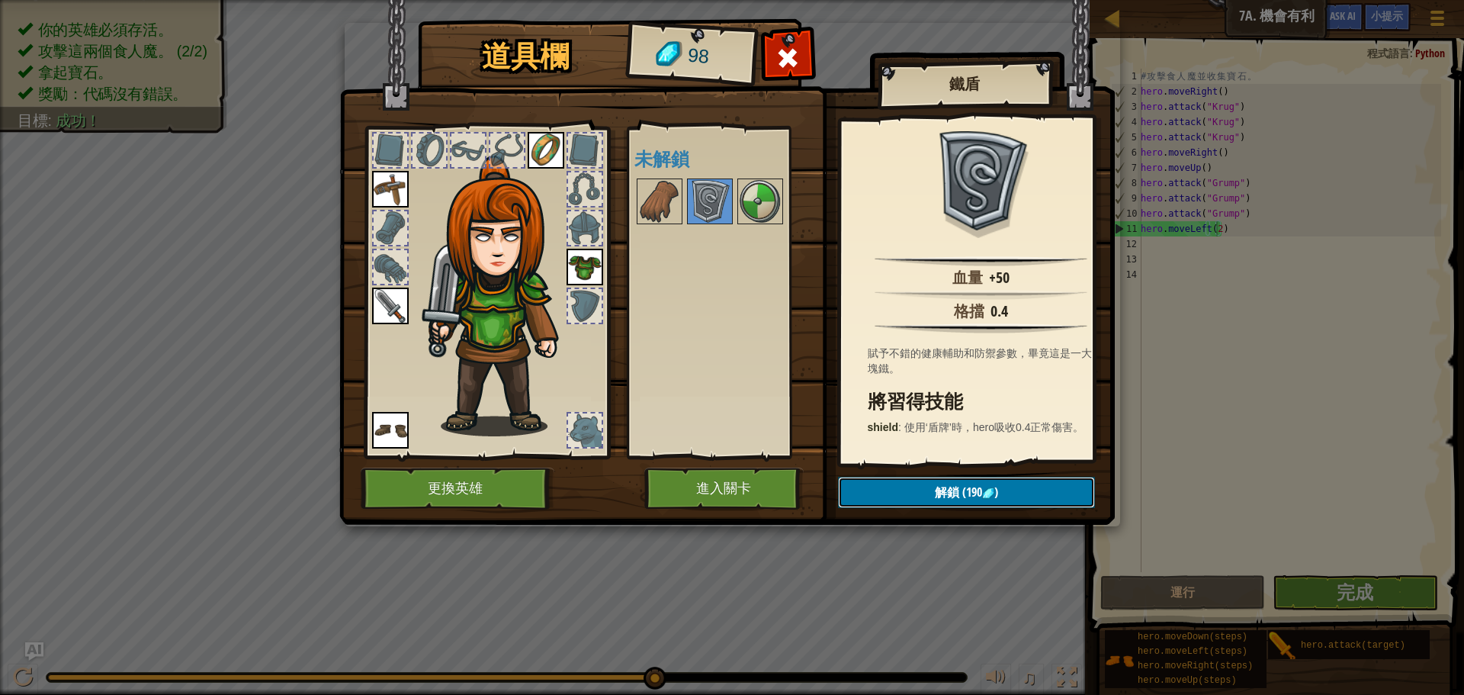
click at [927, 485] on button "解鎖 (190 )" at bounding box center [966, 492] width 257 height 31
click at [763, 182] on img at bounding box center [760, 201] width 43 height 43
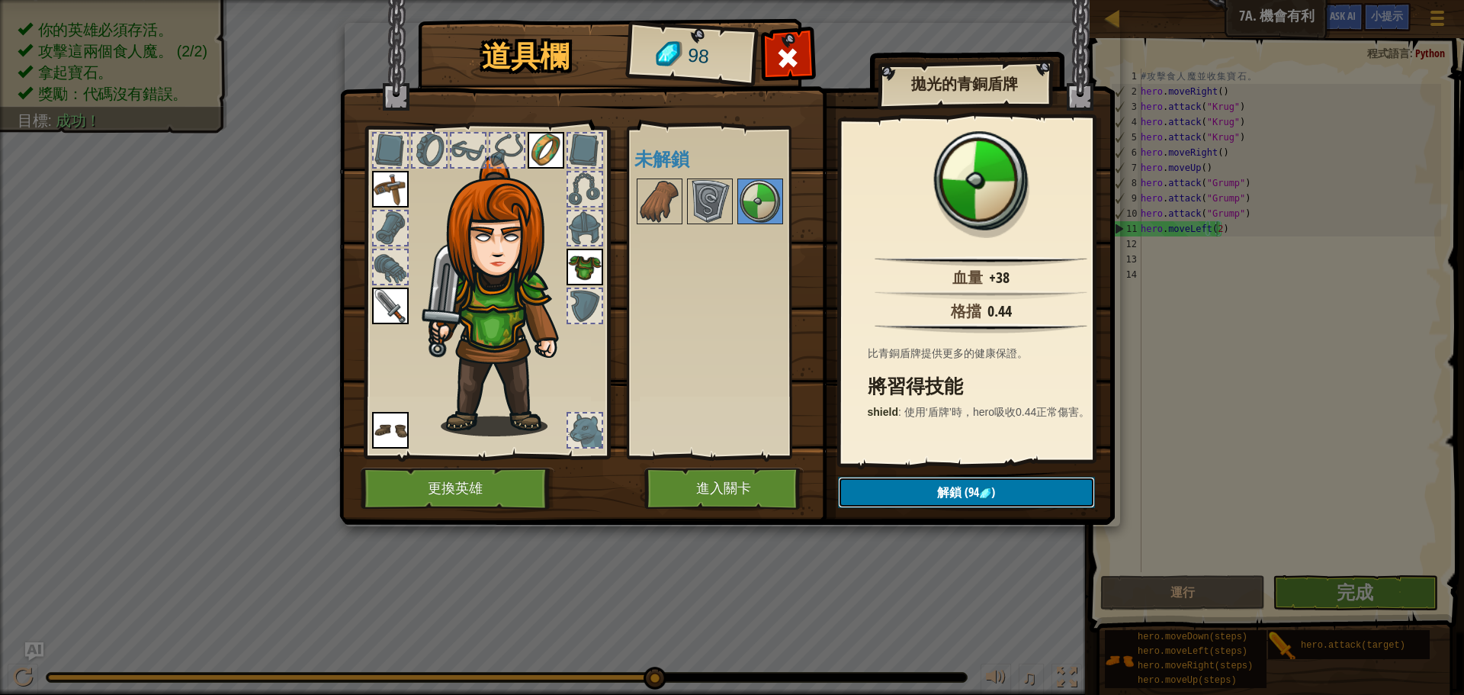
click at [915, 487] on button "解鎖 (94 )" at bounding box center [966, 492] width 257 height 31
click at [939, 470] on img at bounding box center [727, 248] width 776 height 554
click at [938, 485] on button "解鎖" at bounding box center [966, 492] width 257 height 31
click at [918, 485] on button "確認" at bounding box center [966, 492] width 257 height 31
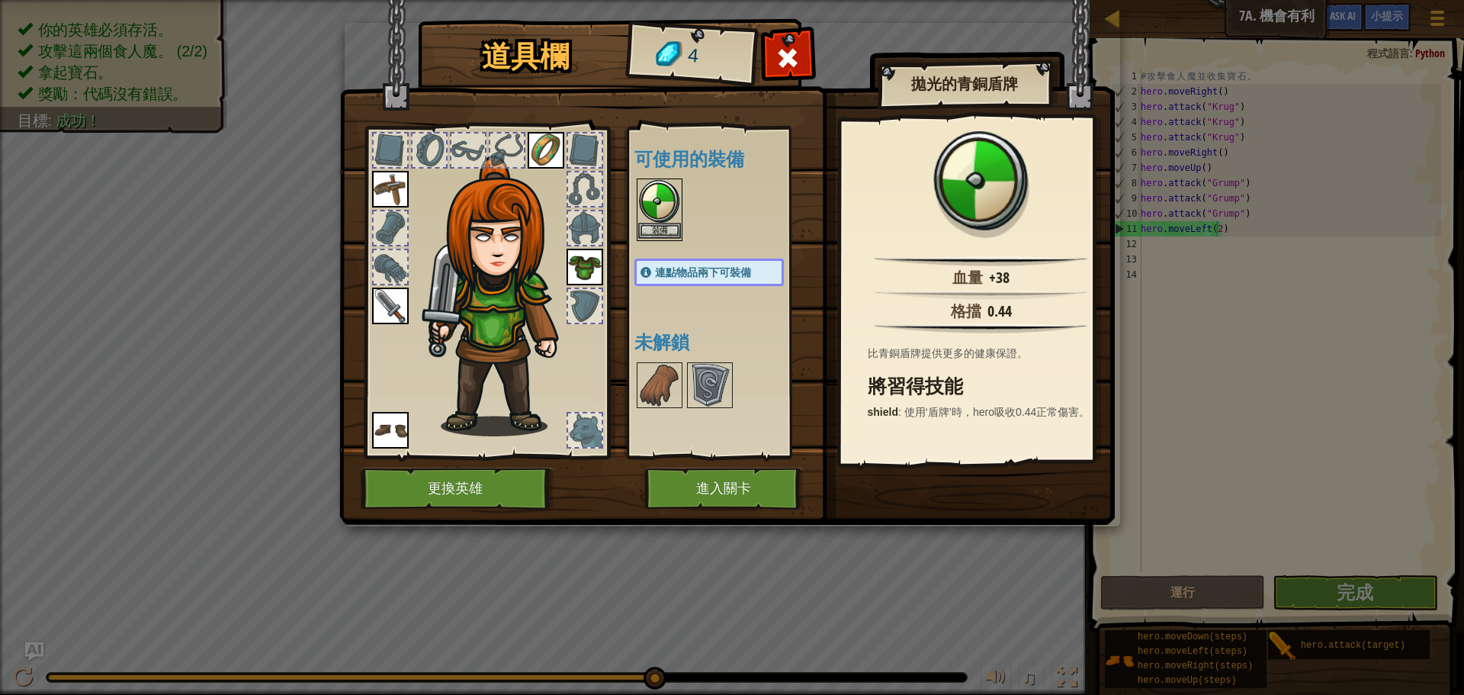
click at [657, 215] on img at bounding box center [659, 201] width 43 height 43
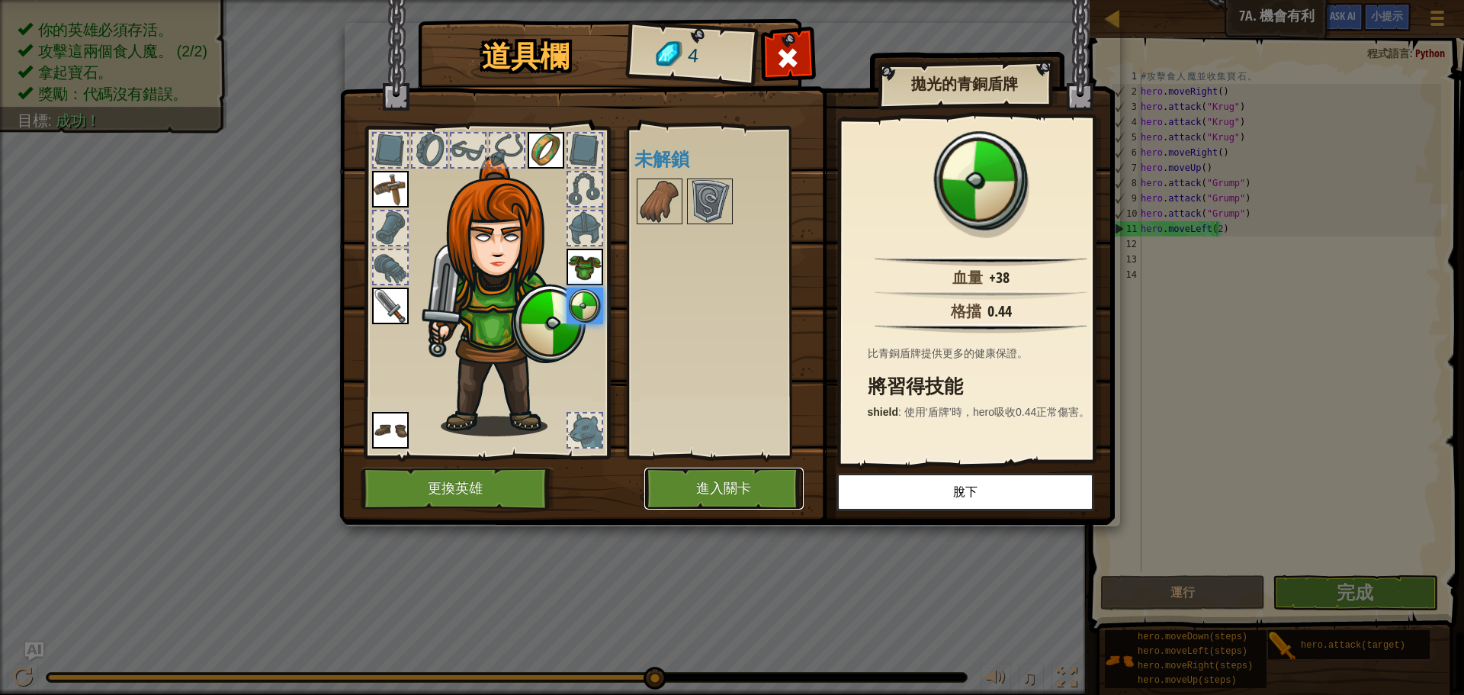
click at [703, 491] on button "進入關卡" at bounding box center [723, 488] width 159 height 42
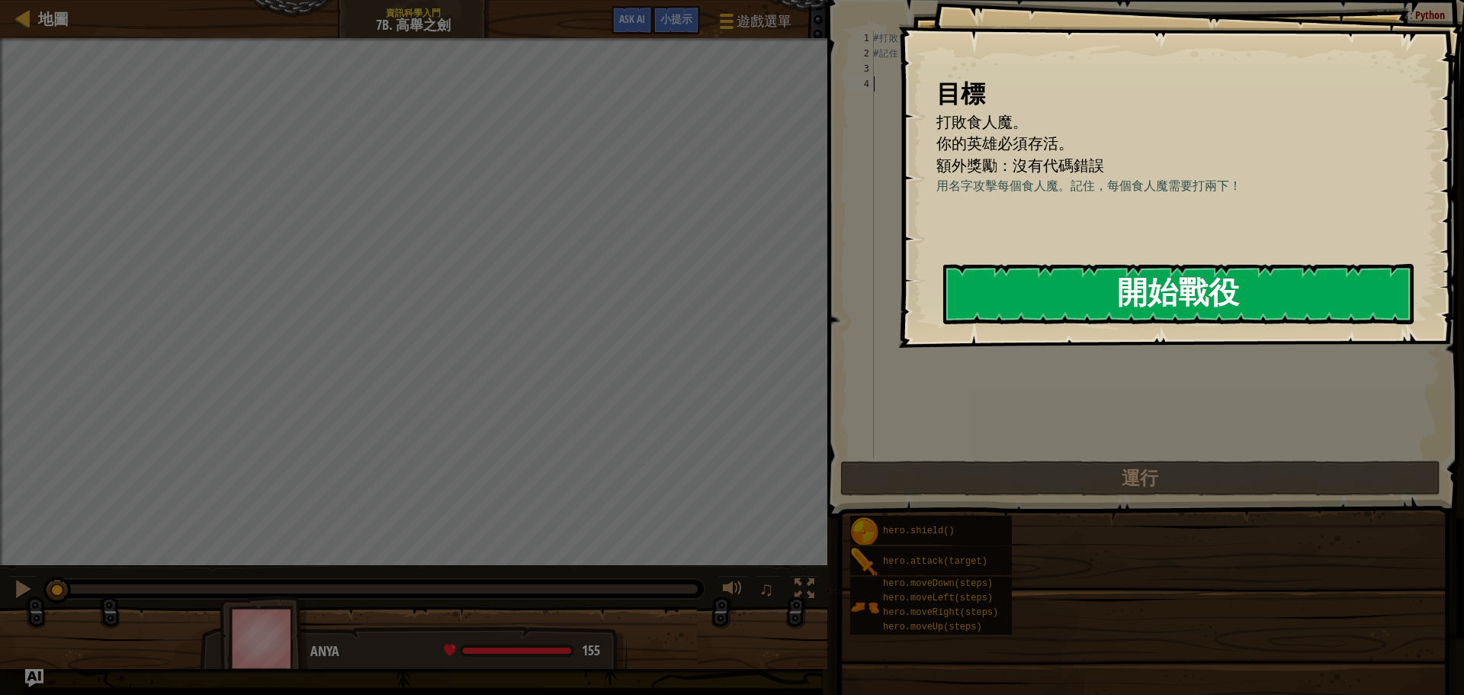
click at [1004, 311] on button "開始戰役" at bounding box center [1178, 294] width 471 height 60
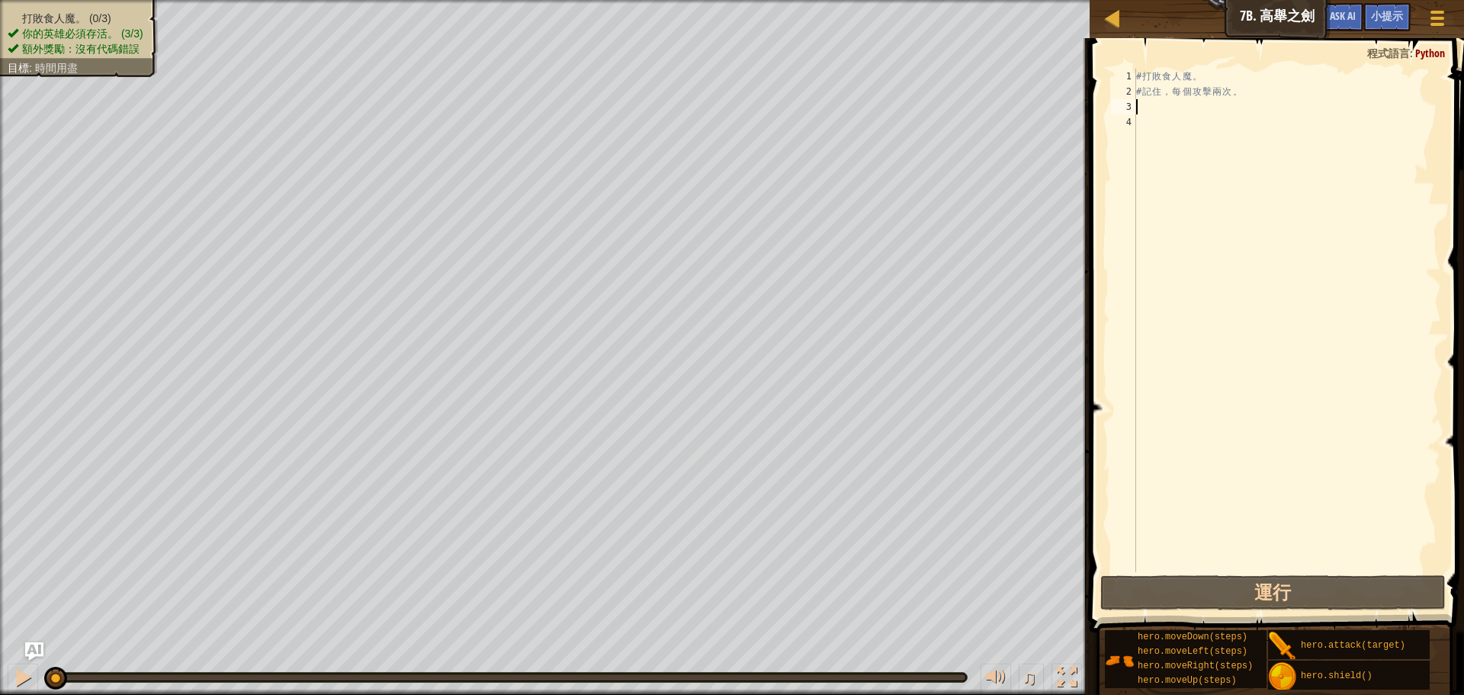
click at [1148, 110] on div "# 打 敗 食 人 魔 。 # 記 住 ， 每 個 攻 擊 兩 次 。" at bounding box center [1287, 336] width 308 height 534
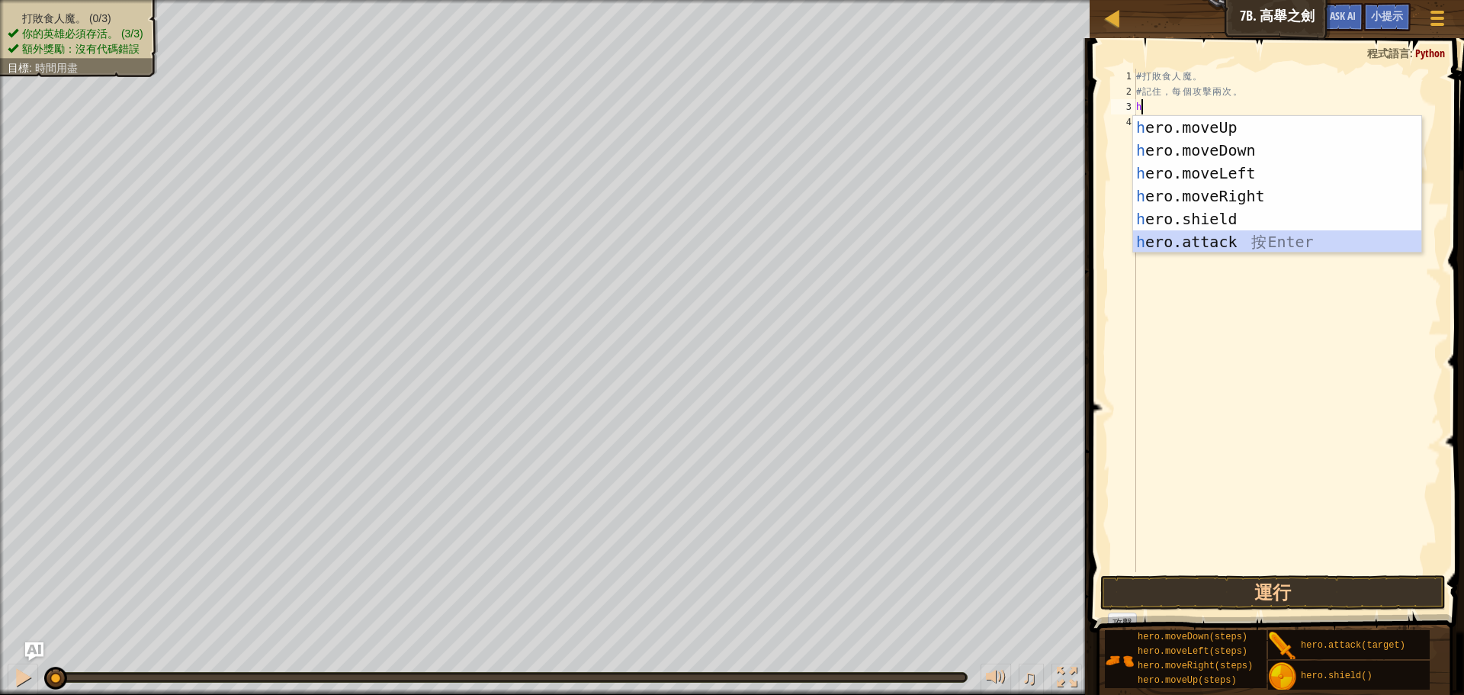
click at [1139, 243] on div "h ero.moveUp 按 Enter h ero.moveDown 按 Enter h ero.moveLeft 按 Enter h ero.moveRi…" at bounding box center [1277, 207] width 288 height 183
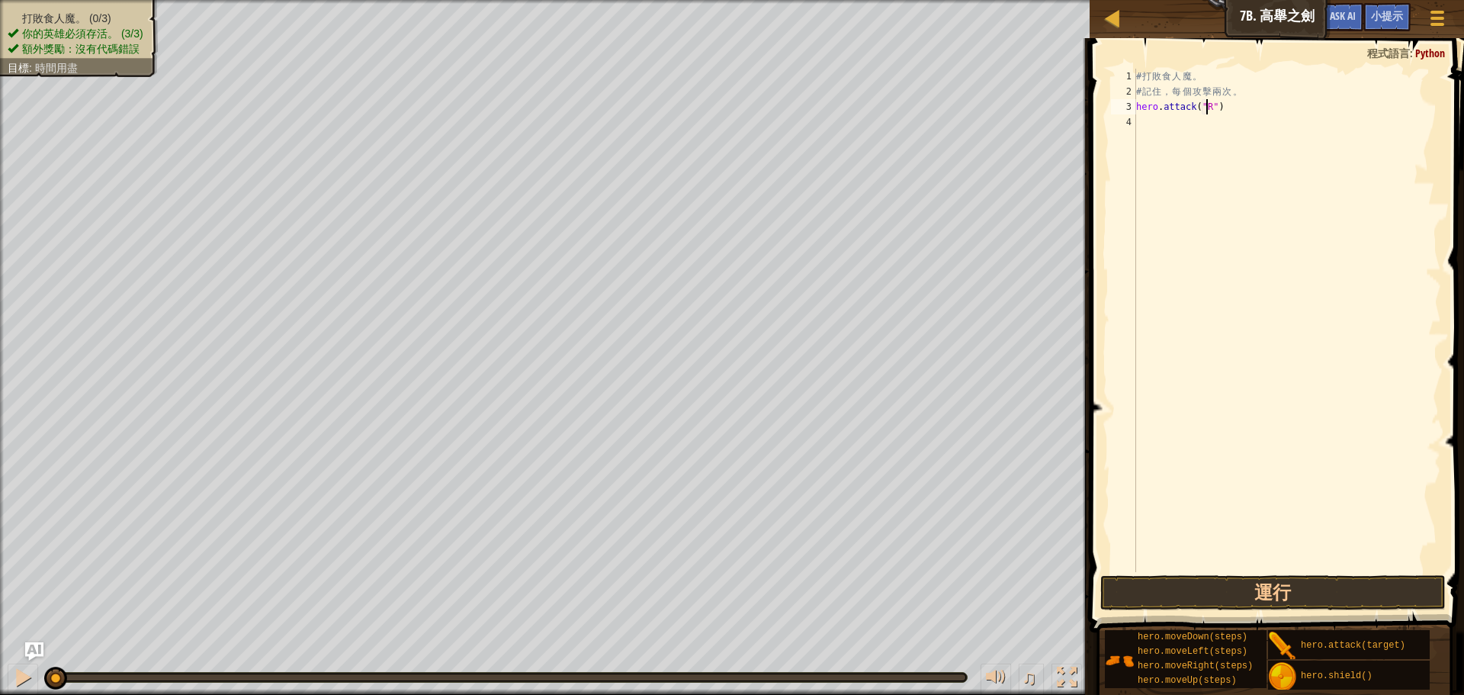
scroll to position [7, 6]
type textarea "hero.attack("Rig")"
drag, startPoint x: 1139, startPoint y: 101, endPoint x: 1233, endPoint y: 108, distance: 94.9
click at [1233, 108] on div "# 打 敗 食 人 魔 。 # 記 住 ， 每 個 攻 擊 兩 次 。 hero . attack ( "Rig" )" at bounding box center [1287, 336] width 308 height 534
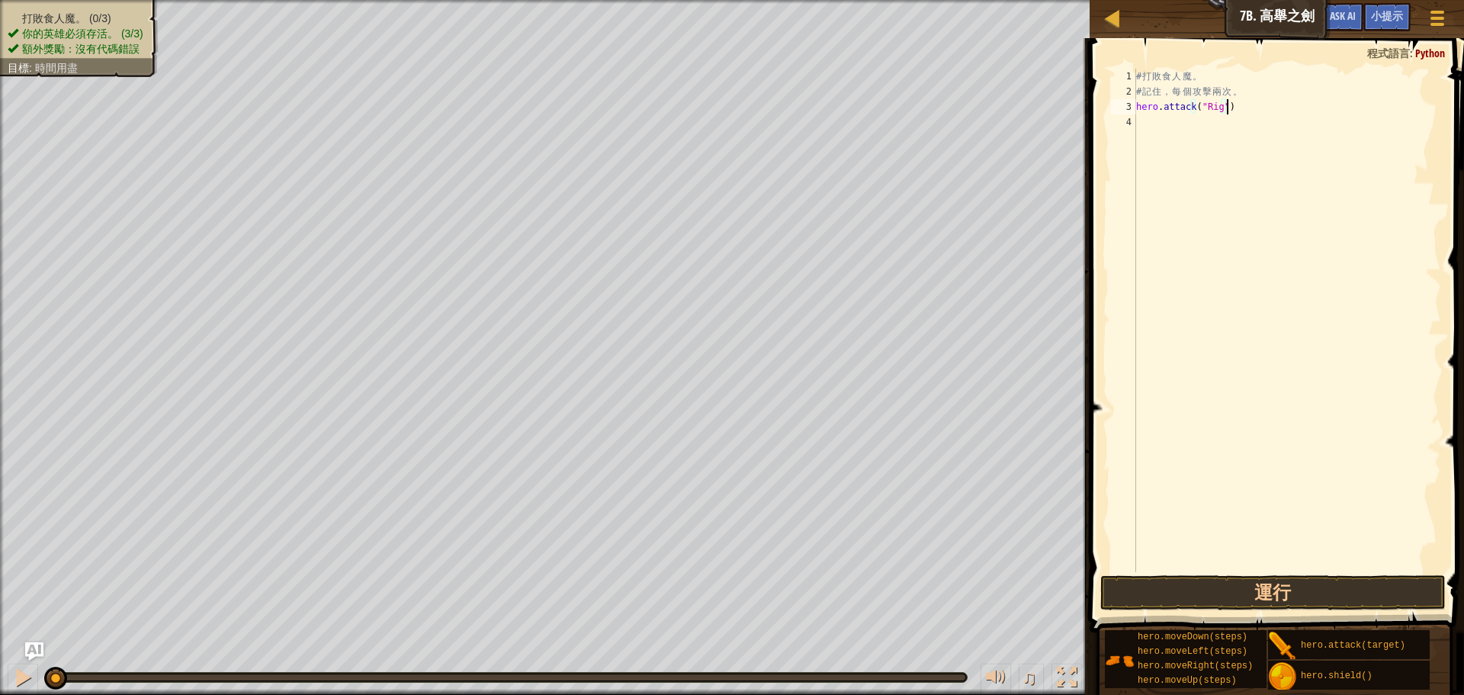
click at [1149, 128] on div "# 打 敗 食 人 魔 。 # 記 住 ， 每 個 攻 擊 兩 次 。 hero . attack ( "Rig" )" at bounding box center [1287, 336] width 308 height 534
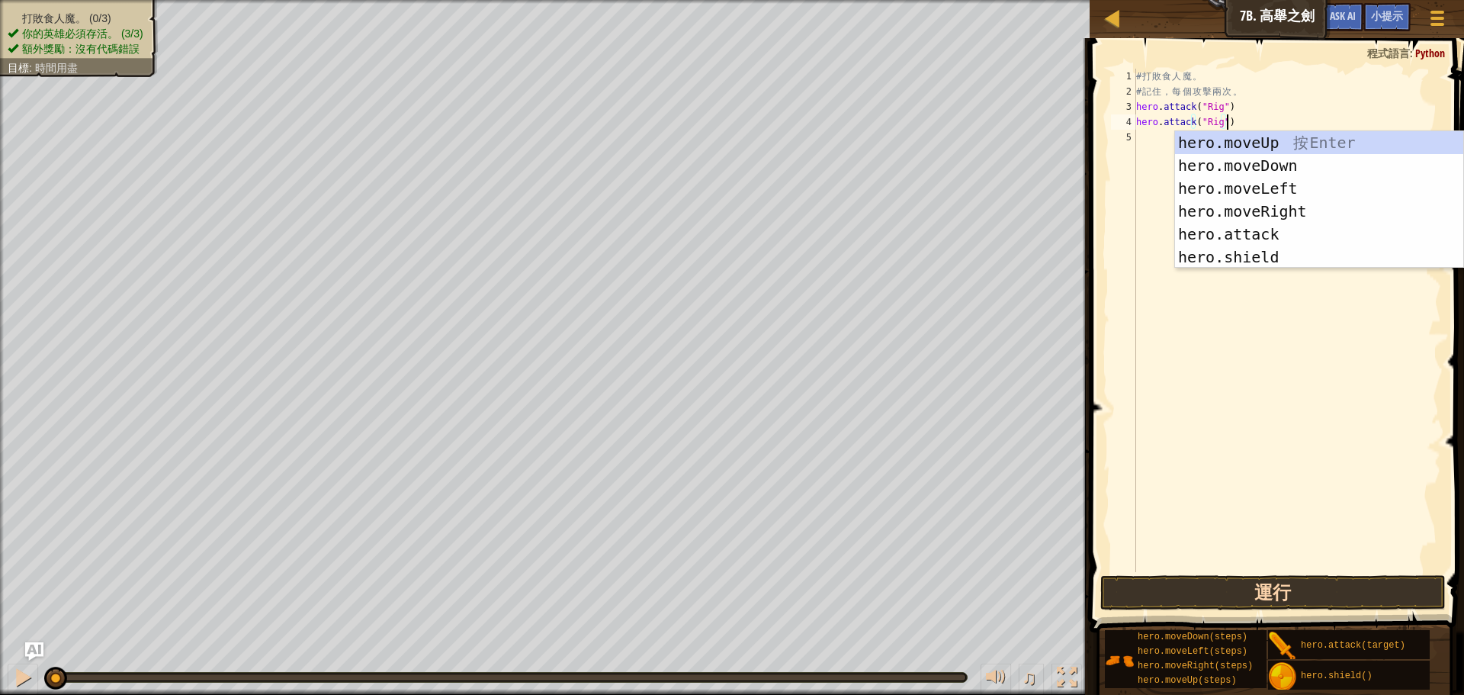
type textarea "hero.attack("Rig")"
click at [1241, 580] on button "運行" at bounding box center [1272, 592] width 345 height 35
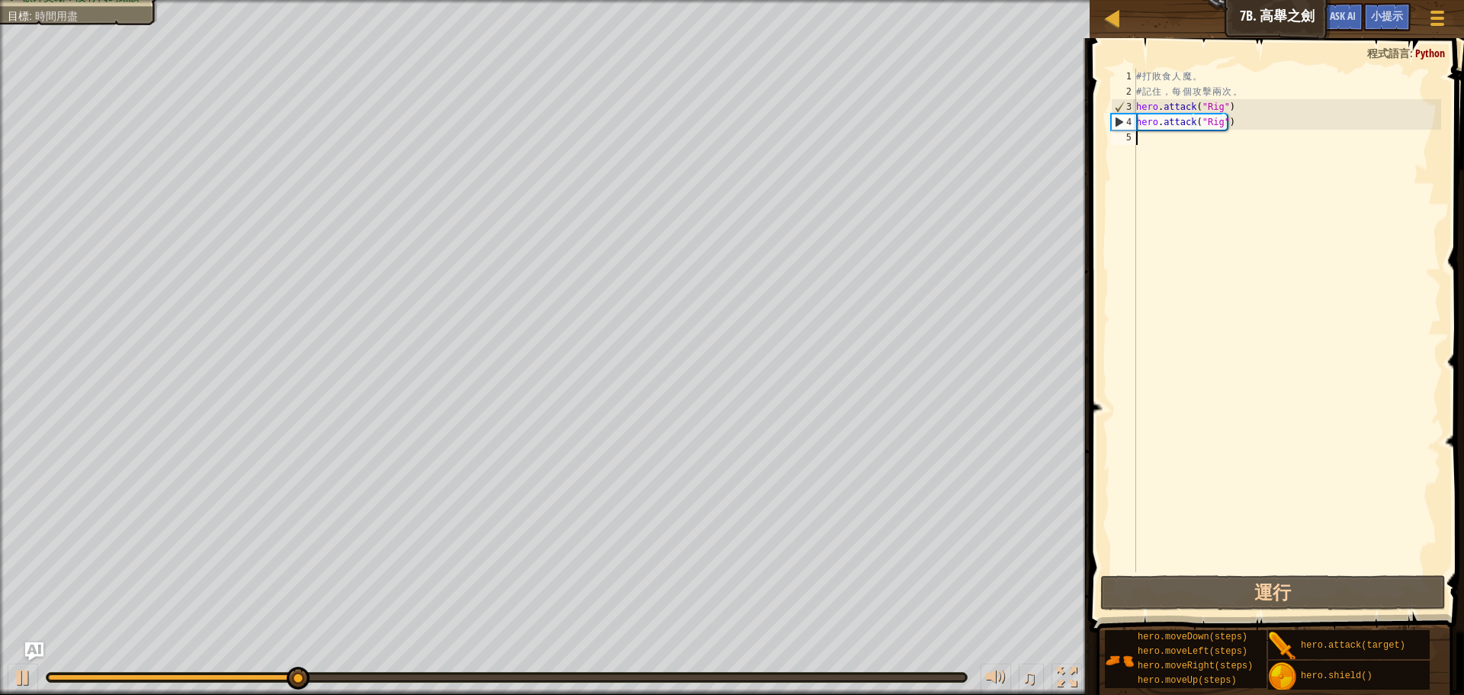
click at [1139, 140] on div "# 打 敗 食 人 魔 。 # 記 住 ， 每 個 攻 擊 兩 次 。 hero . attack ( "Rig" ) hero . attack ( "Ri…" at bounding box center [1287, 336] width 308 height 534
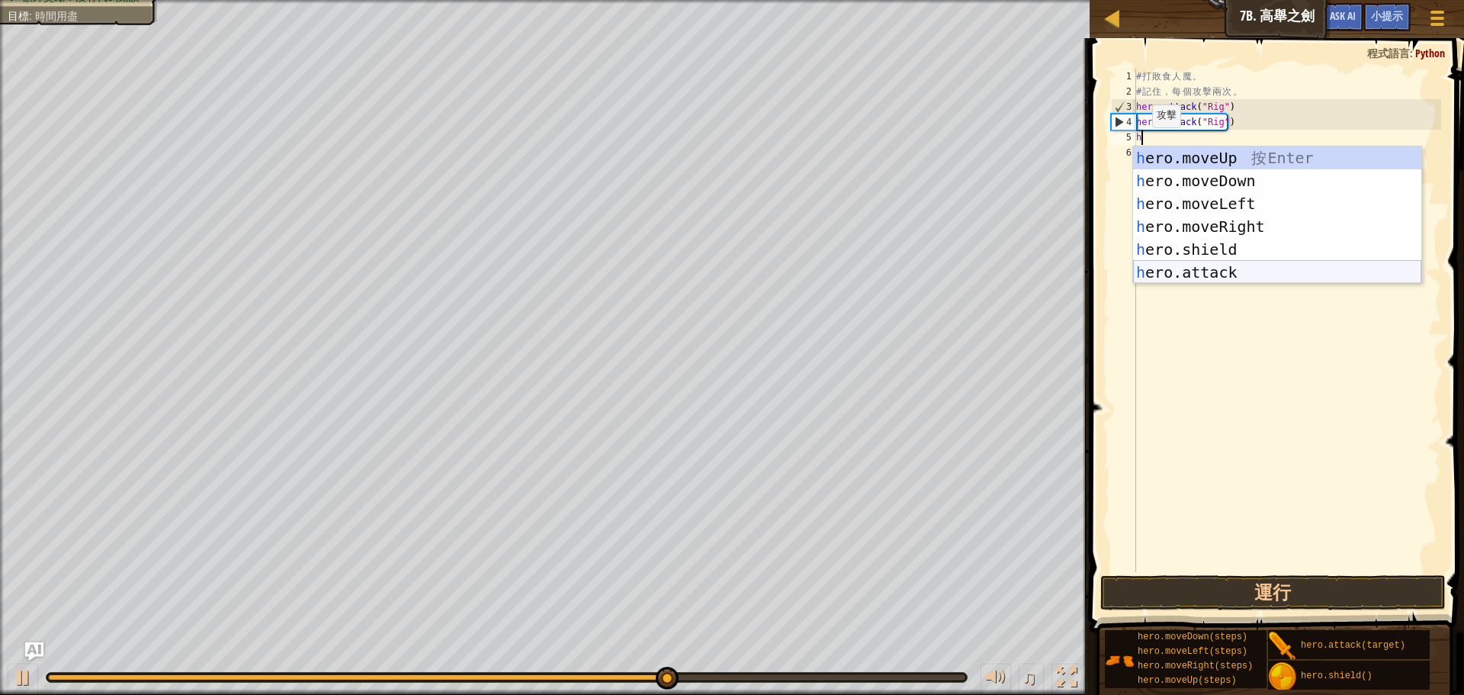
click at [1174, 268] on div "h ero.moveUp 按 Enter h ero.moveDown 按 Enter h ero.moveLeft 按 Enter h ero.moveRi…" at bounding box center [1277, 237] width 288 height 183
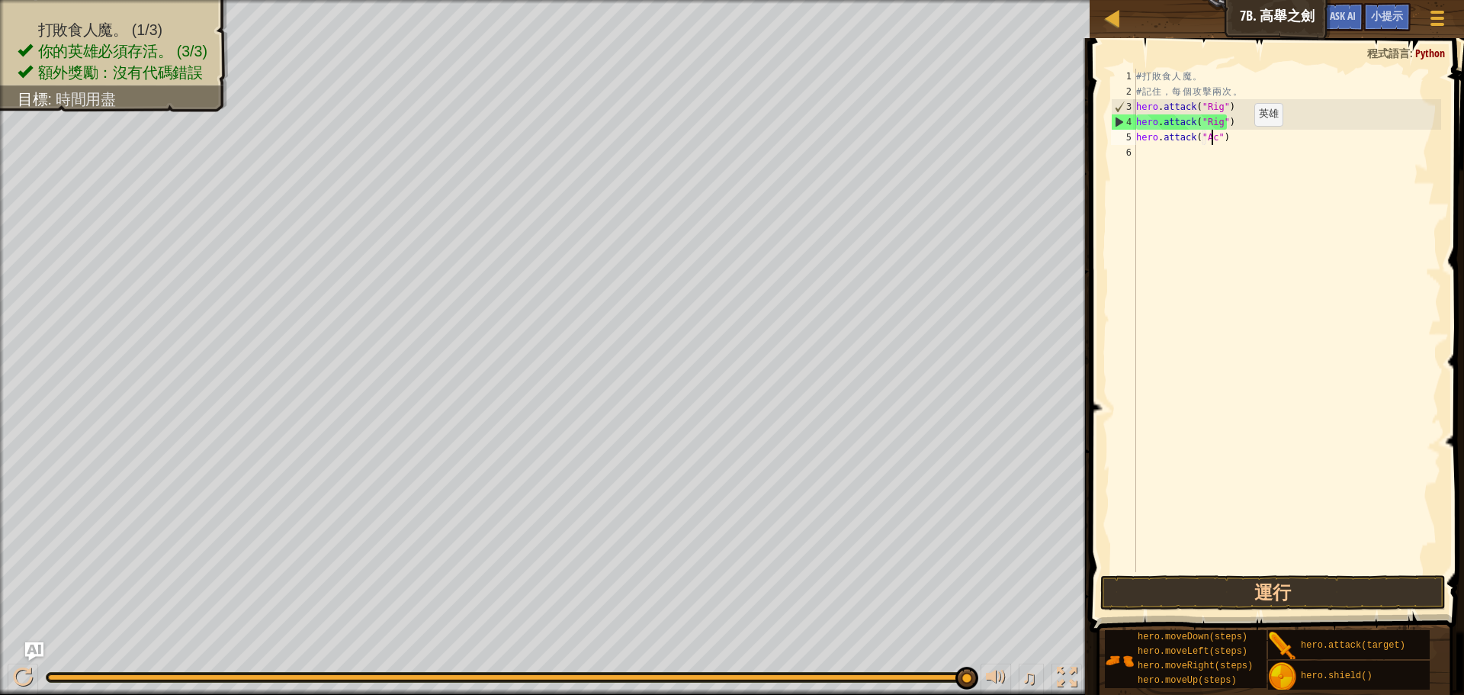
scroll to position [7, 7]
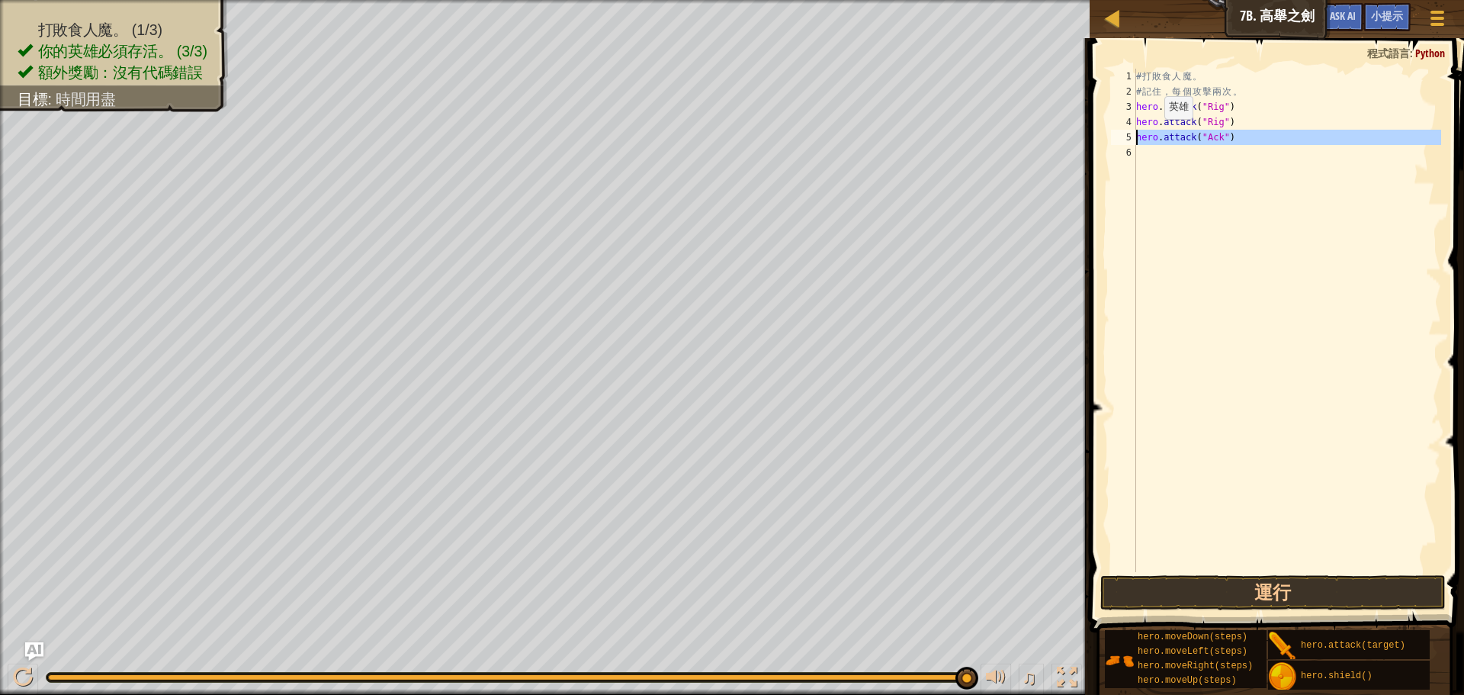
drag, startPoint x: 1136, startPoint y: 138, endPoint x: 1152, endPoint y: 134, distance: 16.5
click at [1152, 134] on div "hero.attack("Ack") 1 2 3 4 5 6 # 打 敗 食 人 魔 。 # 記 住 ， 每 個 攻 擊 兩 次 。 hero . attac…" at bounding box center [1274, 320] width 333 height 503
type textarea "hero.attack("Ack")"
click at [1168, 165] on div "# 打 敗 食 人 魔 。 # 記 住 ， 每 個 攻 擊 兩 次 。 hero . attack ( "Rig" ) hero . attack ( "Ri…" at bounding box center [1287, 320] width 308 height 503
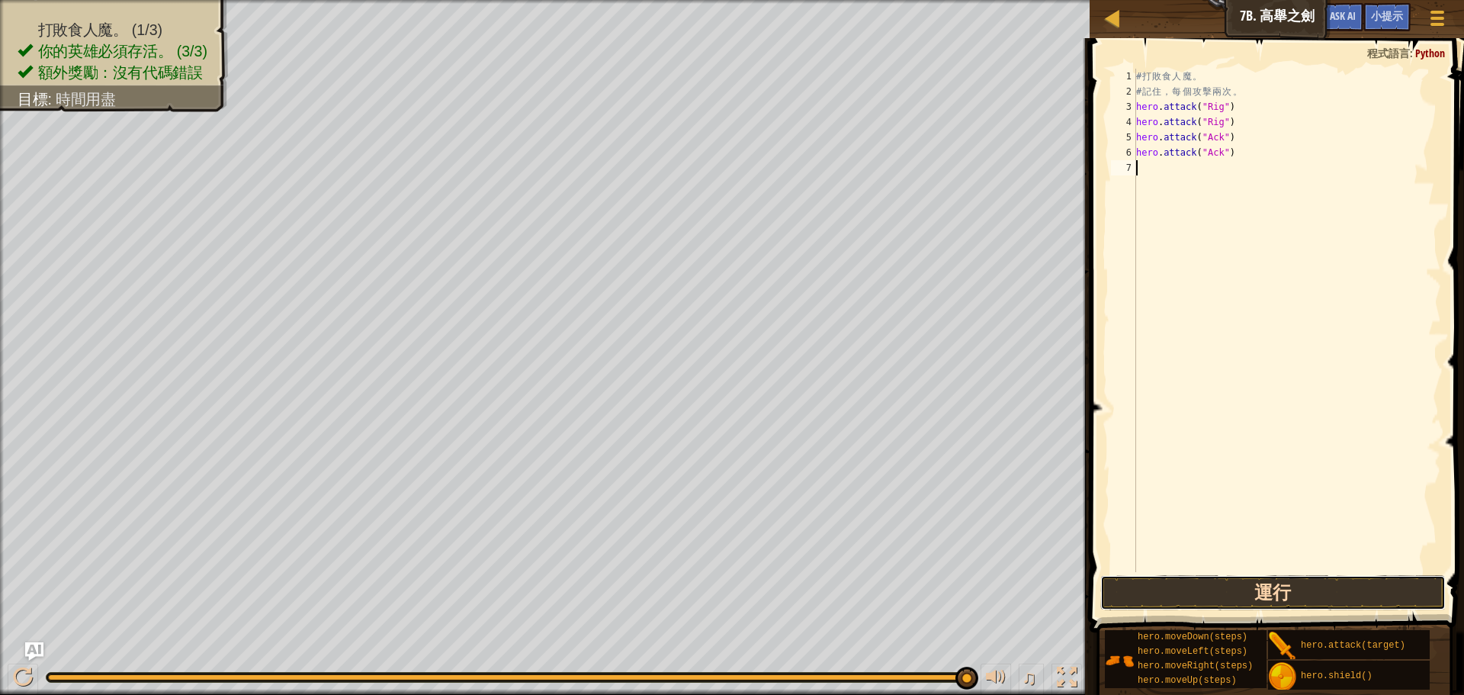
click at [1250, 596] on button "運行" at bounding box center [1272, 592] width 345 height 35
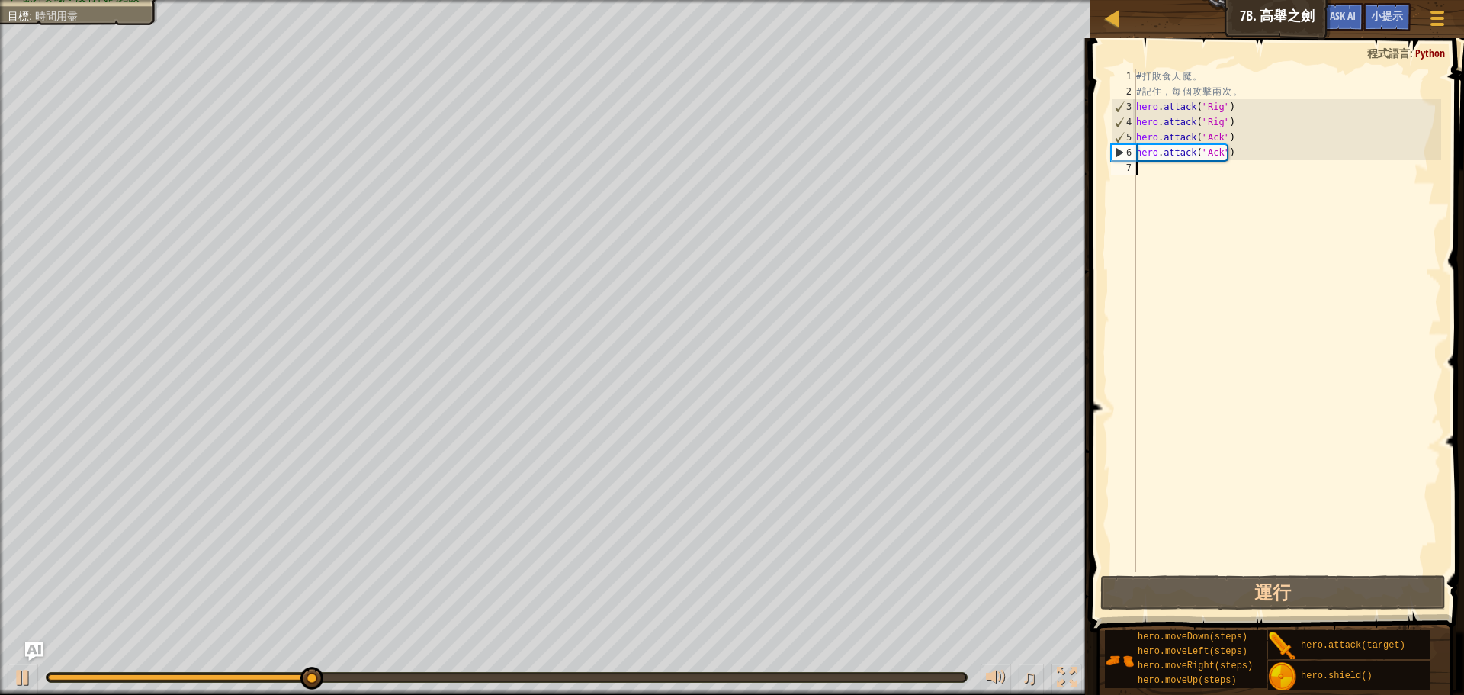
click at [1169, 180] on div "# 打 敗 食 人 魔 。 # 記 住 ， 每 個 攻 擊 兩 次 。 hero . attack ( "Rig" ) hero . attack ( "Ri…" at bounding box center [1287, 336] width 308 height 534
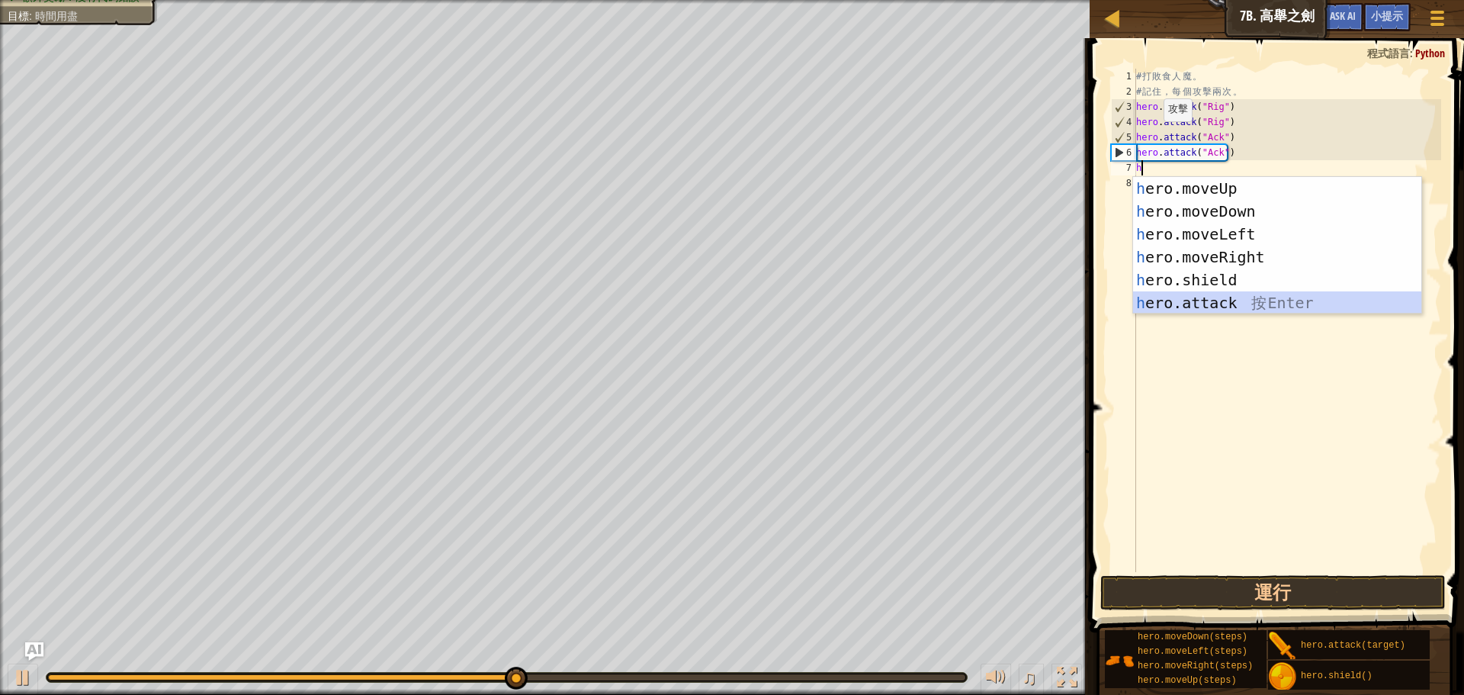
click at [1165, 308] on div "h ero.moveUp 按 Enter h ero.moveDown 按 Enter h ero.moveLeft 按 Enter h ero.moveRi…" at bounding box center [1277, 268] width 288 height 183
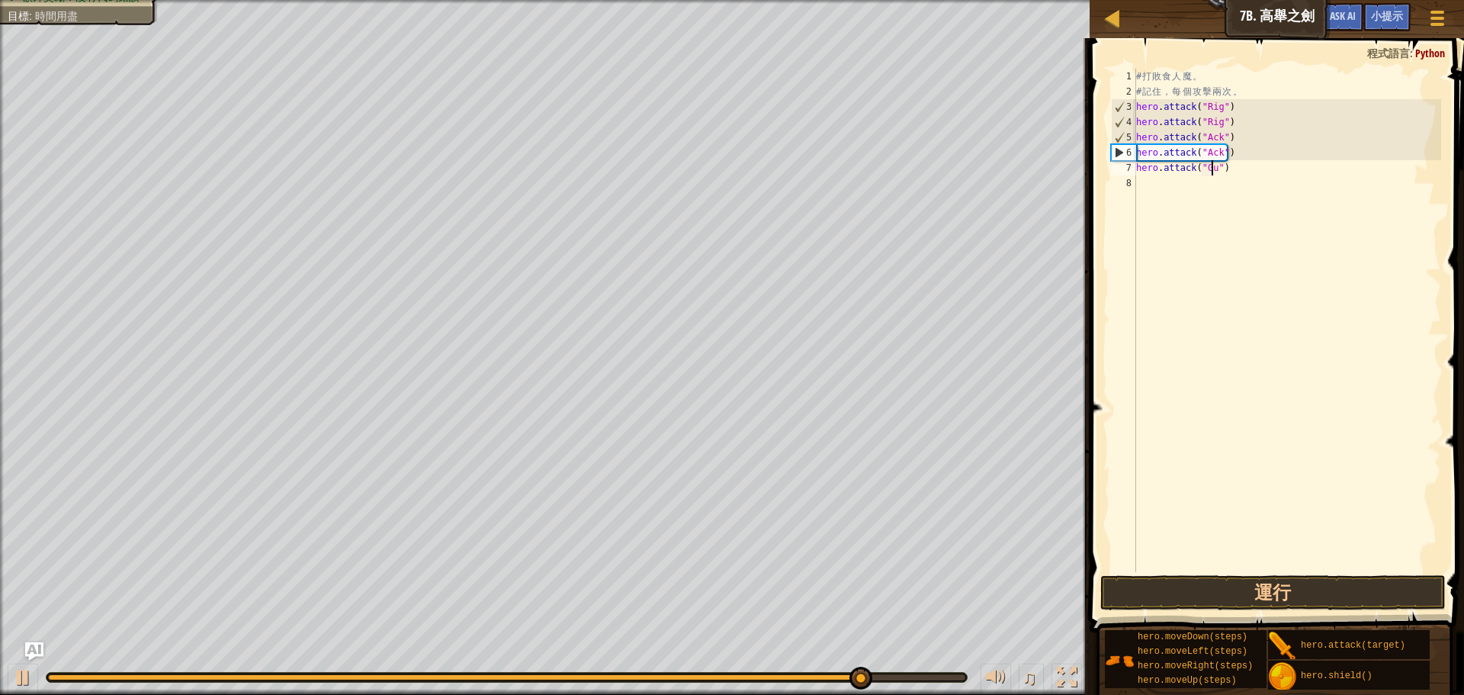
scroll to position [7, 7]
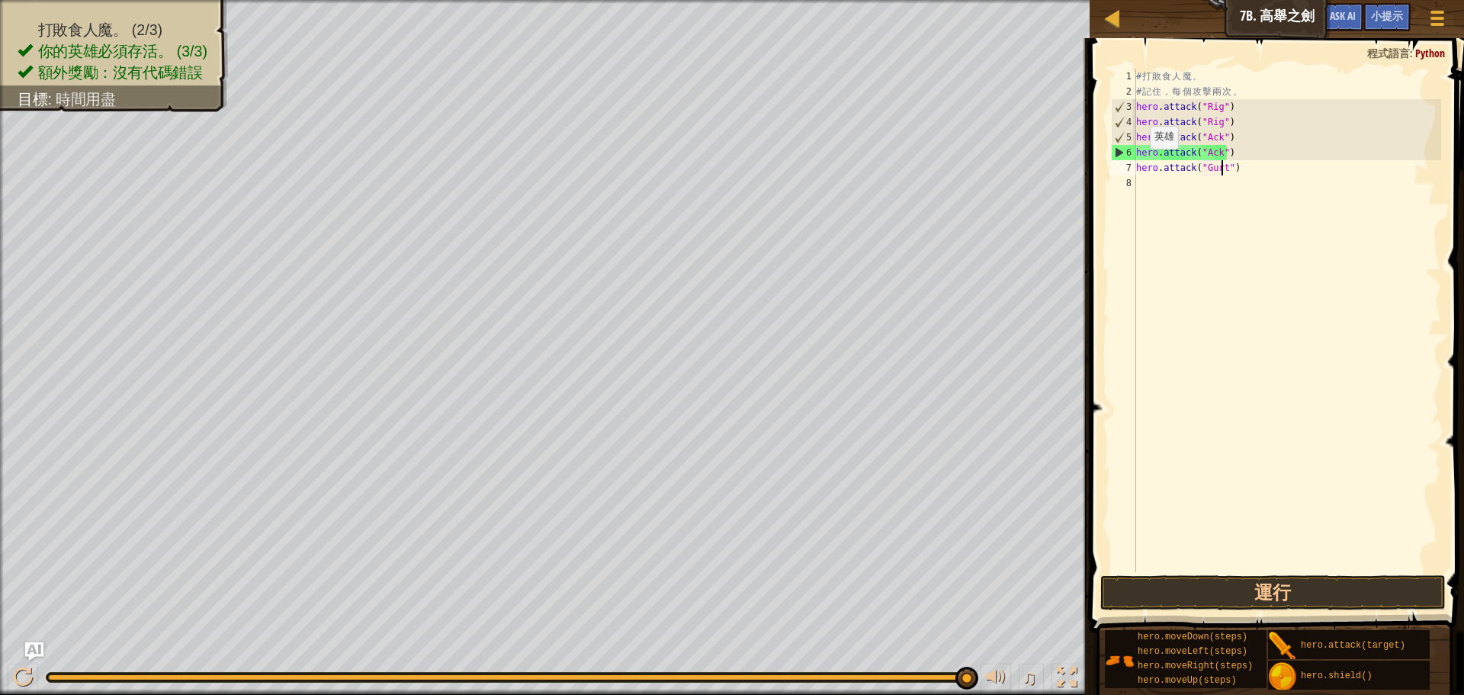
click at [1136, 166] on div "7" at bounding box center [1123, 167] width 25 height 15
type textarea "hero.attack("Gurt")"
drag, startPoint x: 1139, startPoint y: 165, endPoint x: 1235, endPoint y: 165, distance: 96.9
click at [1235, 165] on div "# 打 敗 食 人 魔 。 # 記 住 ， 每 個 攻 擊 兩 次 。 hero . attack ( "Rig" ) hero . attack ( "Ri…" at bounding box center [1287, 336] width 308 height 534
click at [1153, 190] on div "# 打 敗 食 人 魔 。 # 記 住 ， 每 個 攻 擊 兩 次 。 hero . attack ( "Rig" ) hero . attack ( "Ri…" at bounding box center [1287, 336] width 308 height 534
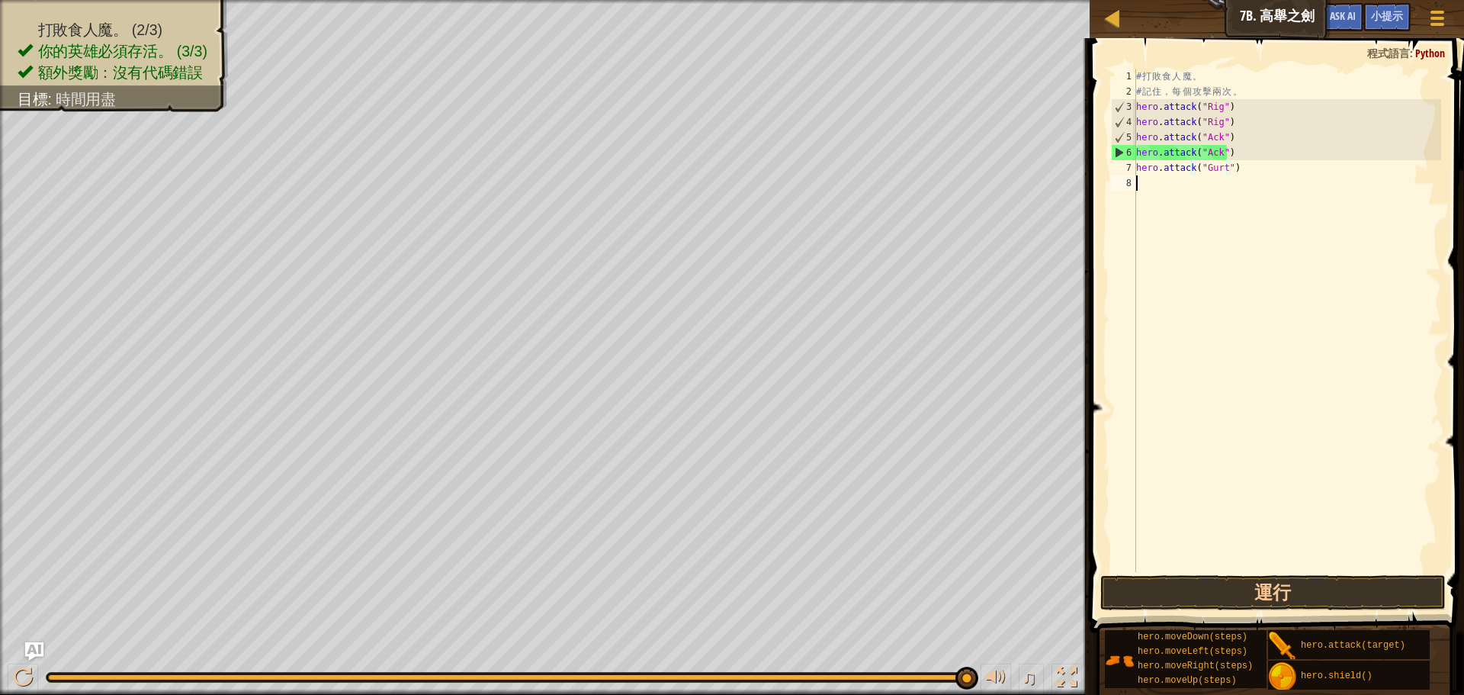
scroll to position [7, 0]
paste textarea "hero.attack("Gurt")"
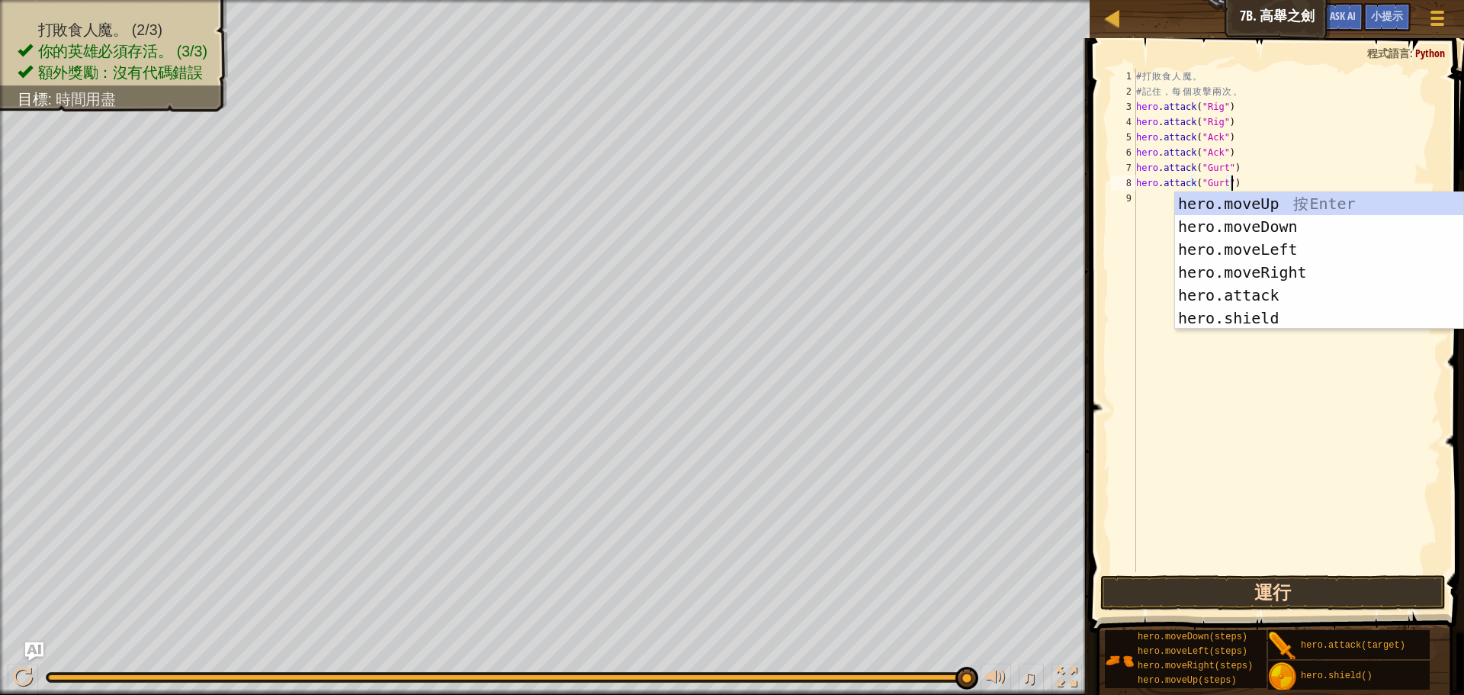
type textarea "hero.attack("Gurt")"
click at [1245, 599] on button "運行" at bounding box center [1272, 592] width 345 height 35
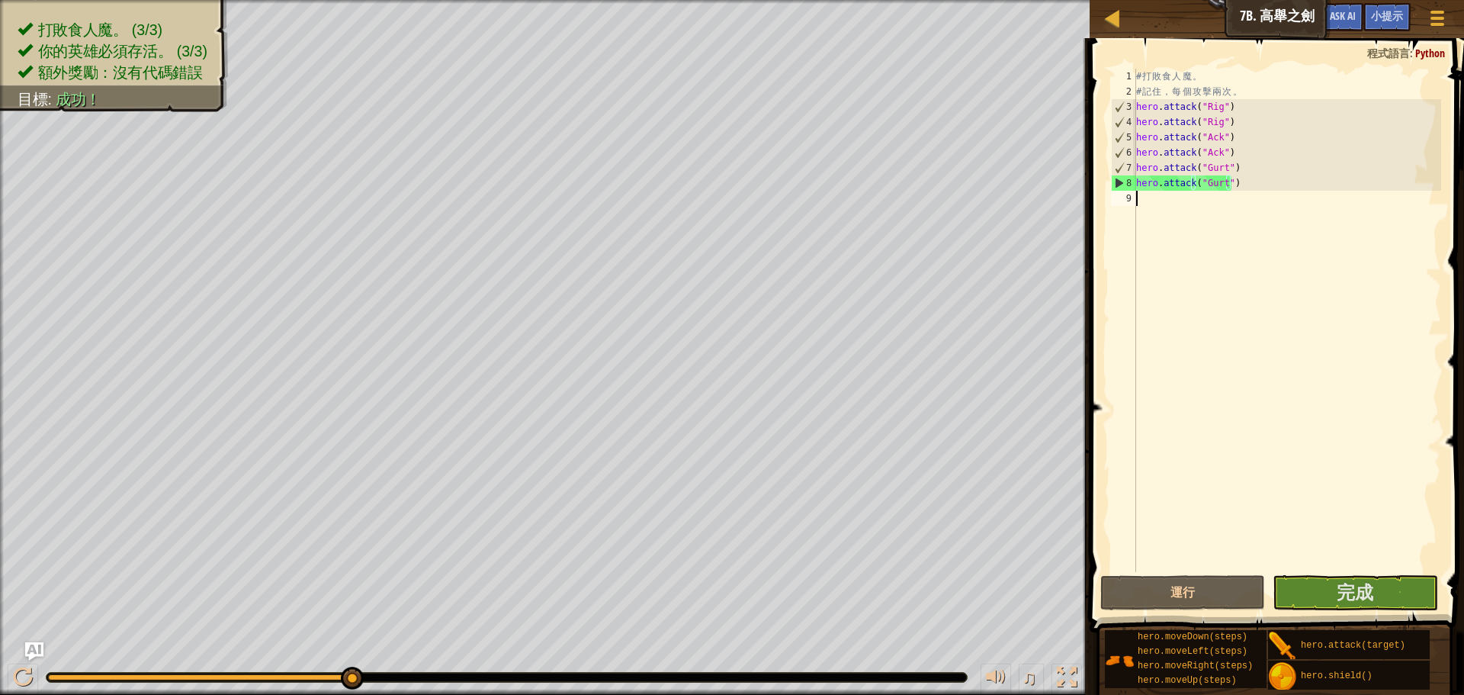
click at [1143, 201] on div "# 打 敗 食 人 魔 。 # 記 住 ， 每 個 攻 擊 兩 次 。 hero . attack ( "Rig" ) hero . attack ( "Ri…" at bounding box center [1287, 336] width 308 height 534
type textarea "h"
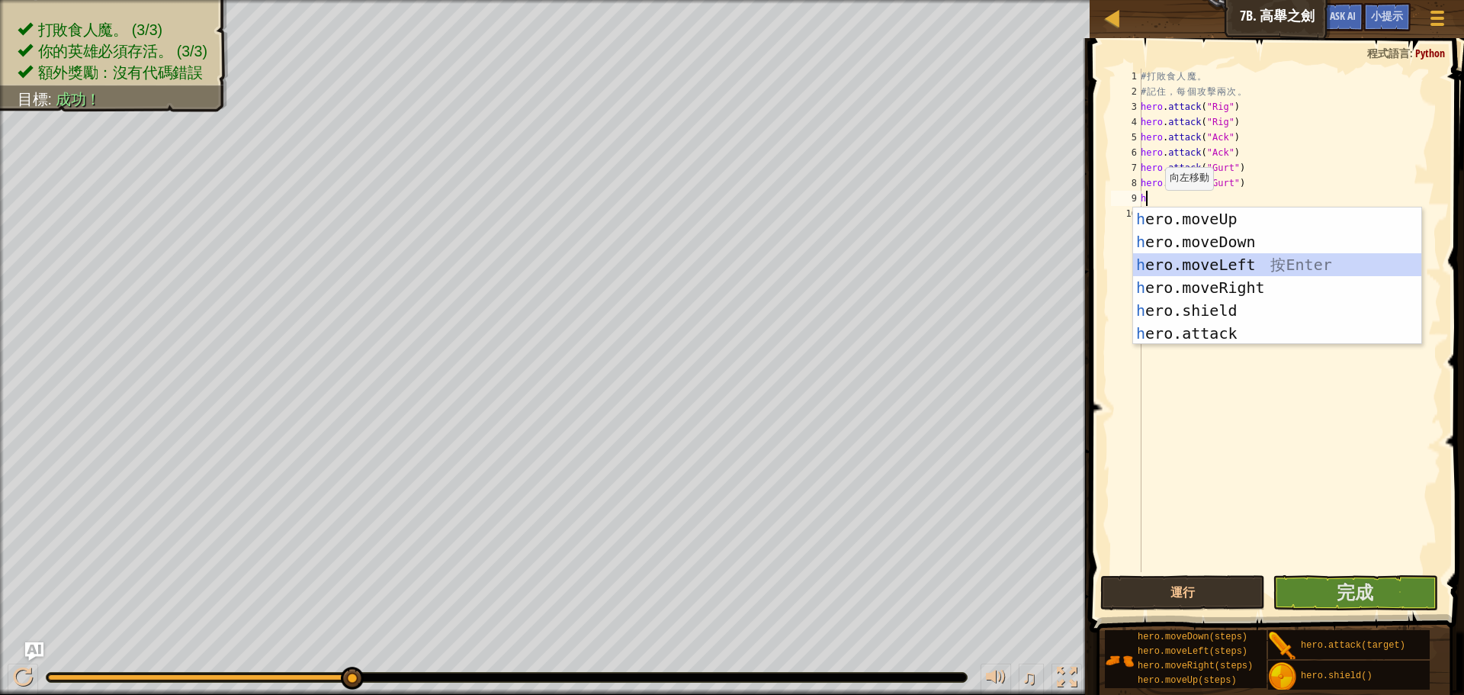
click at [1186, 268] on div "h ero.moveUp 按 Enter h ero.moveDown 按 Enter h ero.moveLeft 按 Enter h ero.moveRi…" at bounding box center [1277, 298] width 288 height 183
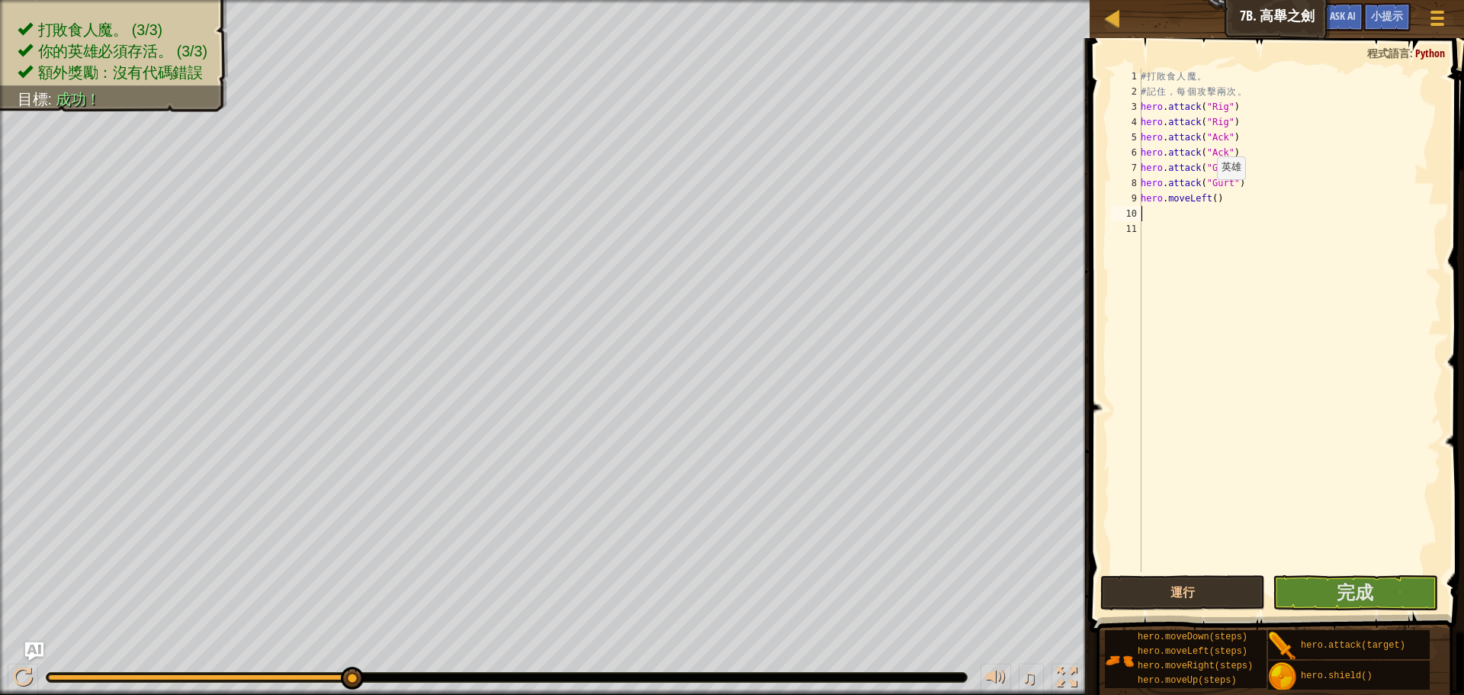
click at [1209, 194] on div "# 打 敗 食 人 魔 。 # 記 住 ， 每 個 攻 擊 兩 次 。 hero . attack ( "Rig" ) hero . attack ( "Ri…" at bounding box center [1290, 336] width 304 height 534
click at [1210, 196] on div "# 打 敗 食 人 魔 。 # 記 住 ， 每 個 攻 擊 兩 次 。 hero . attack ( "Rig" ) hero . attack ( "Ri…" at bounding box center [1290, 336] width 304 height 534
type textarea "hero.moveLeft(2)"
click at [1335, 593] on button "完成" at bounding box center [1355, 592] width 165 height 35
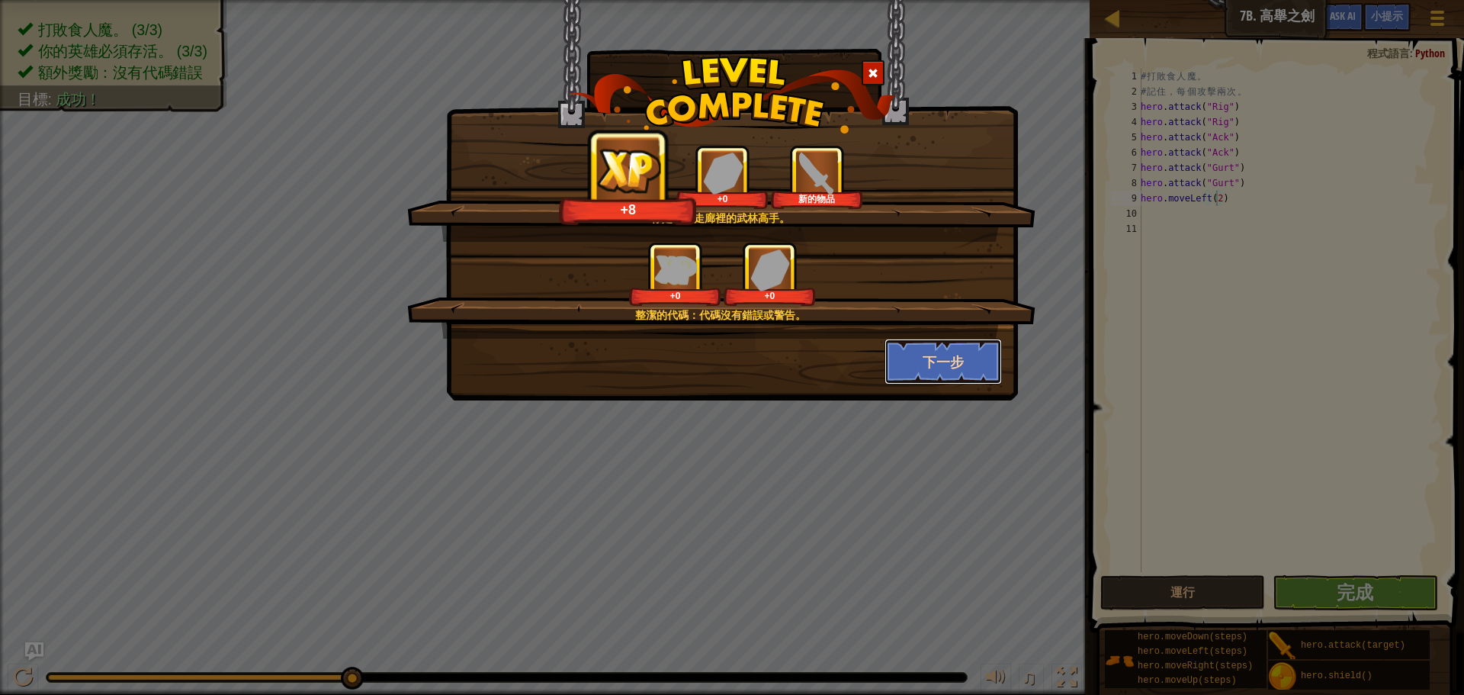
click at [927, 349] on button "下一步" at bounding box center [944, 362] width 118 height 46
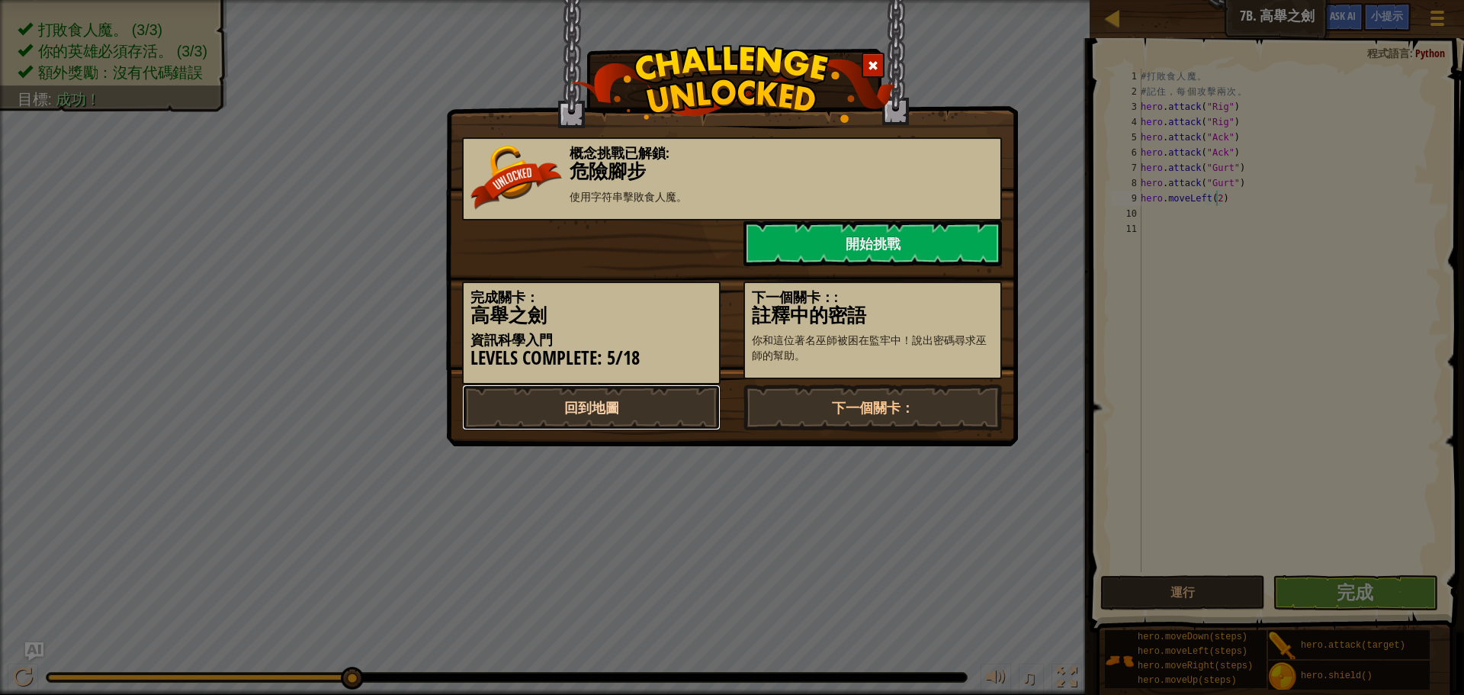
click at [643, 386] on link "回到地圖" at bounding box center [591, 407] width 259 height 46
select select "zh-HANT"
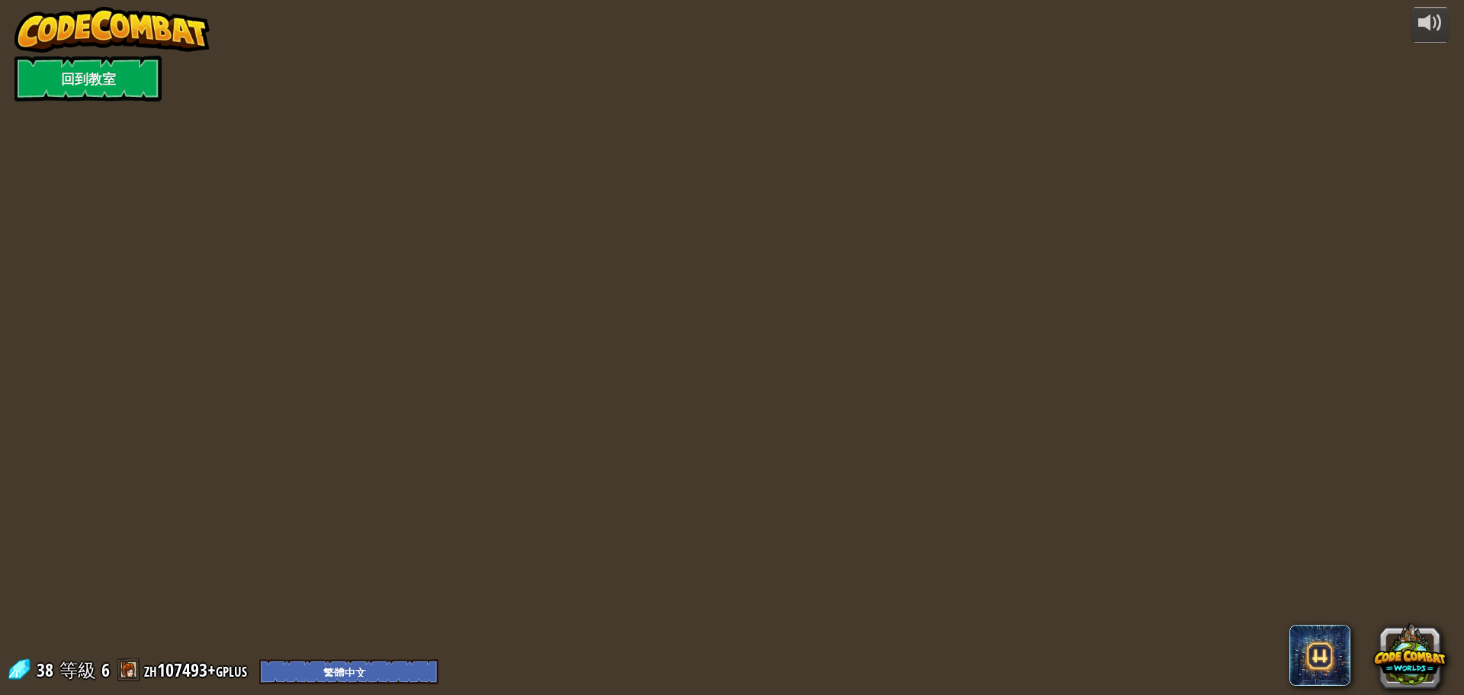
select select "zh-HANT"
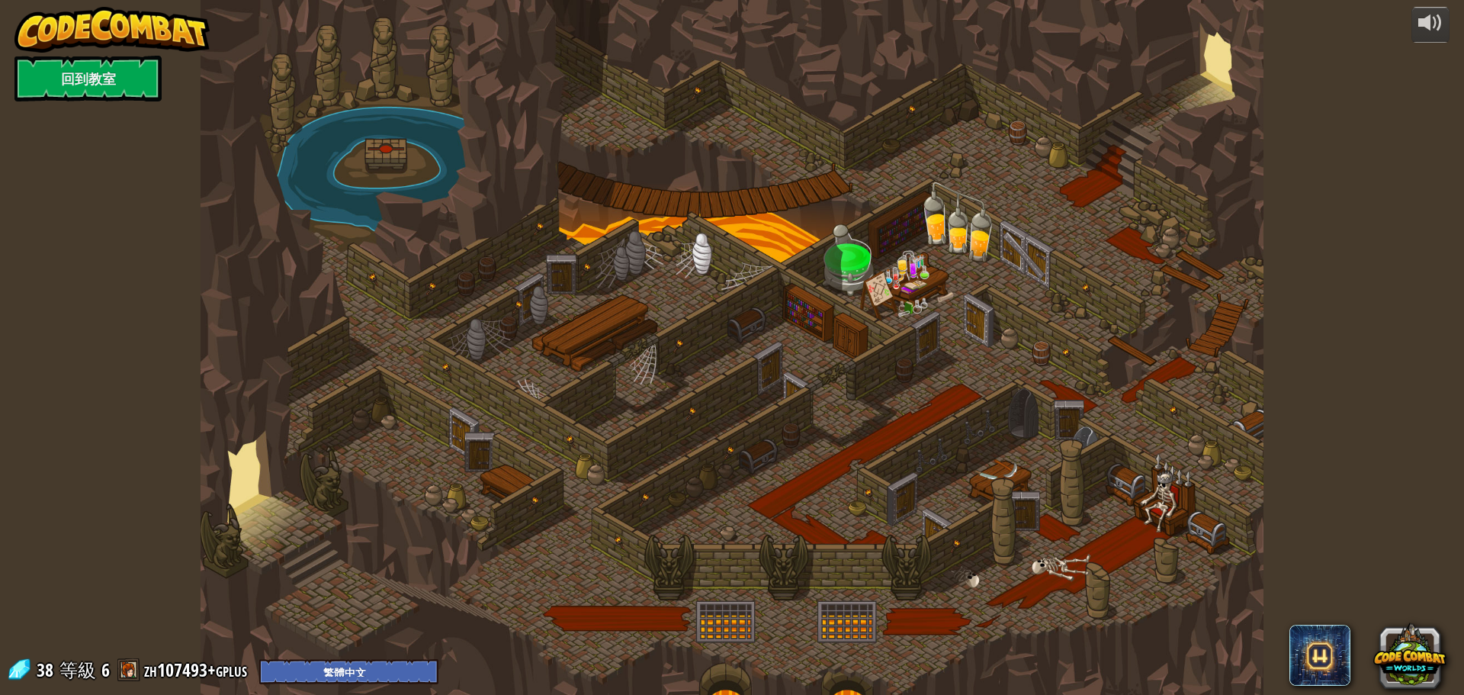
select select "zh-HANT"
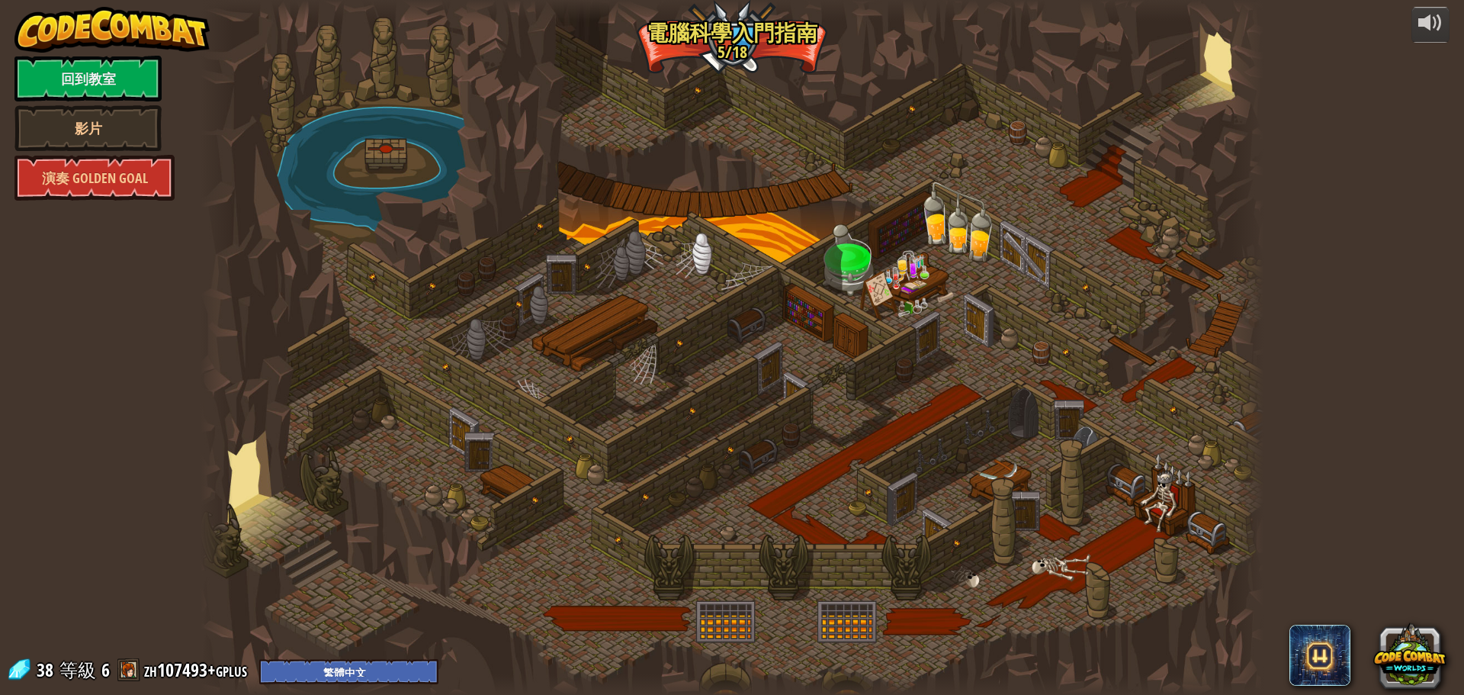
select select "zh-HANT"
